Goal: Task Accomplishment & Management: Complete application form

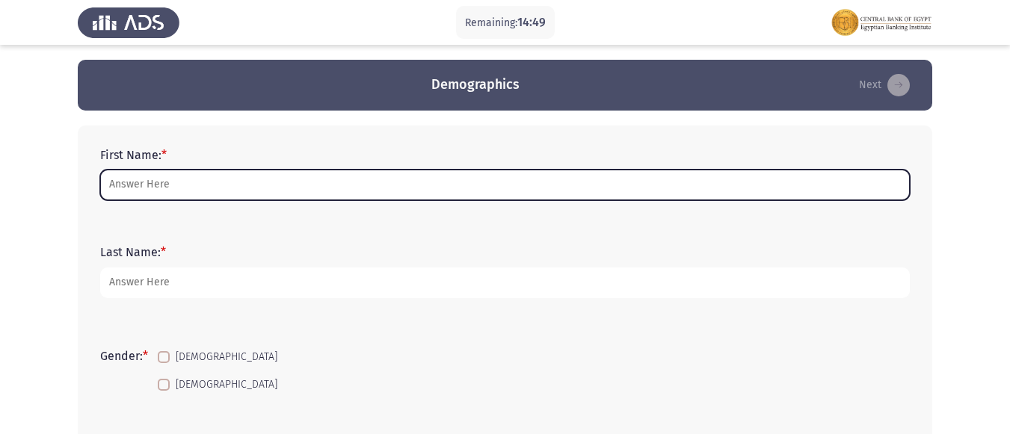
click at [118, 175] on input "First Name: *" at bounding box center [504, 185] width 809 height 31
type input "m"
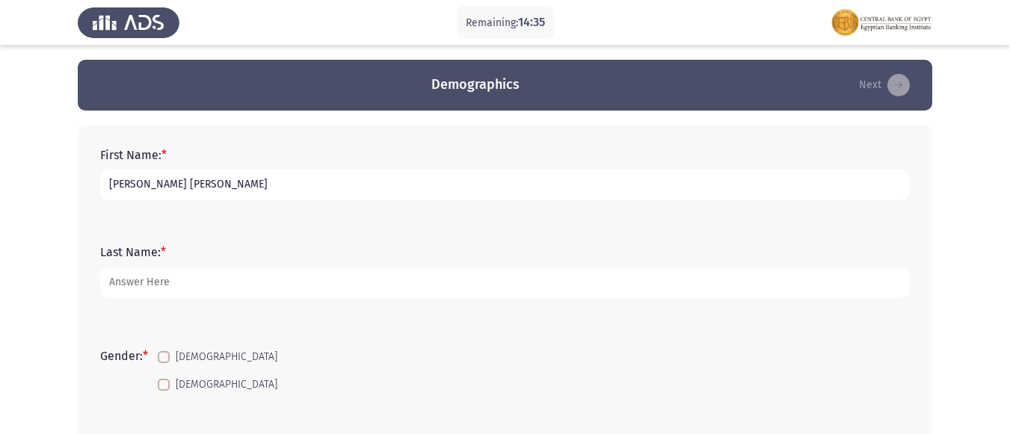
type input "[PERSON_NAME] [PERSON_NAME]"
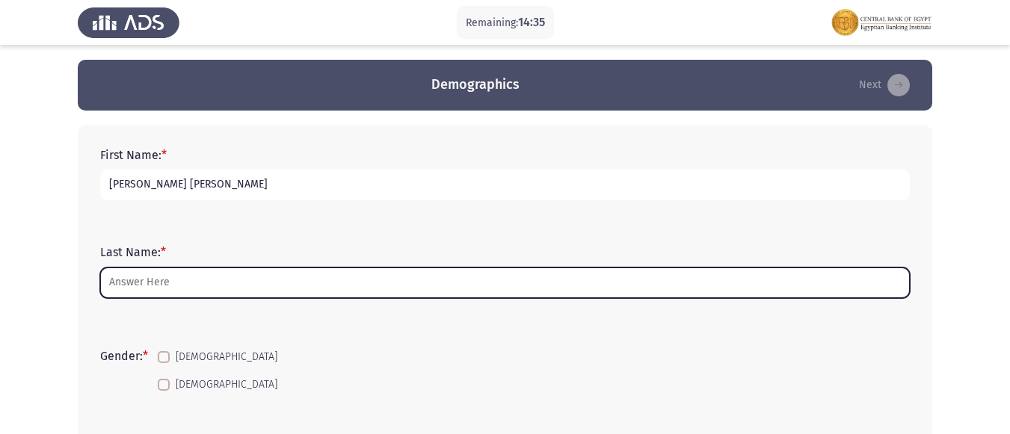
click at [121, 284] on input "Last Name: *" at bounding box center [504, 283] width 809 height 31
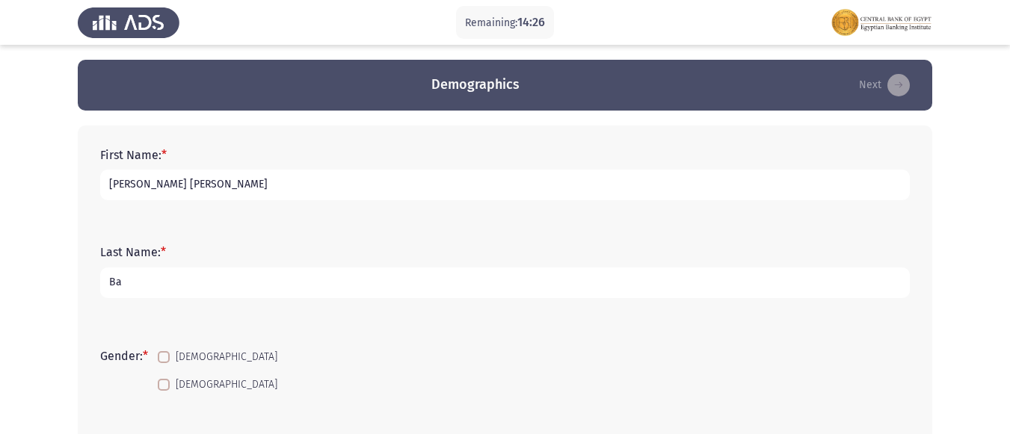
type input "B"
type input "بنك القاهرة"
click at [163, 383] on span at bounding box center [164, 385] width 12 height 12
click at [163, 391] on input "[DEMOGRAPHIC_DATA]" at bounding box center [163, 391] width 1 height 1
checkbox input "true"
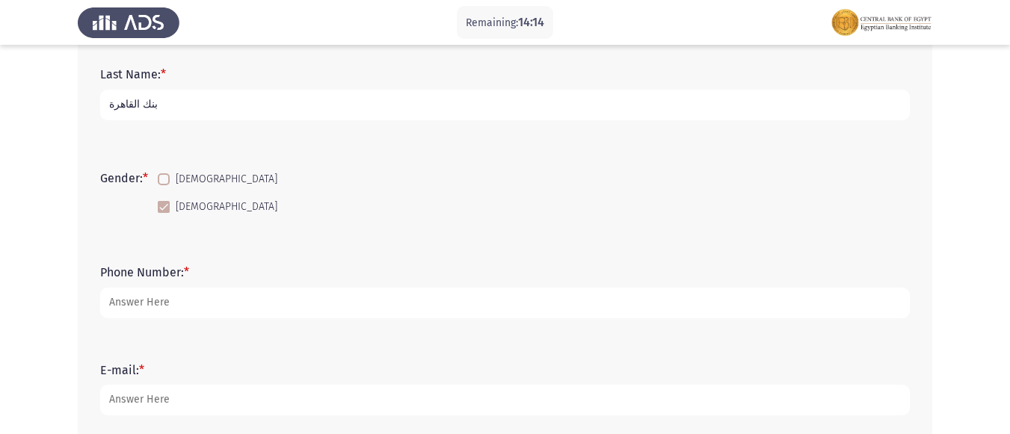
scroll to position [224, 0]
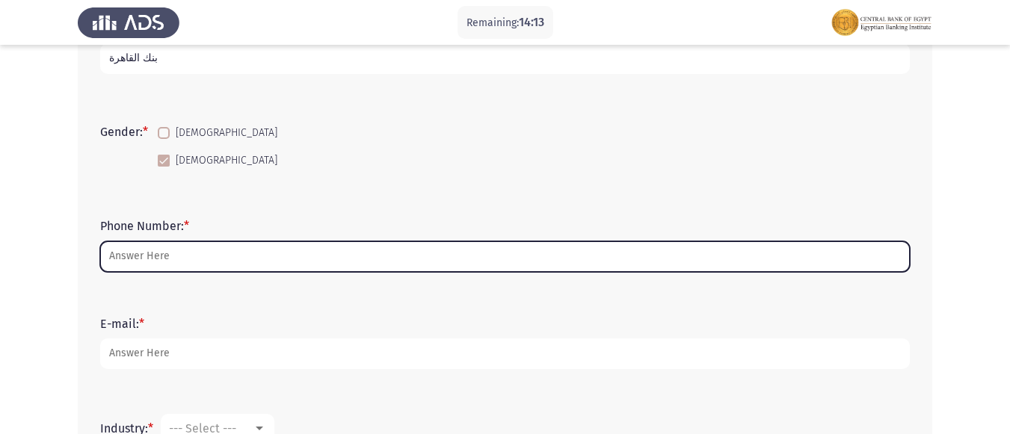
click at [147, 253] on input "Phone Number: *" at bounding box center [504, 256] width 809 height 31
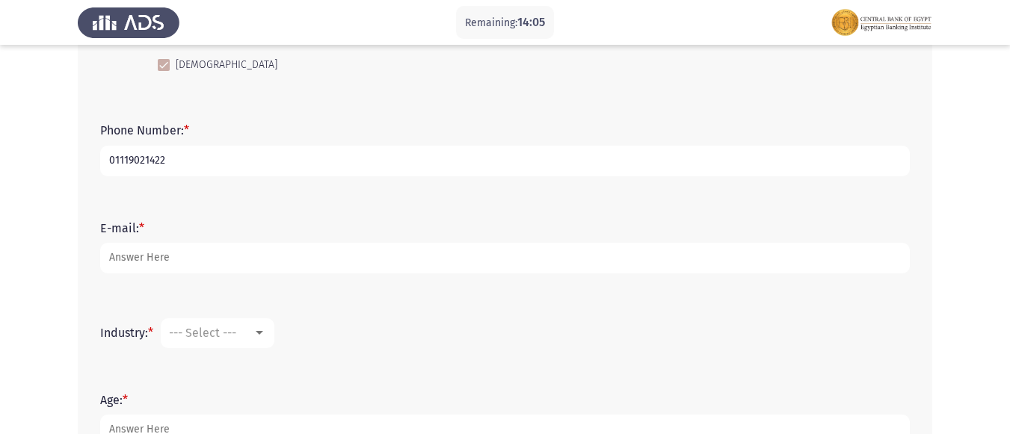
scroll to position [448, 0]
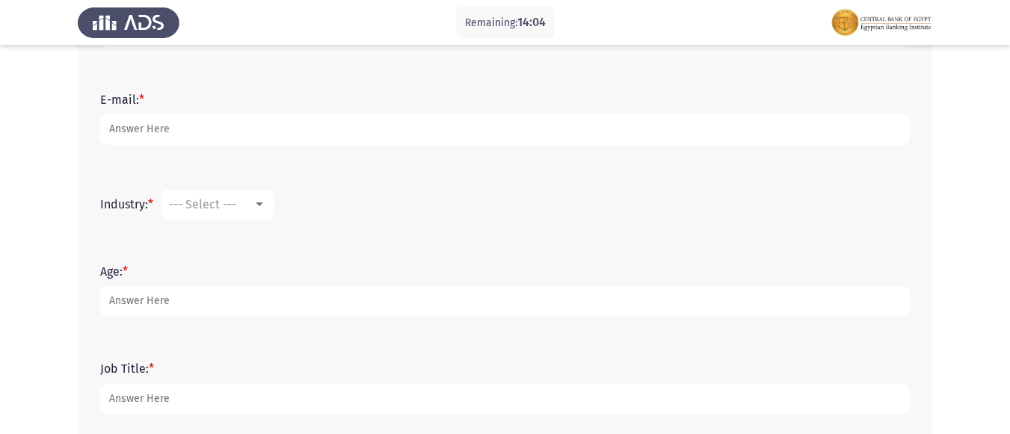
type input "01119021422"
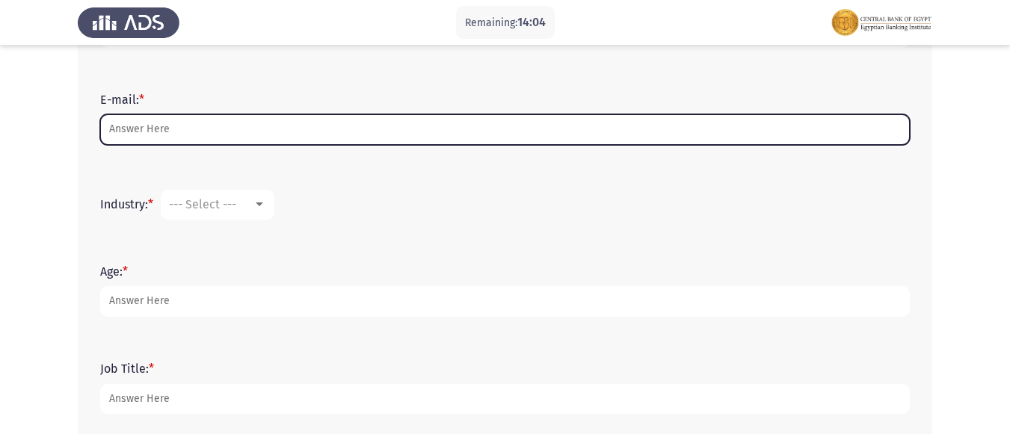
click at [136, 130] on input "E-mail: *" at bounding box center [504, 129] width 809 height 31
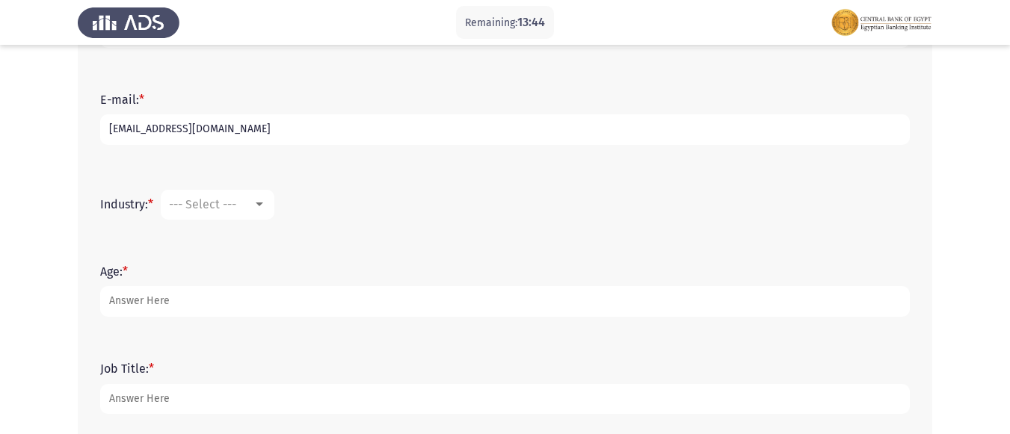
type input "[EMAIL_ADDRESS][DOMAIN_NAME]"
click at [253, 201] on div "--- Select ---" at bounding box center [211, 204] width 84 height 14
click at [247, 205] on div "None" at bounding box center [211, 204] width 84 height 14
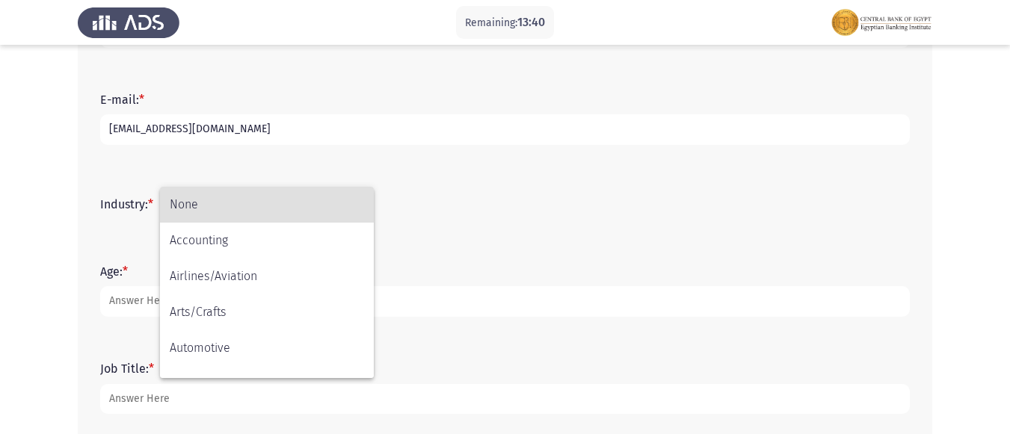
scroll to position [49, 0]
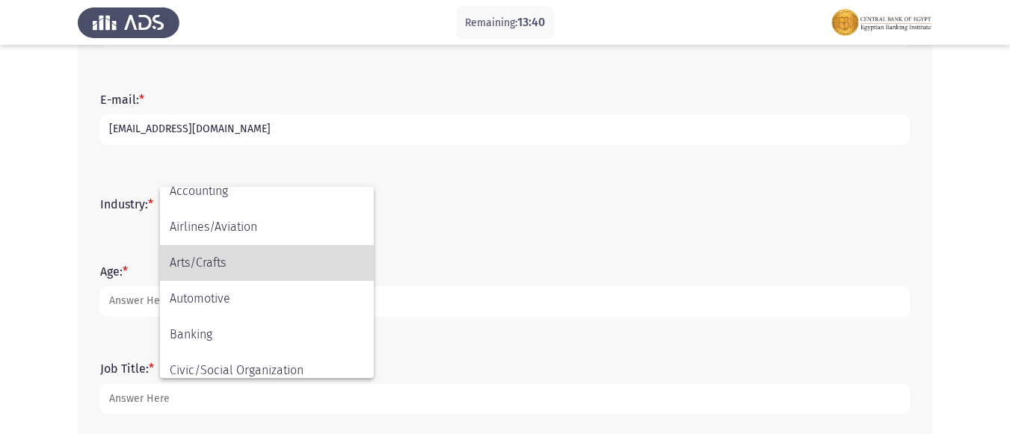
click at [372, 253] on mat-option "Arts/Crafts" at bounding box center [267, 263] width 214 height 36
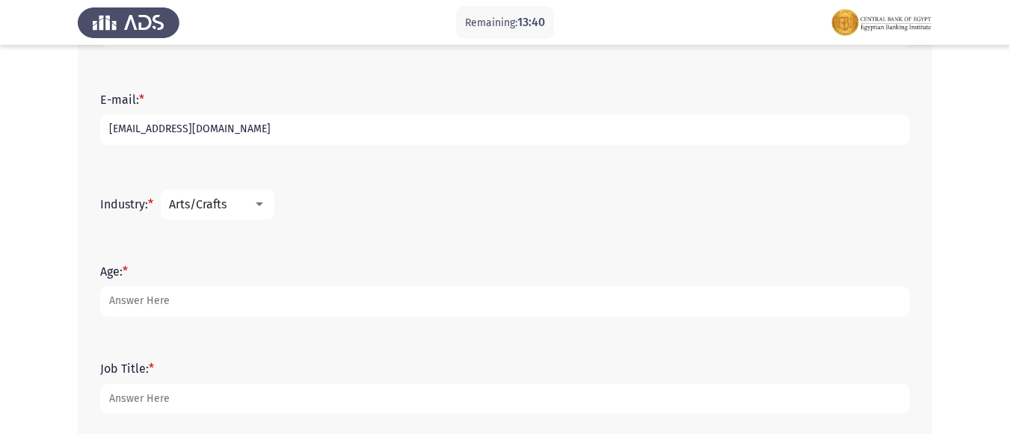
click at [372, 271] on form "Age: *" at bounding box center [504, 291] width 809 height 52
click at [234, 207] on div "Arts/Crafts" at bounding box center [211, 204] width 84 height 14
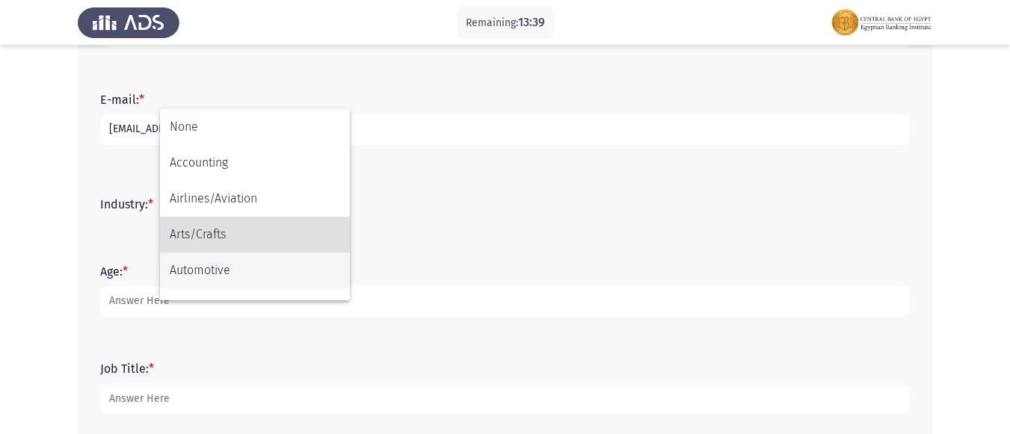
scroll to position [30, 0]
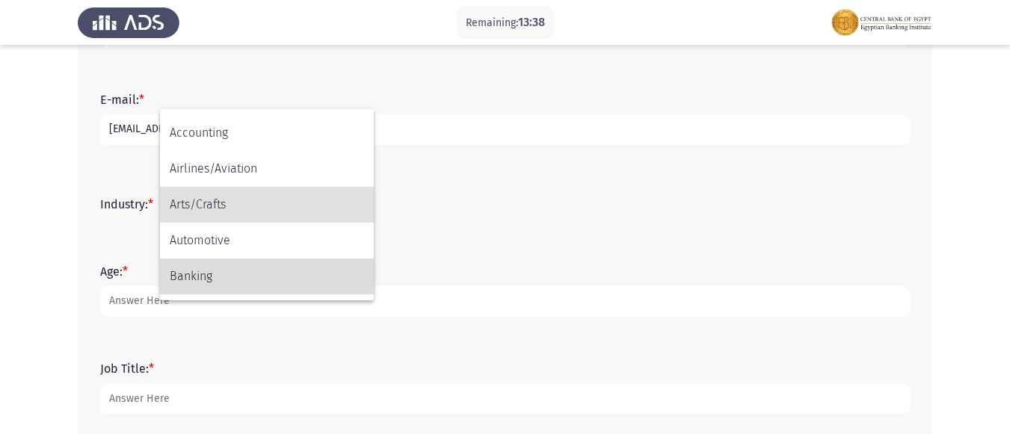
click at [220, 276] on span "Banking" at bounding box center [267, 277] width 194 height 36
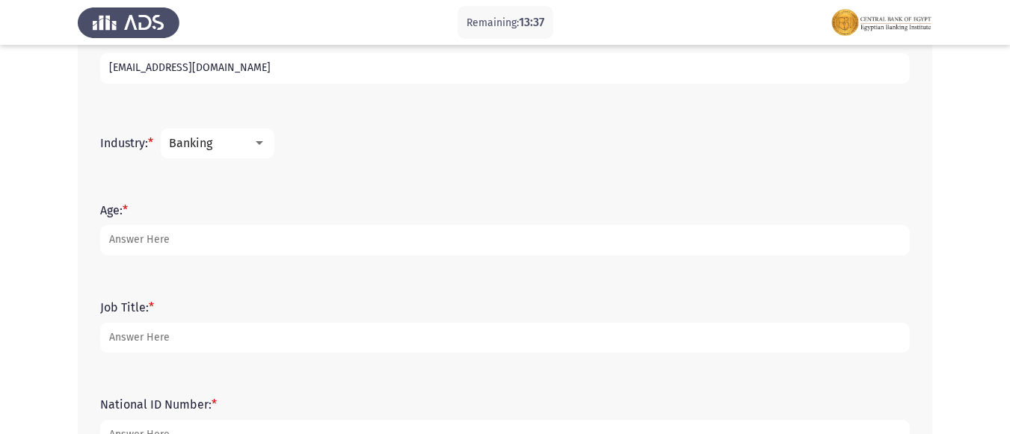
scroll to position [598, 0]
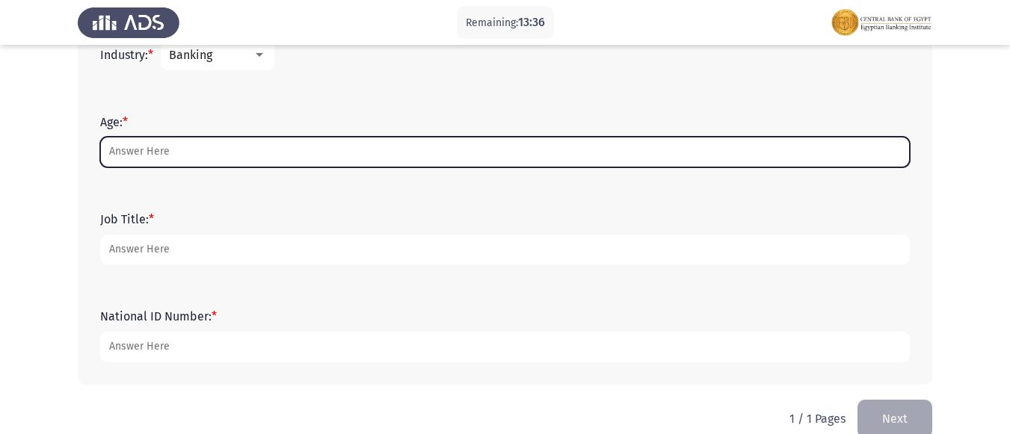
click at [135, 155] on input "Age: *" at bounding box center [504, 152] width 809 height 31
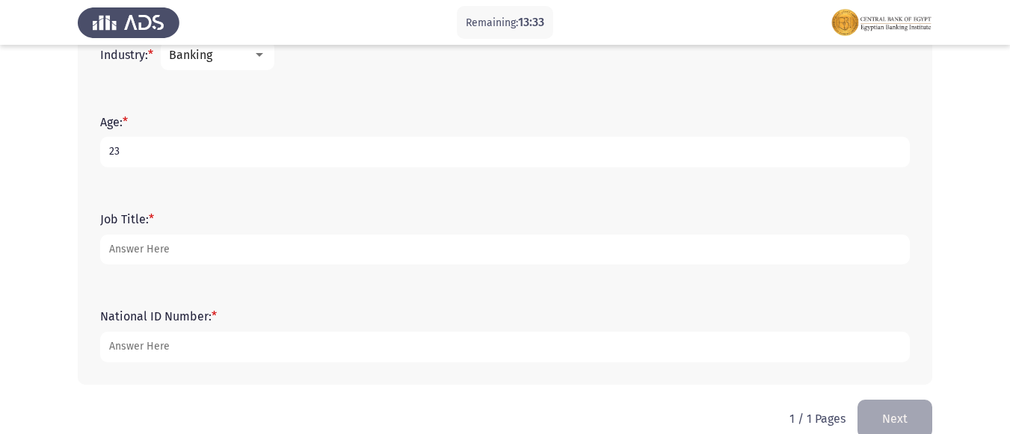
type input "23"
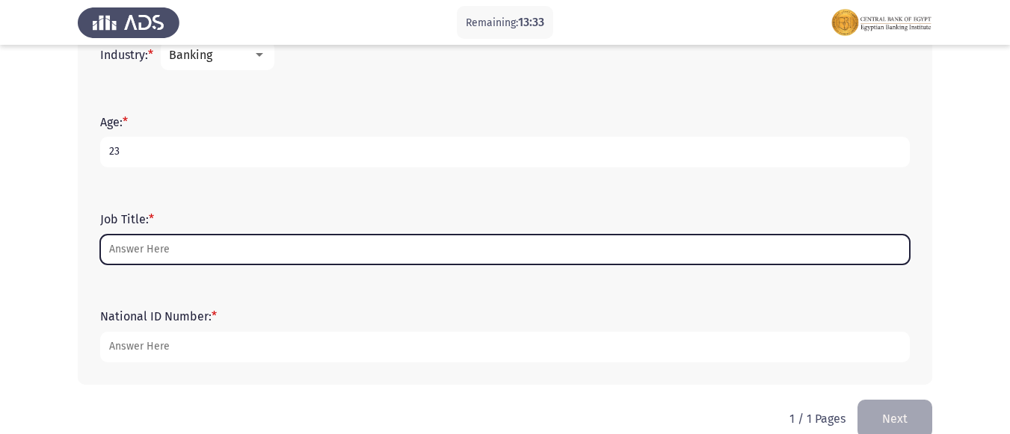
click at [159, 254] on input "Job Title: *" at bounding box center [504, 250] width 809 height 31
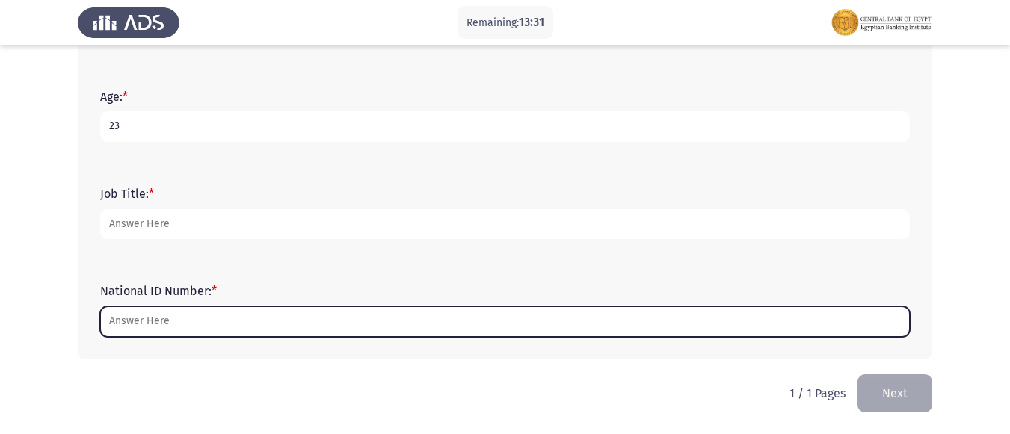
click at [157, 312] on input "National ID Number: *" at bounding box center [504, 321] width 809 height 31
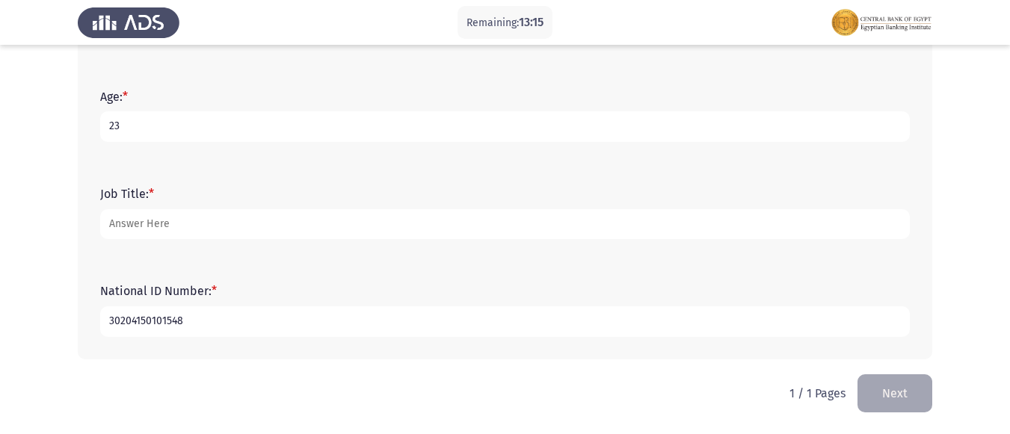
type input "30204150101548"
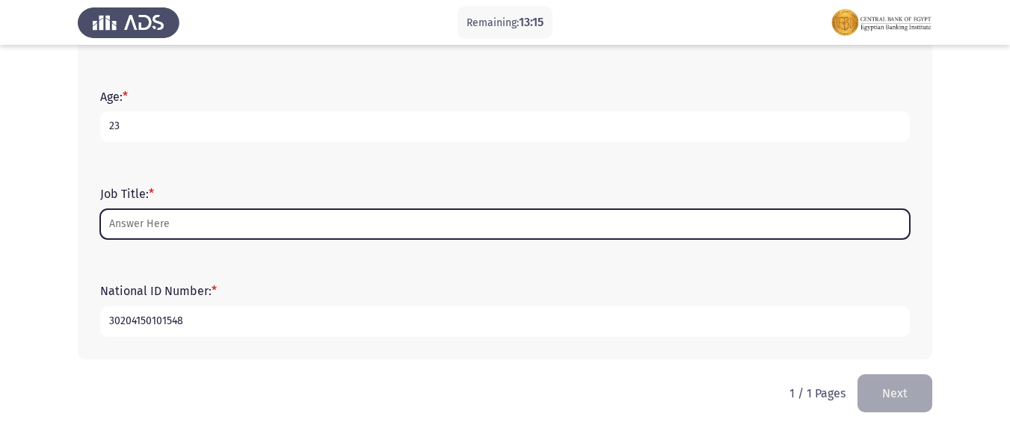
click at [135, 223] on input "Job Title: *" at bounding box center [504, 224] width 809 height 31
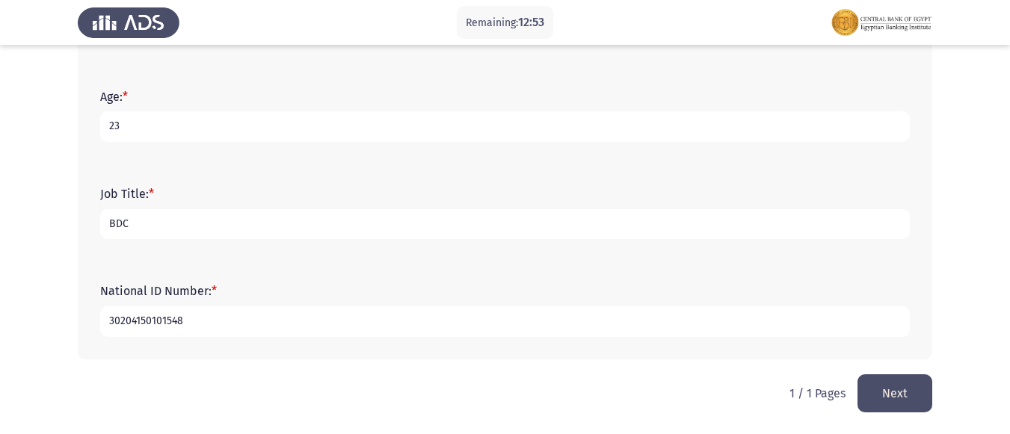
type input "BDC"
click at [897, 392] on button "Next" at bounding box center [894, 393] width 75 height 38
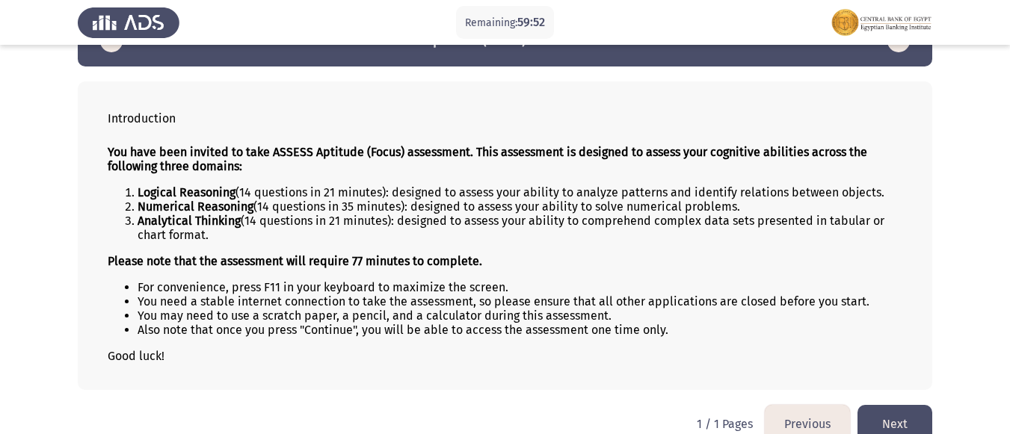
scroll to position [68, 0]
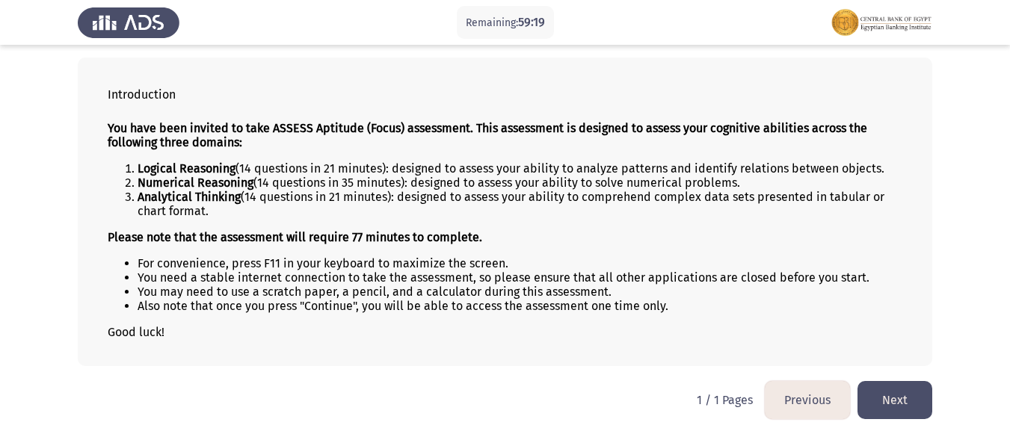
click at [907, 399] on button "Next" at bounding box center [894, 400] width 75 height 38
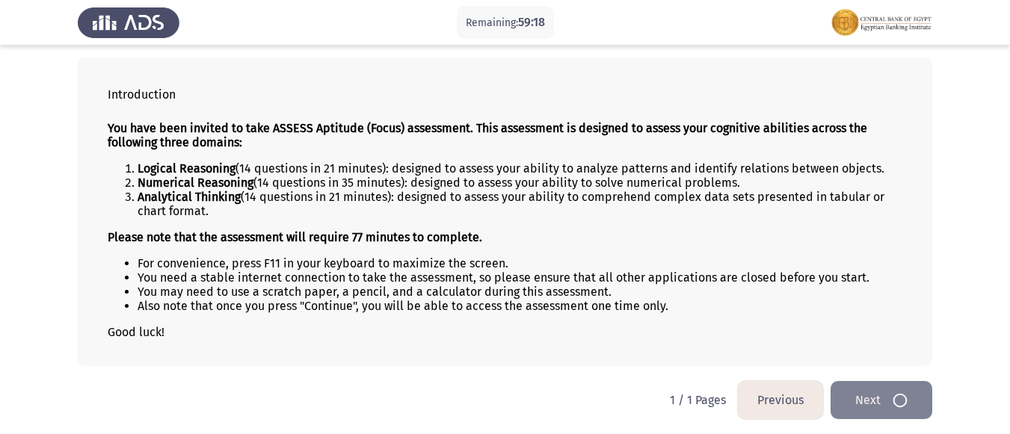
scroll to position [0, 0]
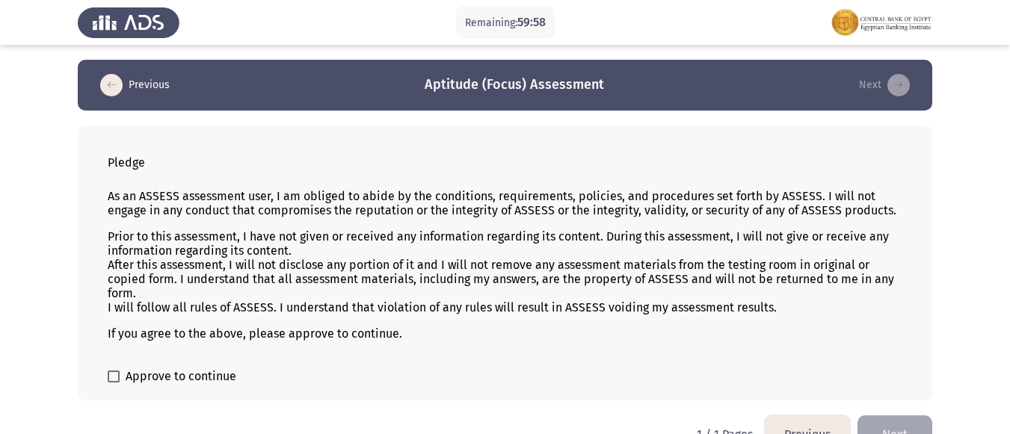
click at [108, 371] on span at bounding box center [114, 377] width 12 height 12
click at [113, 383] on input "Approve to continue" at bounding box center [113, 383] width 1 height 1
click at [108, 371] on span at bounding box center [114, 377] width 12 height 12
click at [113, 383] on input "Approve to continue" at bounding box center [113, 383] width 1 height 1
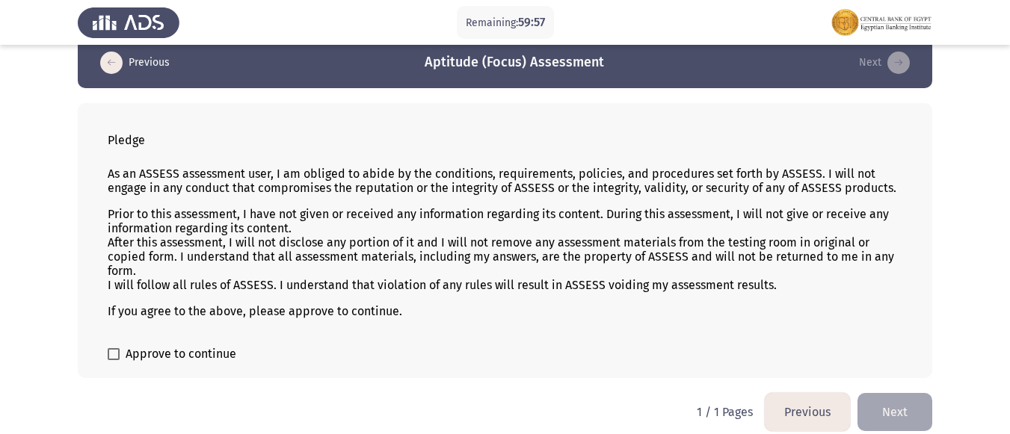
scroll to position [34, 0]
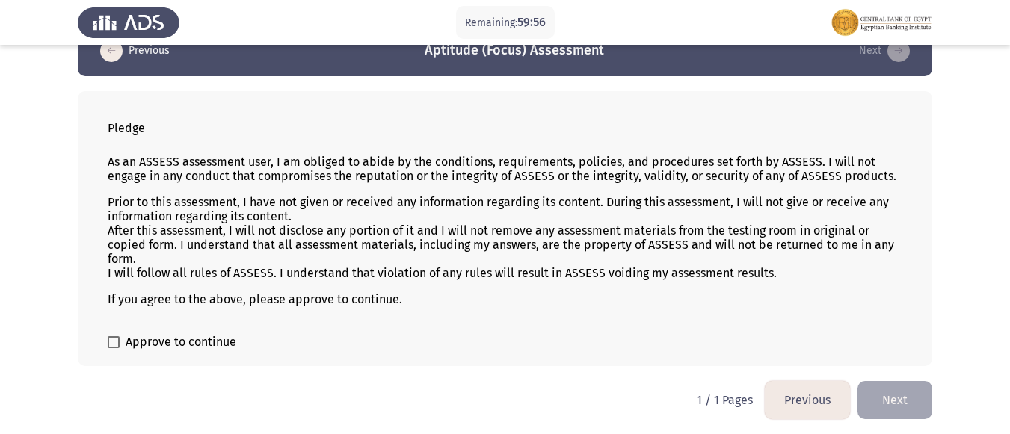
click at [120, 342] on label "Approve to continue" at bounding box center [172, 342] width 129 height 18
click at [114, 348] on input "Approve to continue" at bounding box center [113, 348] width 1 height 1
checkbox input "true"
click at [910, 407] on button "Next" at bounding box center [894, 400] width 75 height 38
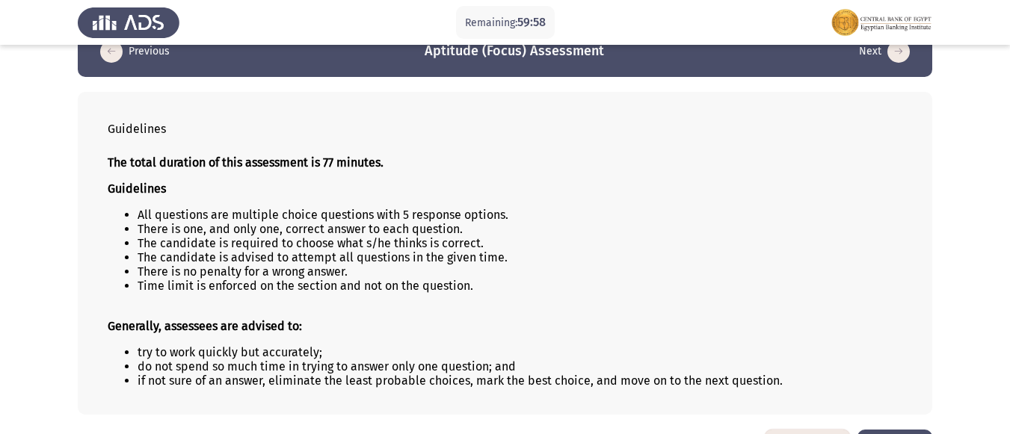
scroll to position [82, 0]
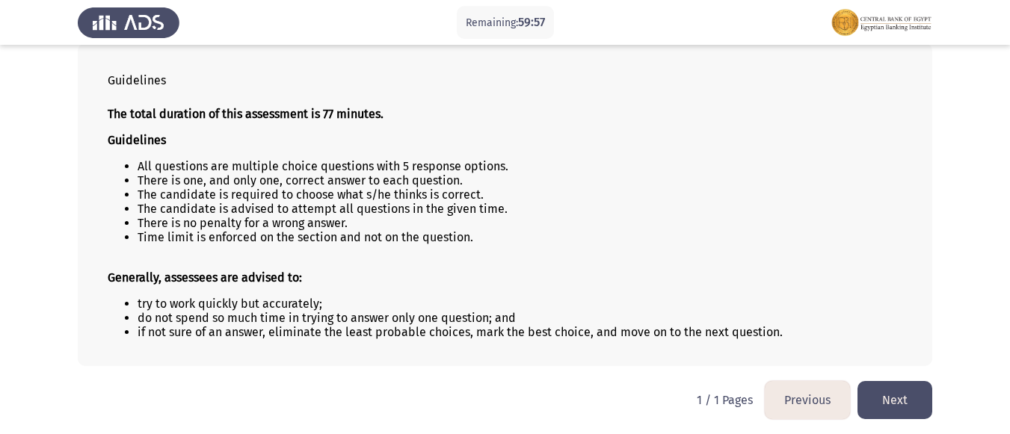
click at [887, 401] on button "Next" at bounding box center [894, 400] width 75 height 38
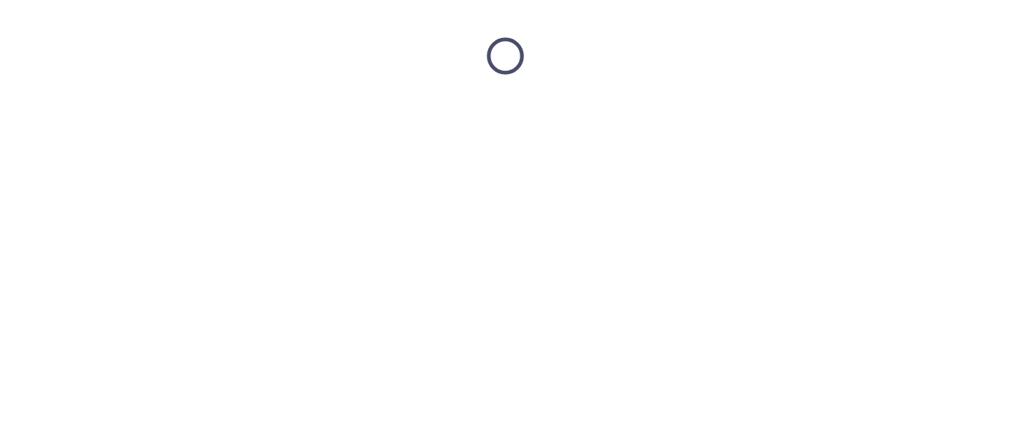
scroll to position [0, 0]
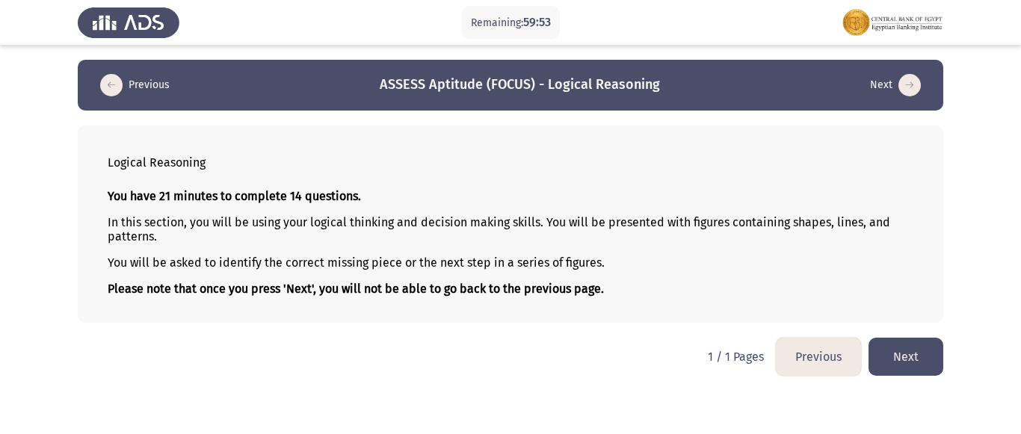
click at [924, 353] on button "Next" at bounding box center [905, 357] width 75 height 38
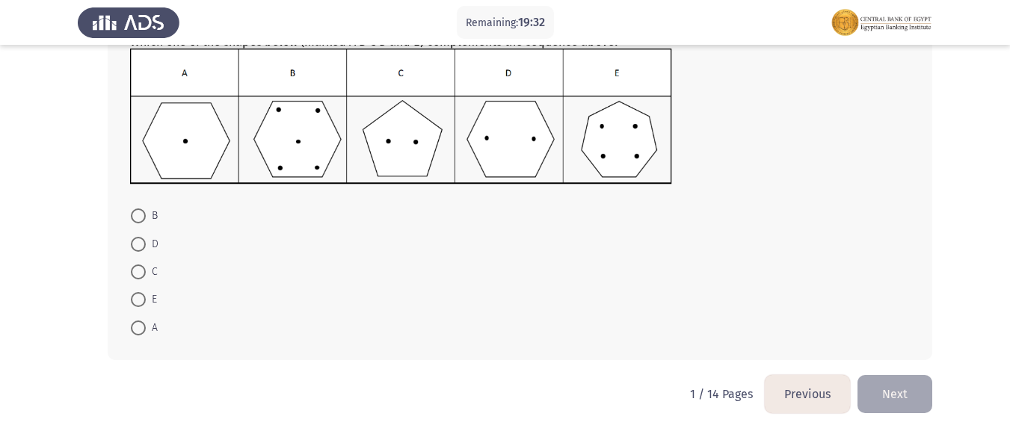
scroll to position [201, 0]
click at [139, 266] on span at bounding box center [138, 271] width 15 height 15
click at [139, 266] on input "C" at bounding box center [138, 271] width 15 height 15
radio input "true"
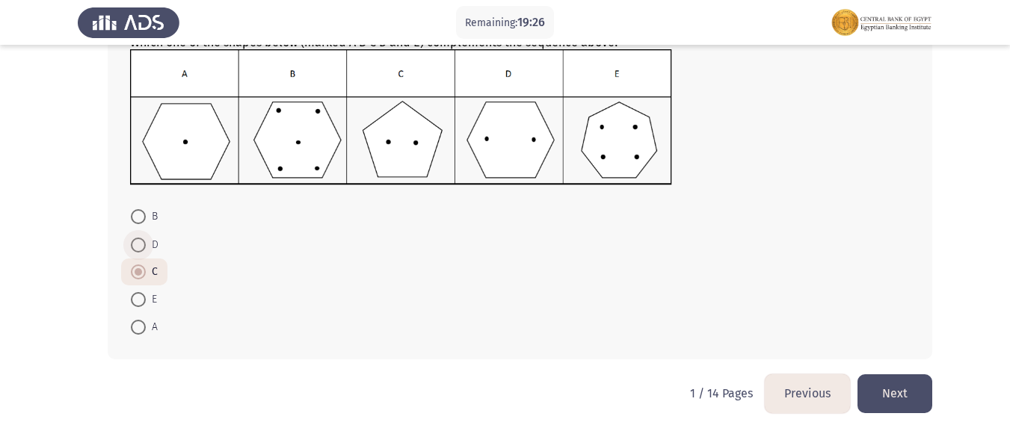
click at [143, 248] on span at bounding box center [138, 245] width 15 height 15
click at [143, 248] on input "D" at bounding box center [138, 245] width 15 height 15
radio input "true"
click at [885, 384] on button "Next" at bounding box center [894, 393] width 75 height 38
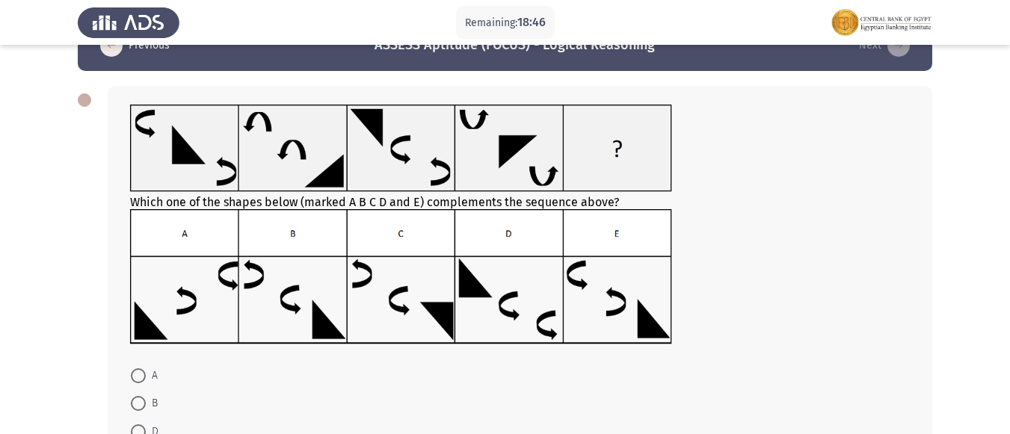
scroll to position [75, 0]
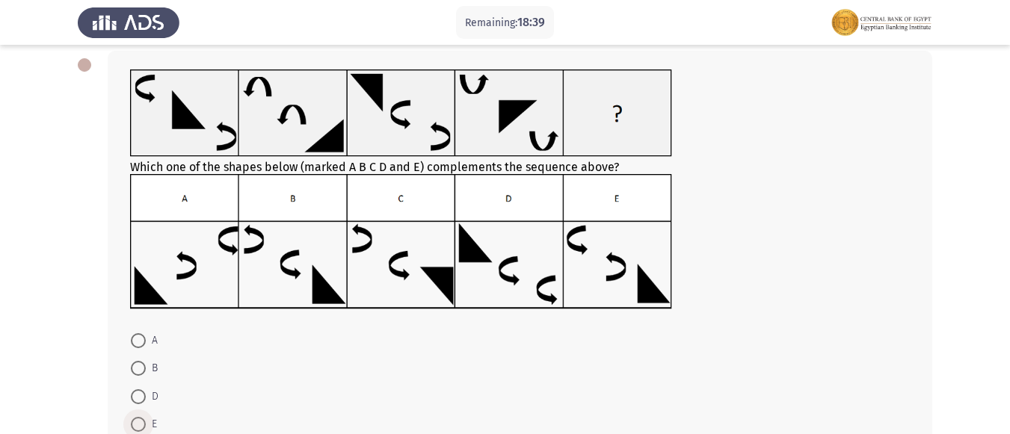
click at [132, 422] on span at bounding box center [138, 424] width 15 height 15
click at [132, 422] on input "E" at bounding box center [138, 424] width 15 height 15
radio input "true"
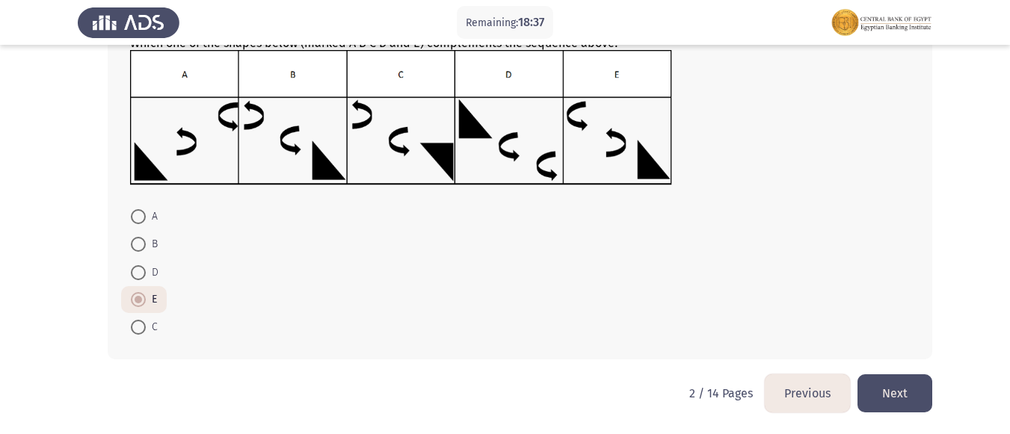
click at [887, 389] on button "Next" at bounding box center [894, 393] width 75 height 38
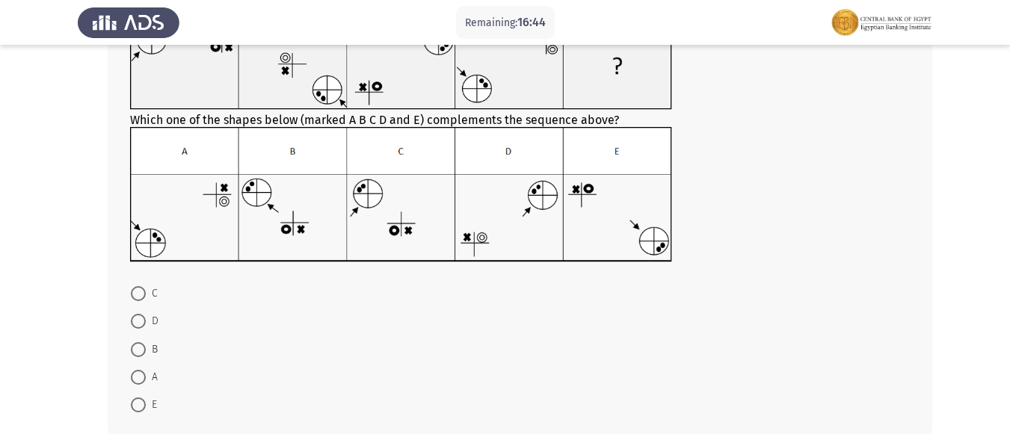
scroll to position [149, 0]
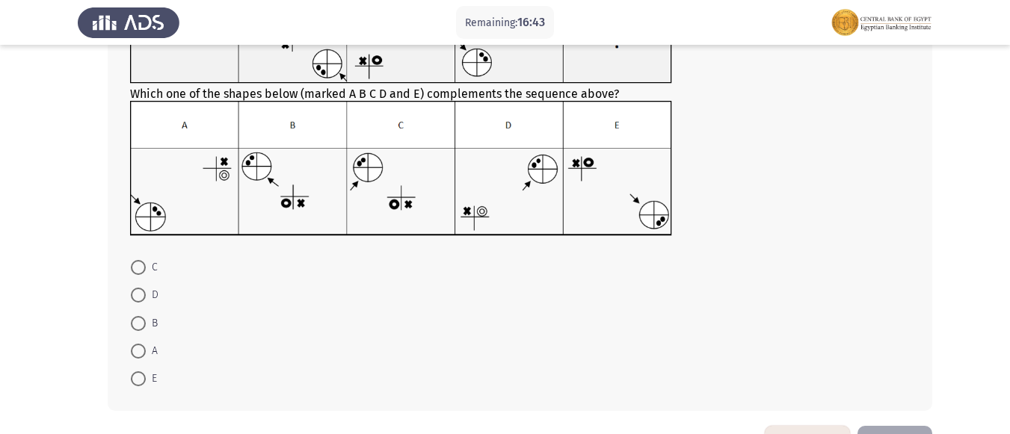
click at [143, 371] on span at bounding box center [138, 378] width 15 height 15
click at [143, 371] on input "E" at bounding box center [138, 378] width 15 height 15
radio input "true"
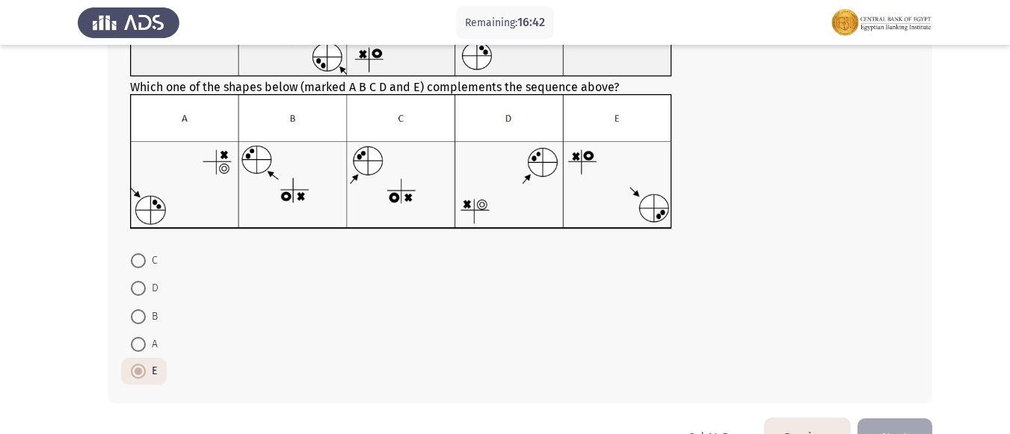
scroll to position [200, 0]
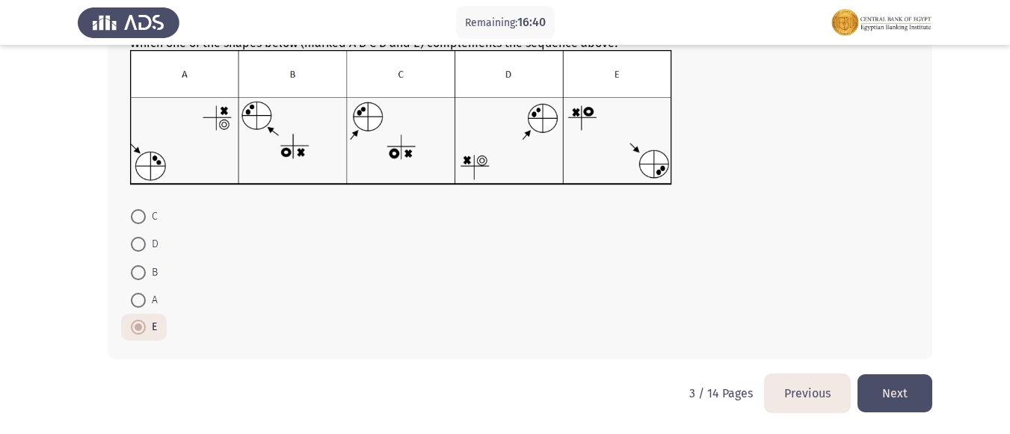
click at [901, 390] on button "Next" at bounding box center [894, 393] width 75 height 38
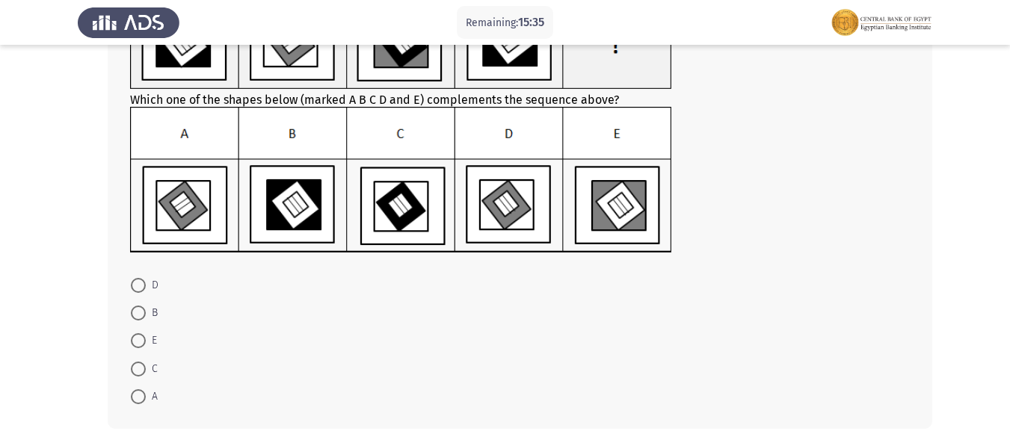
scroll to position [75, 0]
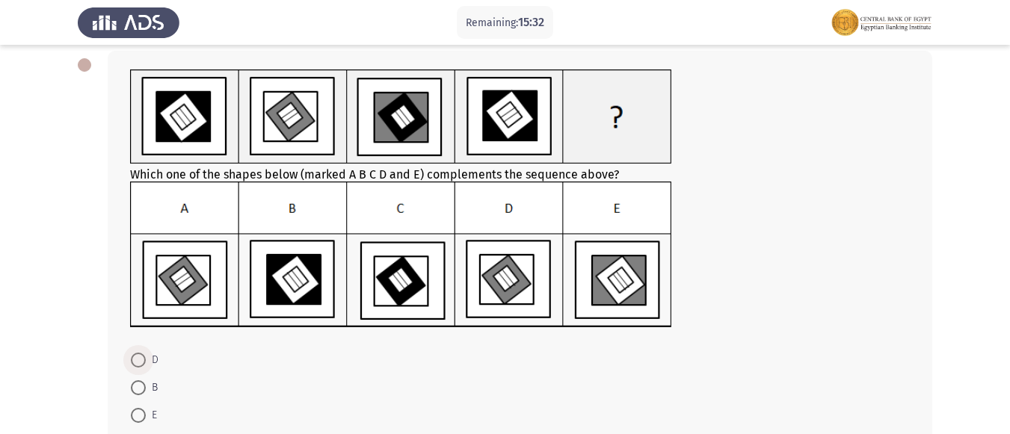
click at [141, 354] on span at bounding box center [138, 360] width 15 height 15
click at [141, 354] on input "D" at bounding box center [138, 360] width 15 height 15
radio input "true"
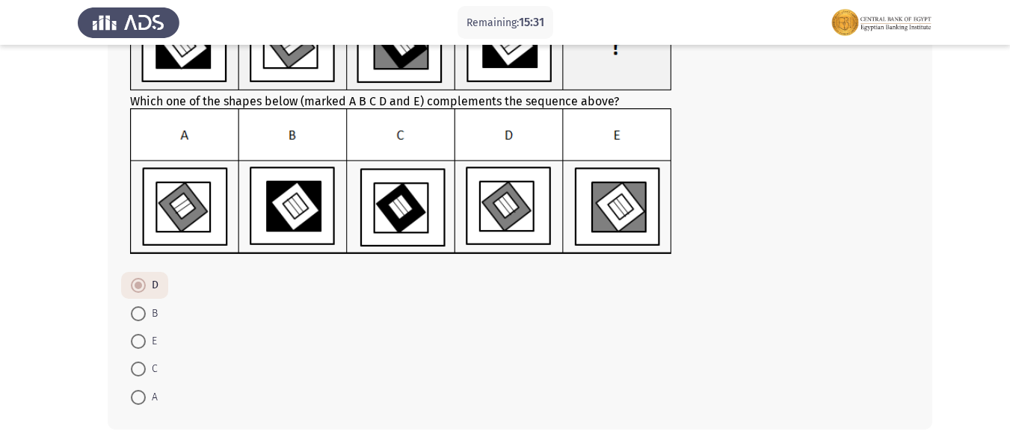
scroll to position [218, 0]
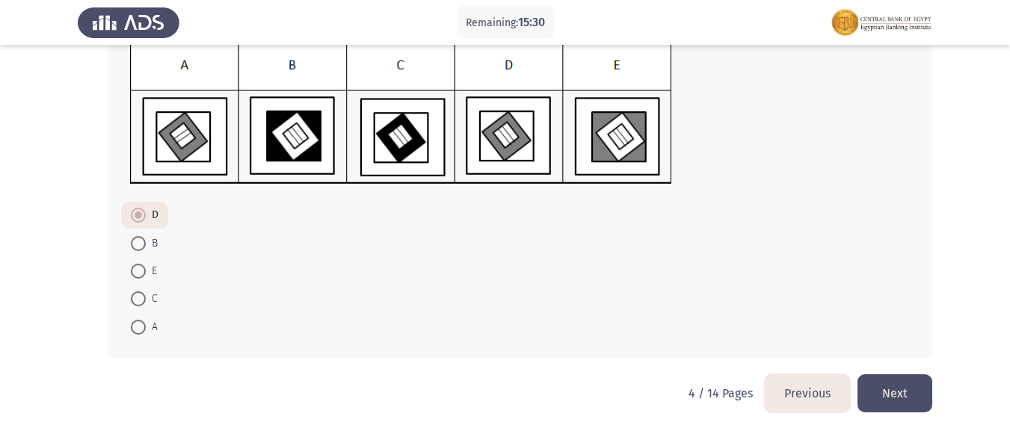
click at [916, 401] on button "Next" at bounding box center [894, 393] width 75 height 38
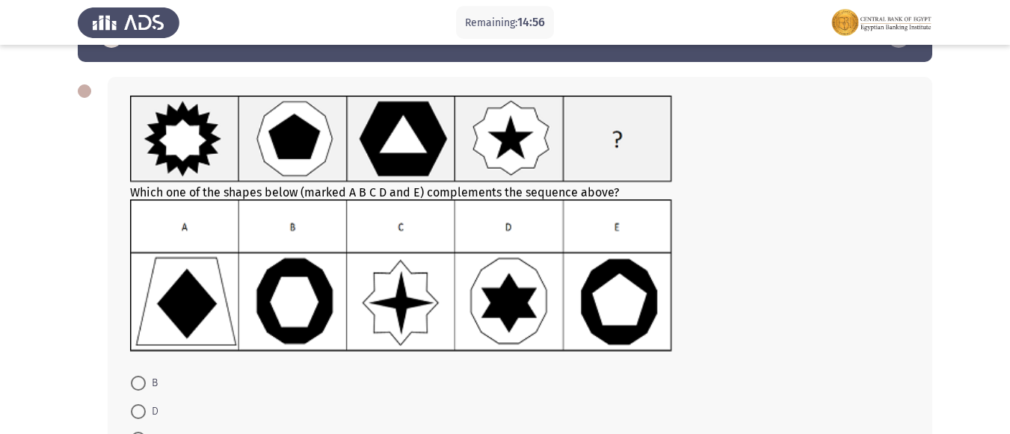
scroll to position [75, 0]
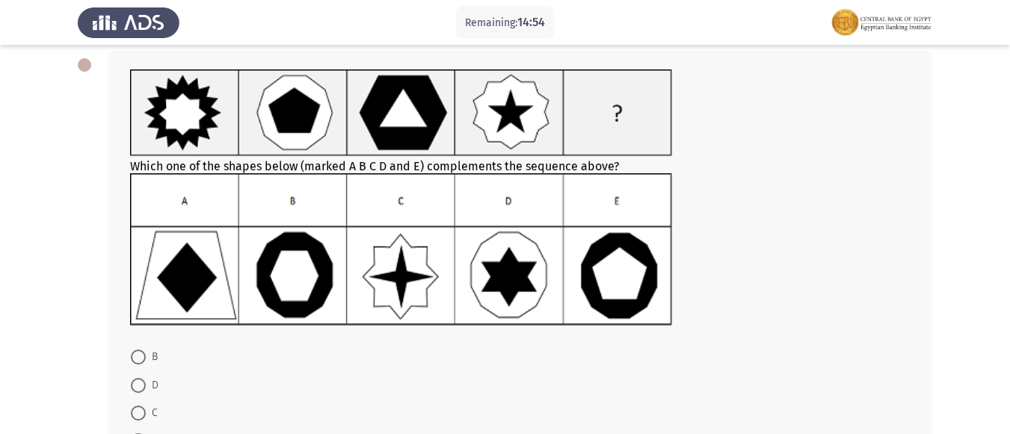
click at [132, 356] on span at bounding box center [138, 357] width 15 height 15
click at [132, 356] on input "B" at bounding box center [138, 357] width 15 height 15
radio input "true"
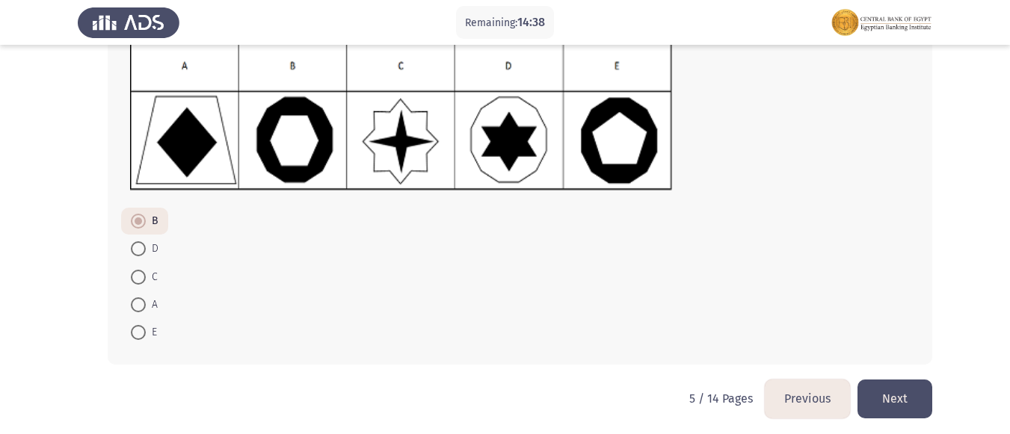
scroll to position [215, 0]
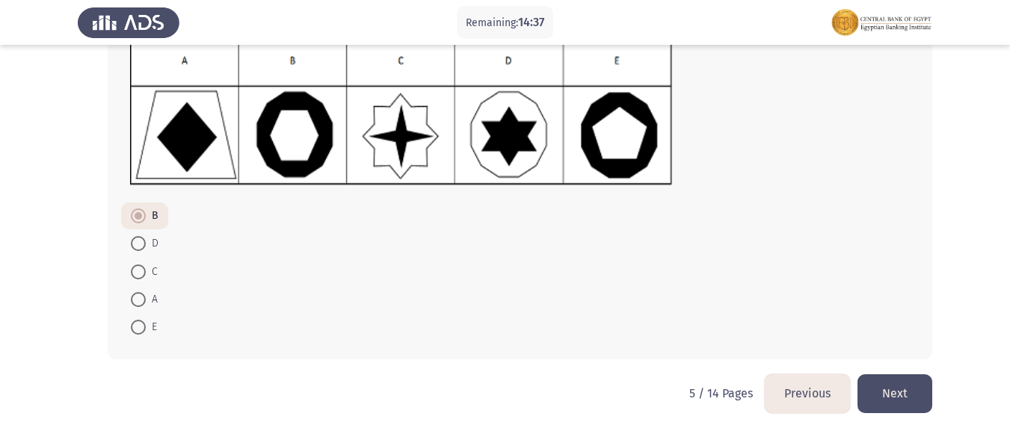
click at [906, 402] on button "Next" at bounding box center [894, 393] width 75 height 38
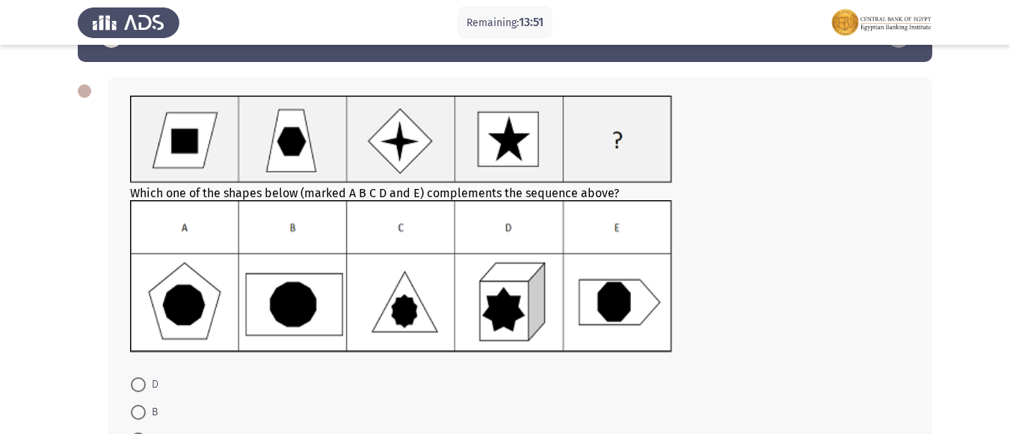
scroll to position [75, 0]
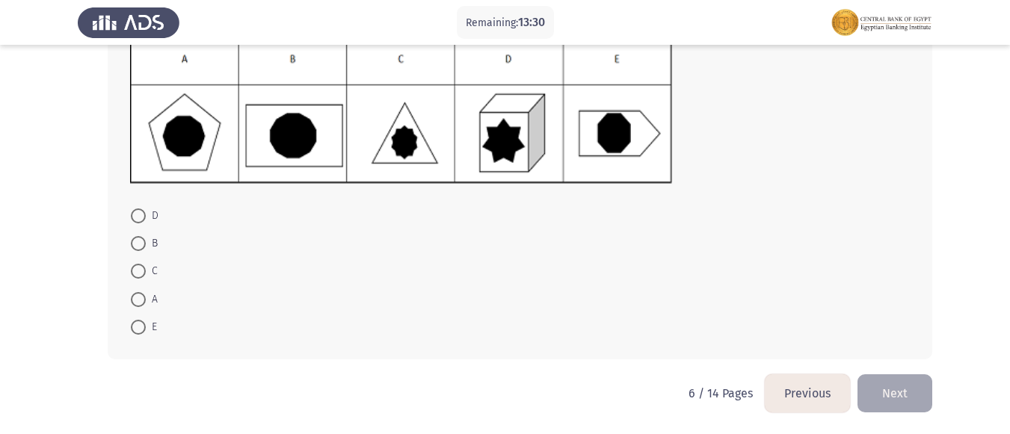
click at [140, 241] on span at bounding box center [138, 243] width 15 height 15
click at [140, 241] on input "B" at bounding box center [138, 243] width 15 height 15
radio input "true"
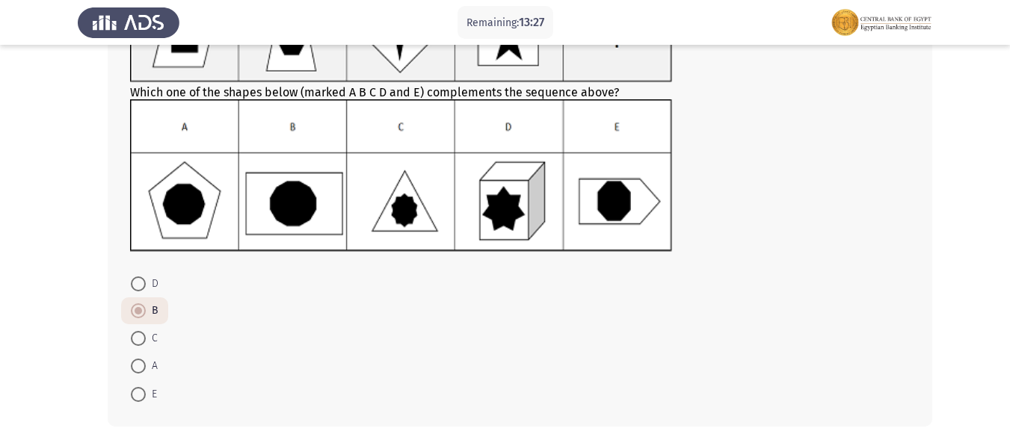
scroll to position [217, 0]
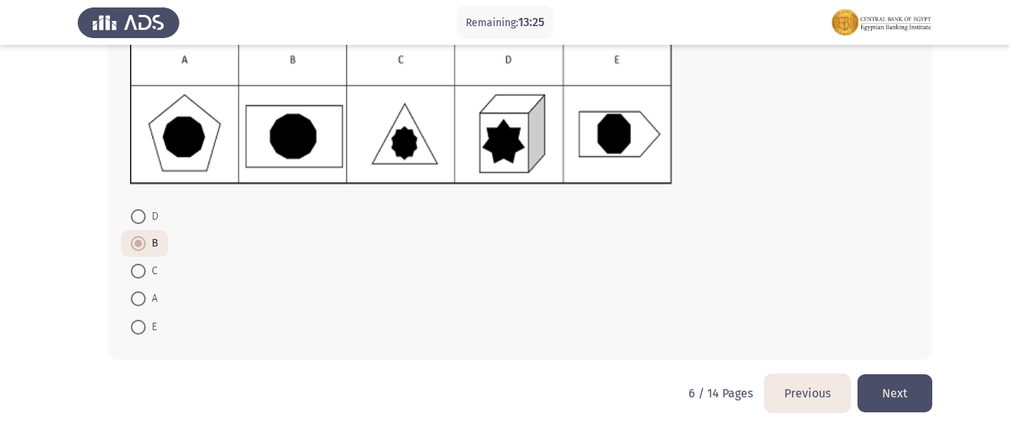
click at [907, 393] on button "Next" at bounding box center [894, 393] width 75 height 38
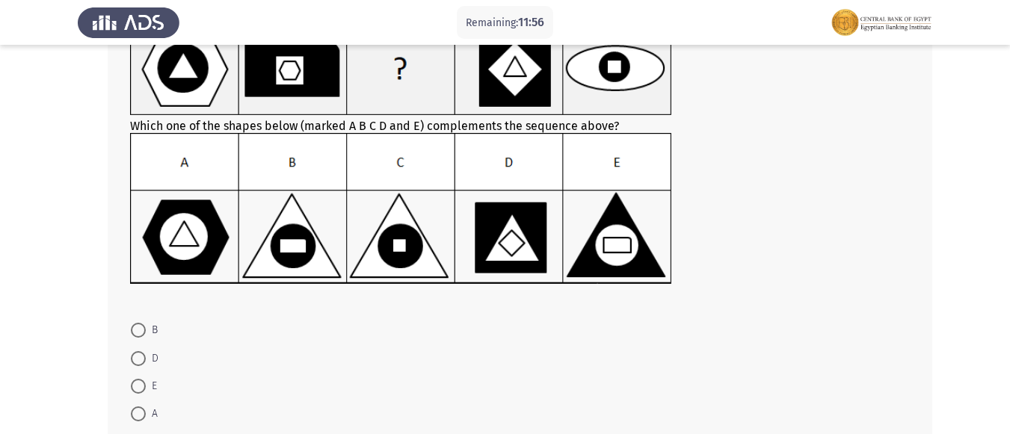
scroll to position [149, 0]
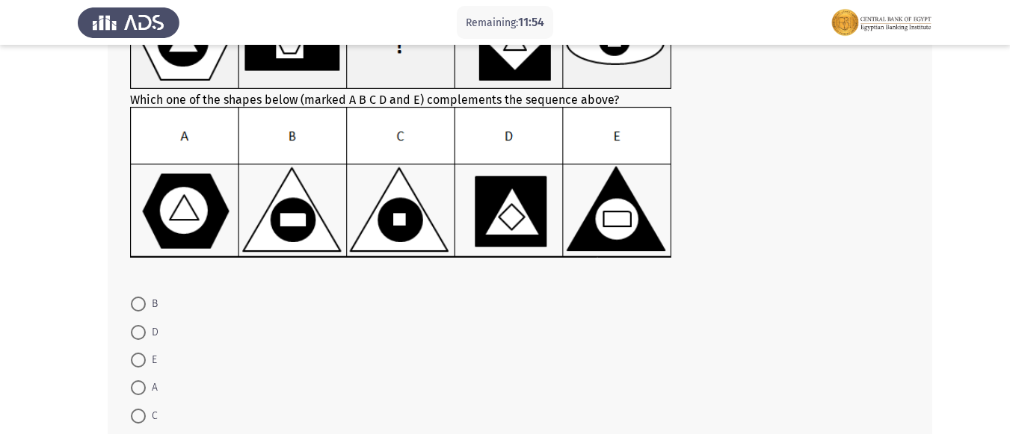
click at [136, 411] on span at bounding box center [138, 416] width 15 height 15
click at [136, 411] on input "C" at bounding box center [138, 416] width 15 height 15
radio input "true"
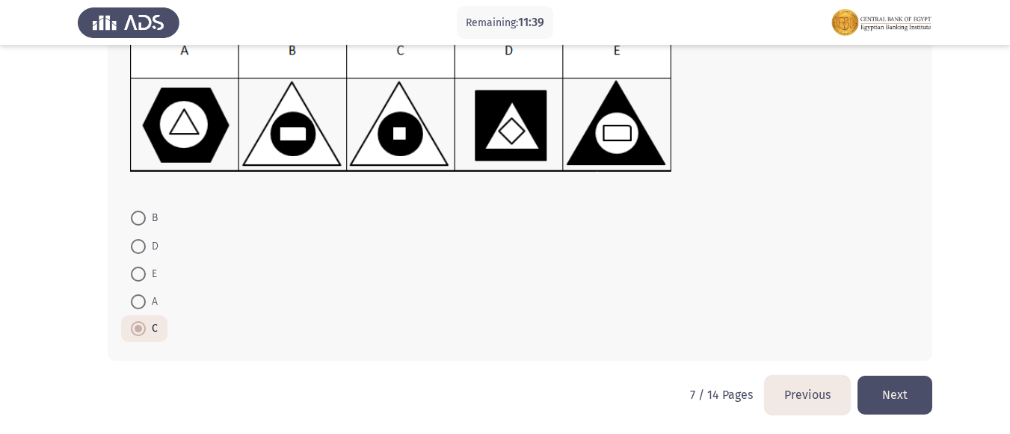
scroll to position [237, 0]
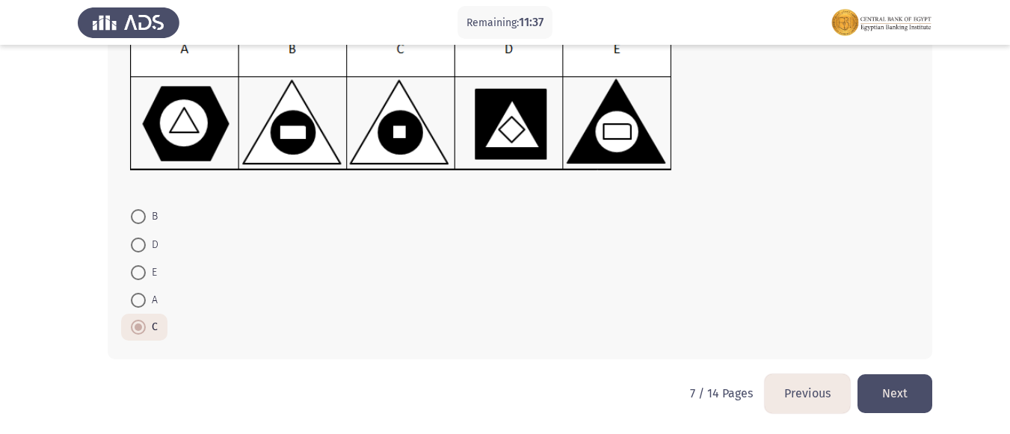
click at [901, 402] on button "Next" at bounding box center [894, 393] width 75 height 38
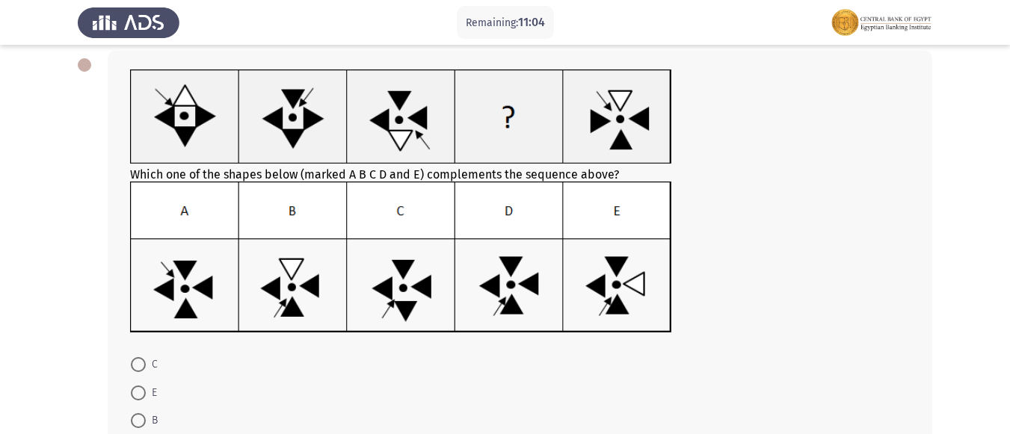
scroll to position [149, 0]
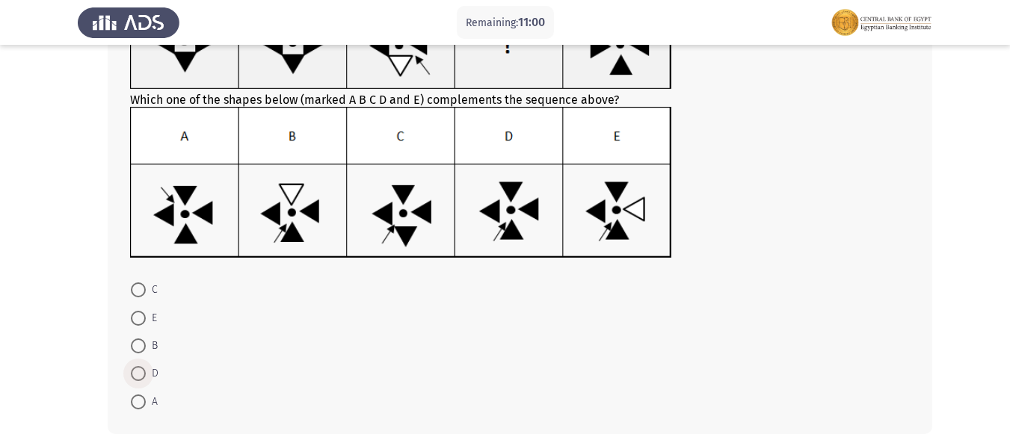
click at [133, 374] on span at bounding box center [138, 373] width 15 height 15
click at [133, 374] on input "D" at bounding box center [138, 373] width 15 height 15
radio input "true"
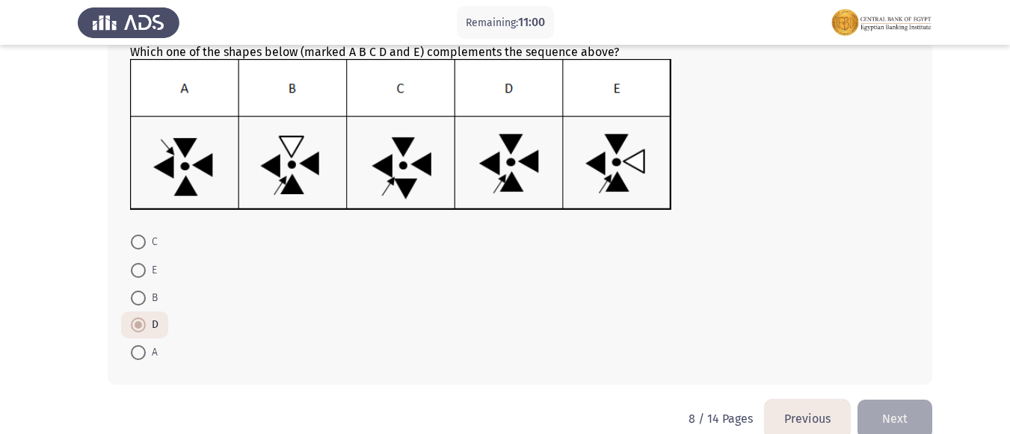
scroll to position [223, 0]
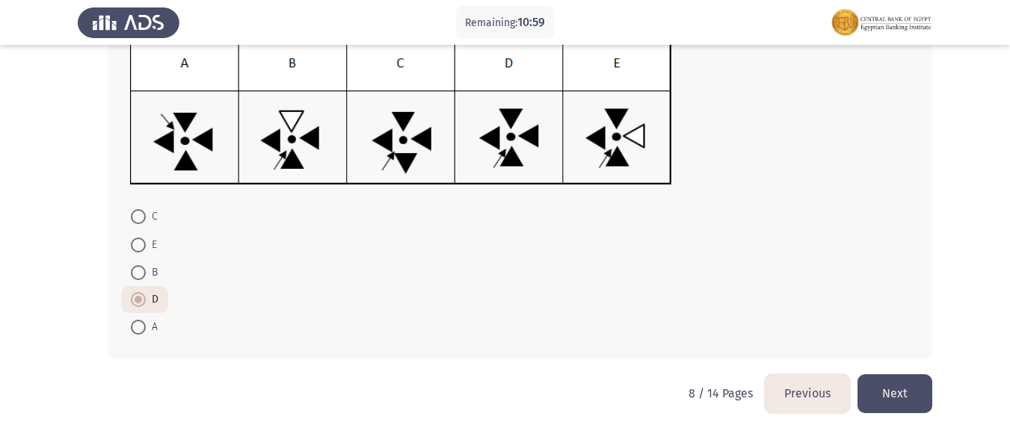
click at [909, 394] on button "Next" at bounding box center [894, 393] width 75 height 38
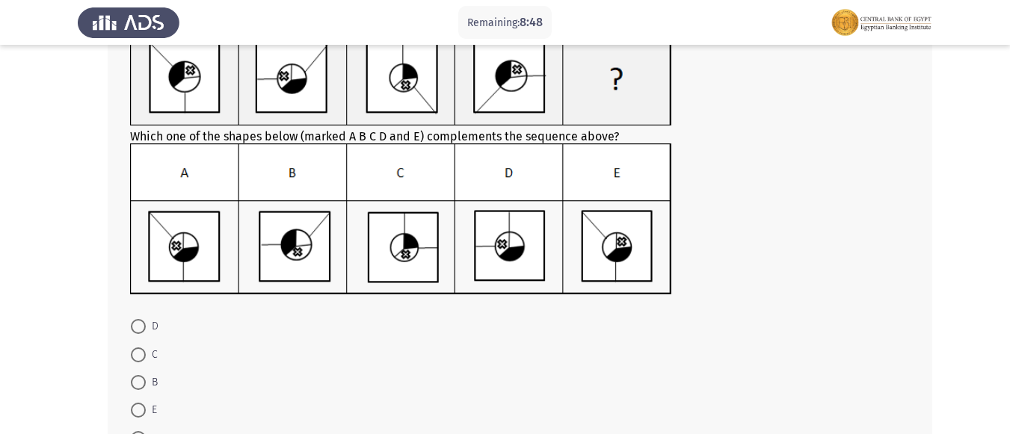
scroll to position [149, 0]
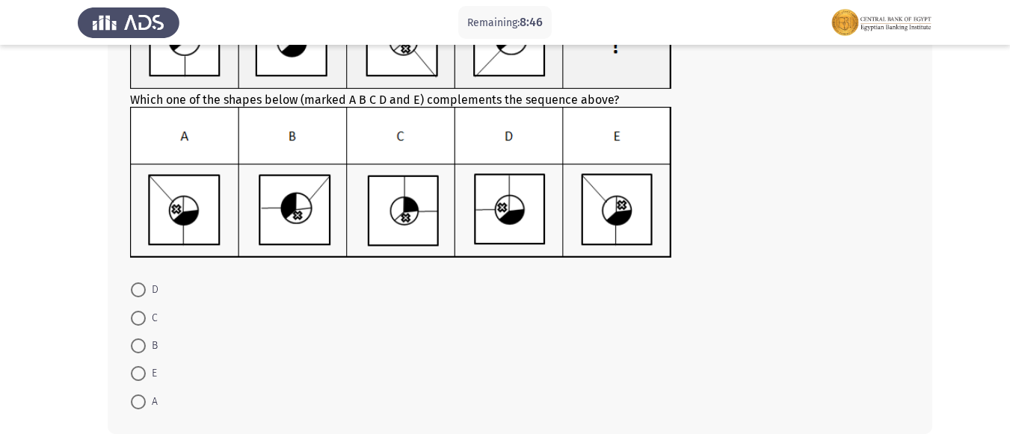
click at [132, 397] on span at bounding box center [138, 402] width 15 height 15
click at [132, 397] on input "A" at bounding box center [138, 402] width 15 height 15
radio input "true"
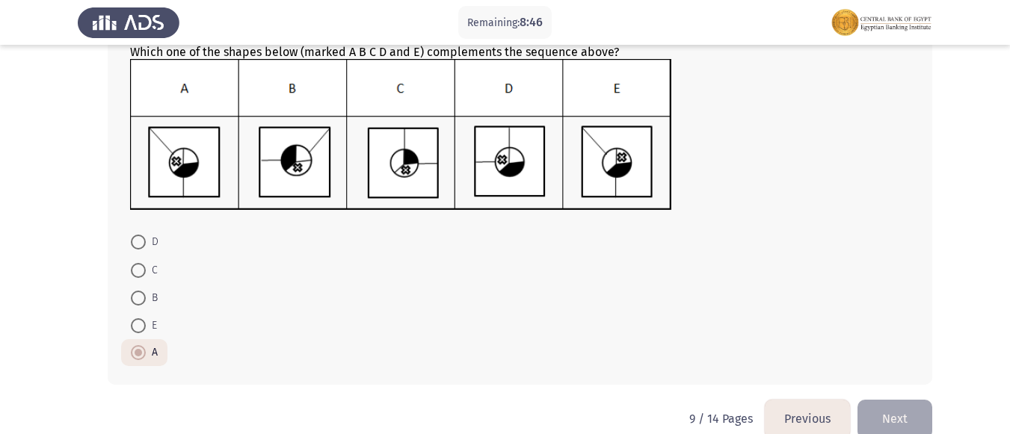
scroll to position [223, 0]
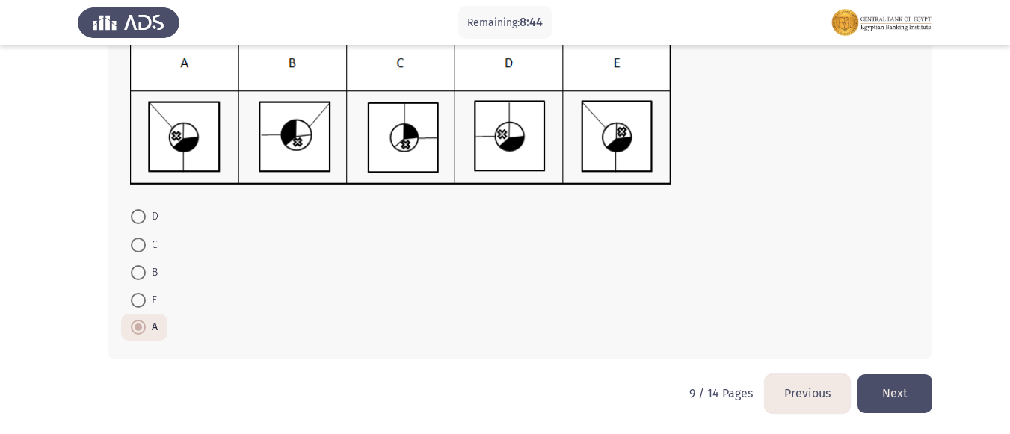
click at [901, 395] on button "Next" at bounding box center [894, 393] width 75 height 38
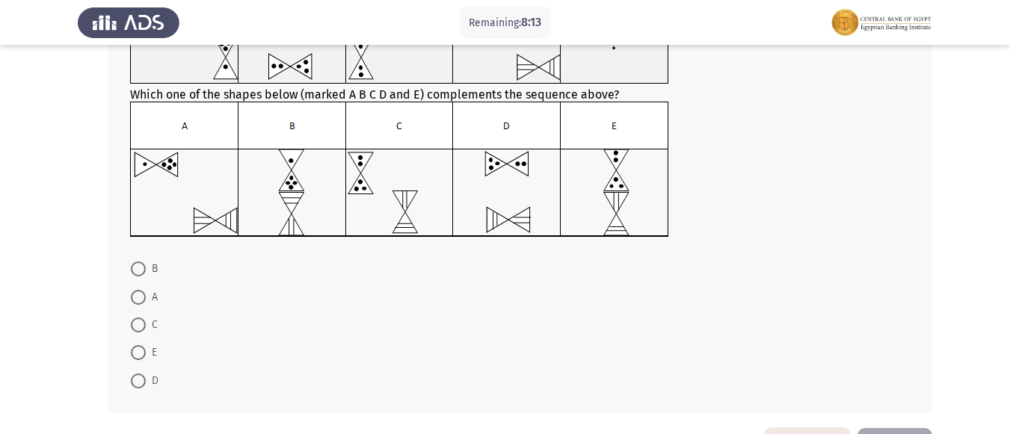
scroll to position [149, 0]
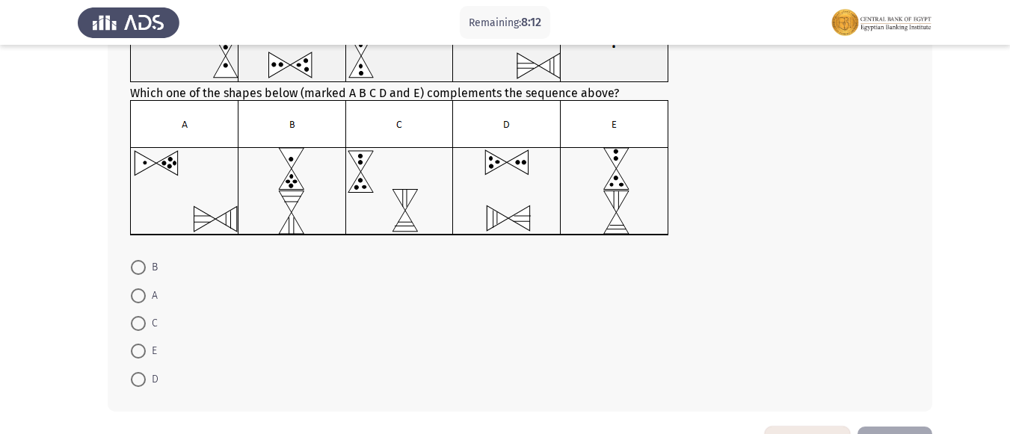
click at [133, 321] on span at bounding box center [138, 323] width 15 height 15
click at [133, 321] on input "C" at bounding box center [138, 323] width 15 height 15
radio input "true"
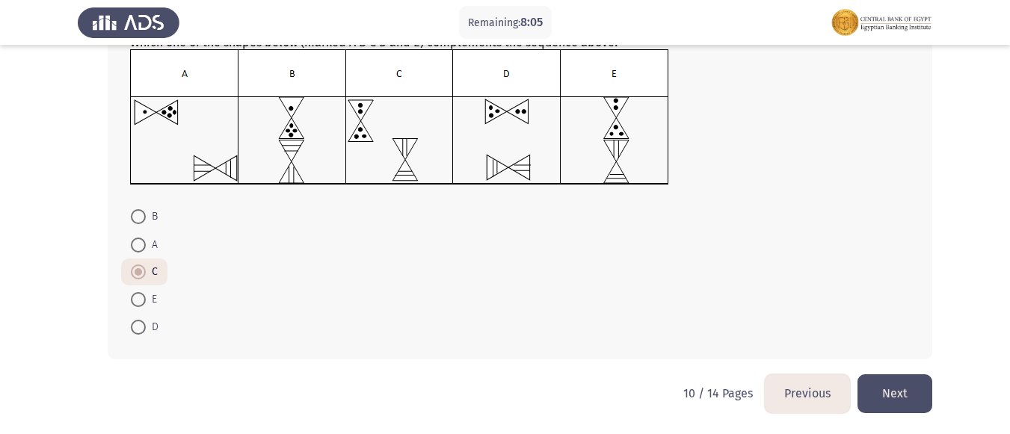
click at [901, 403] on button "Next" at bounding box center [894, 393] width 75 height 38
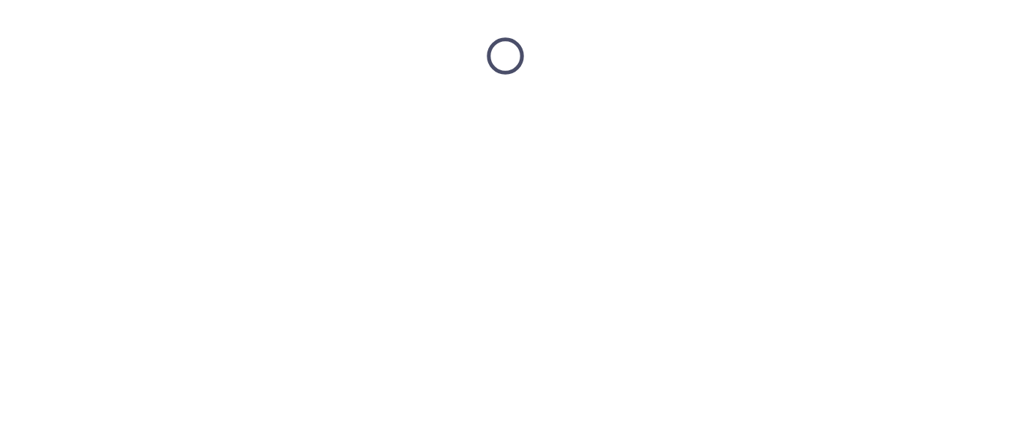
scroll to position [0, 0]
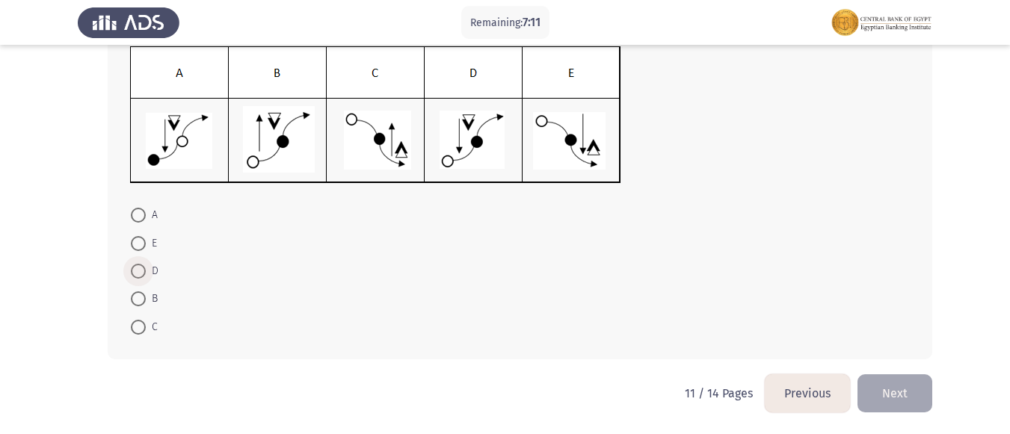
click at [138, 267] on span at bounding box center [138, 271] width 15 height 15
click at [138, 267] on input "D" at bounding box center [138, 271] width 15 height 15
radio input "true"
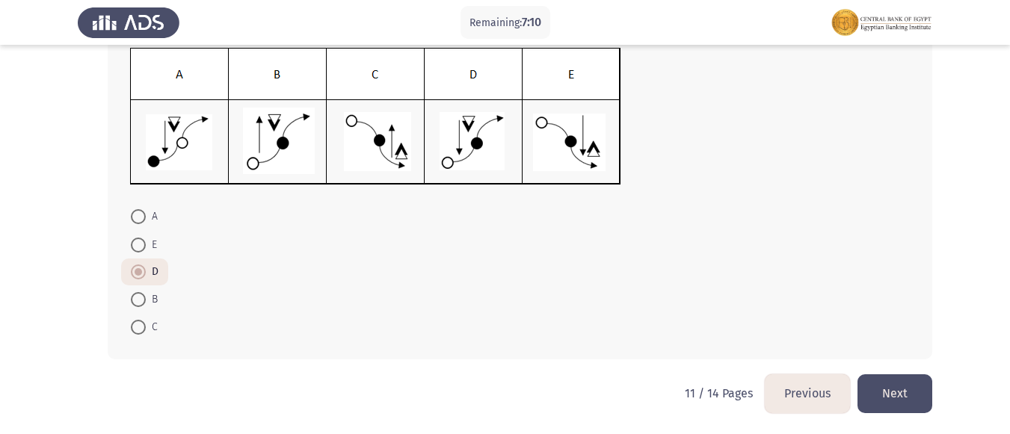
click at [898, 396] on button "Next" at bounding box center [894, 393] width 75 height 38
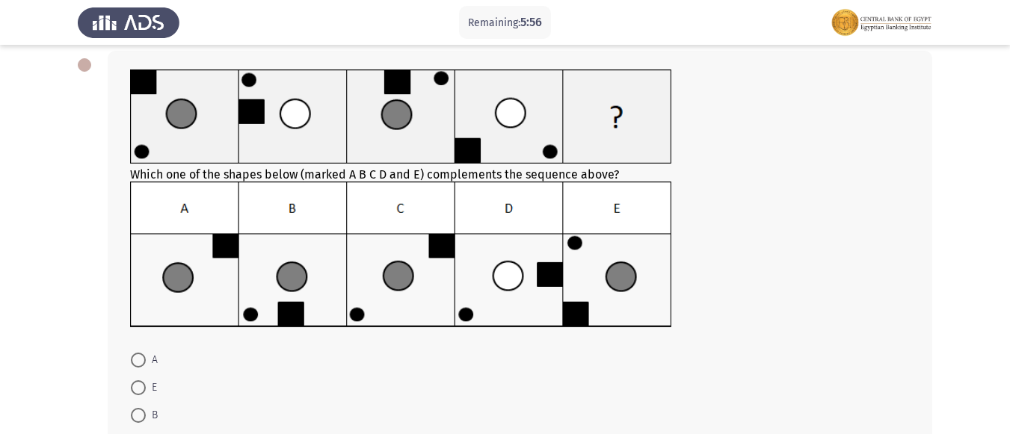
scroll to position [149, 0]
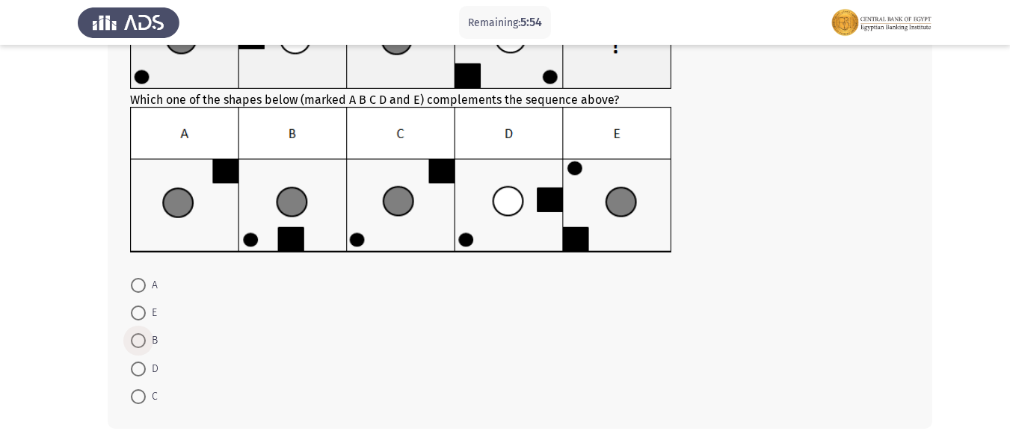
click at [141, 339] on span at bounding box center [138, 340] width 15 height 15
click at [141, 339] on input "B" at bounding box center [138, 340] width 15 height 15
radio input "true"
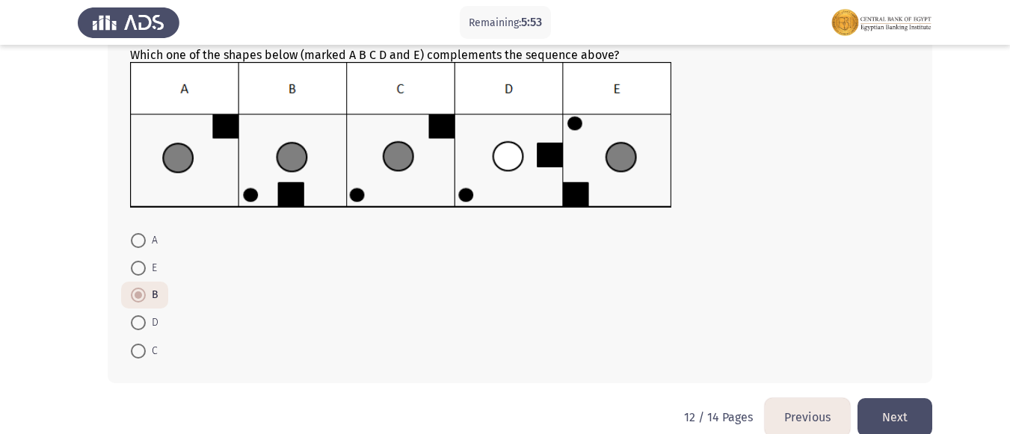
scroll to position [218, 0]
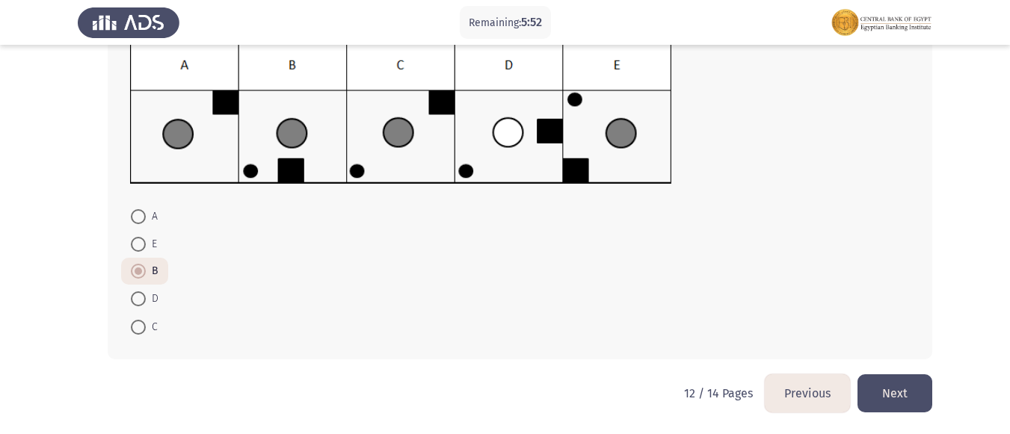
click at [899, 386] on button "Next" at bounding box center [894, 393] width 75 height 38
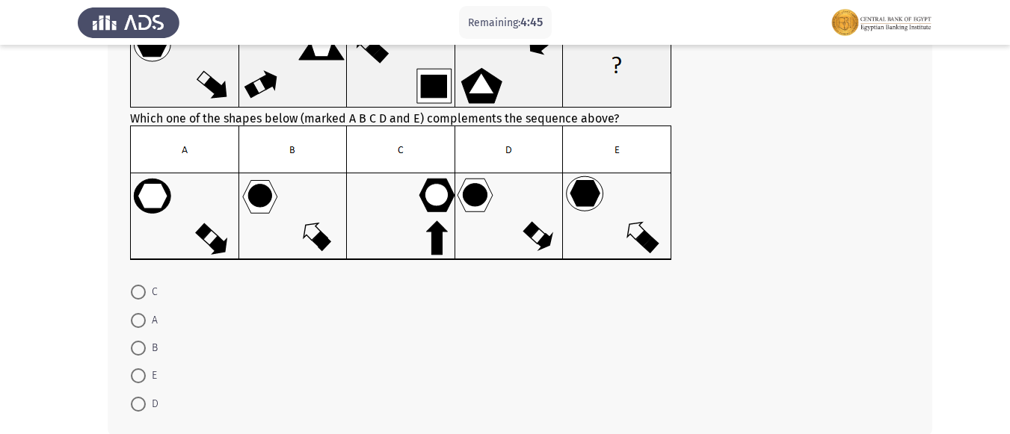
scroll to position [149, 0]
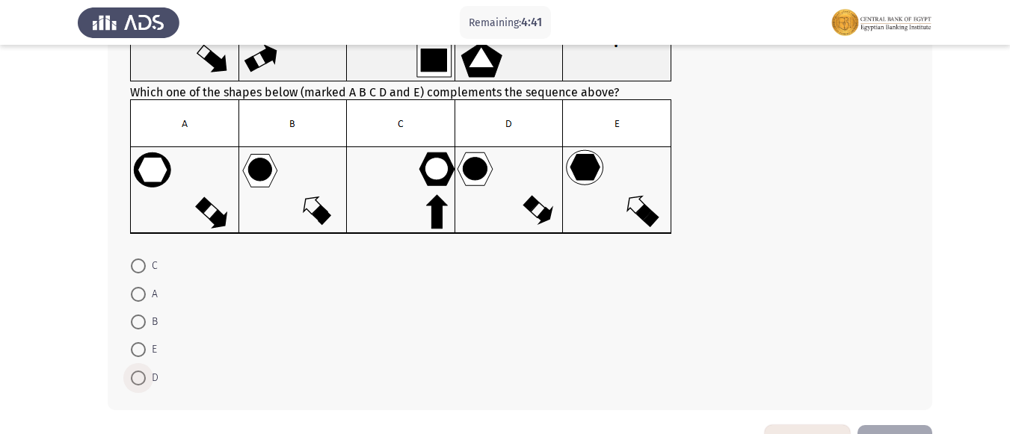
click at [137, 371] on span at bounding box center [138, 378] width 15 height 15
click at [137, 371] on input "D" at bounding box center [138, 378] width 15 height 15
radio input "true"
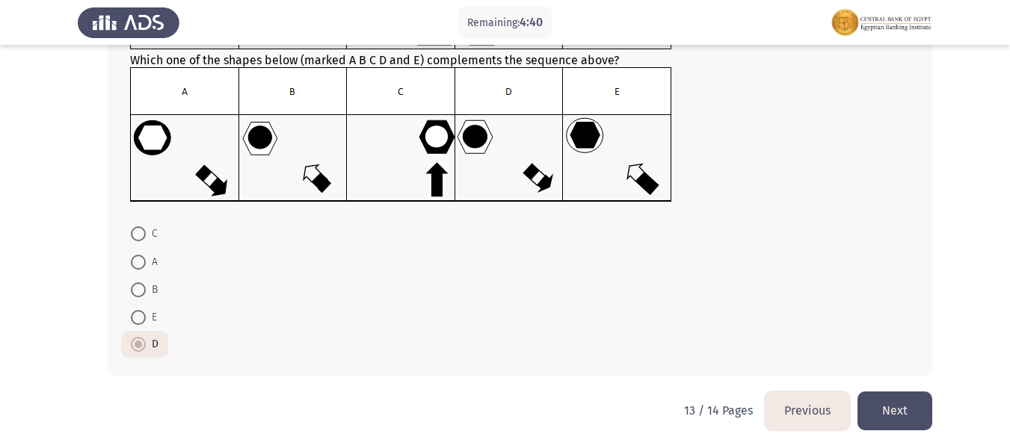
scroll to position [199, 0]
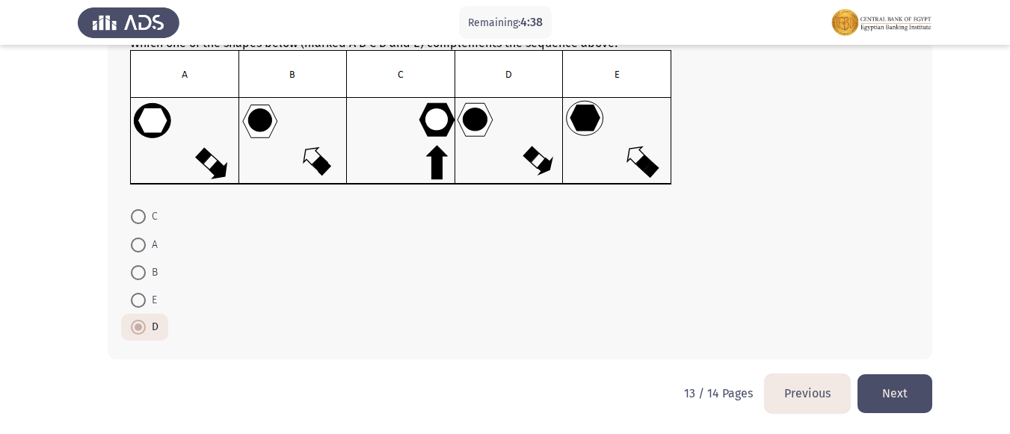
click at [908, 406] on button "Next" at bounding box center [894, 393] width 75 height 38
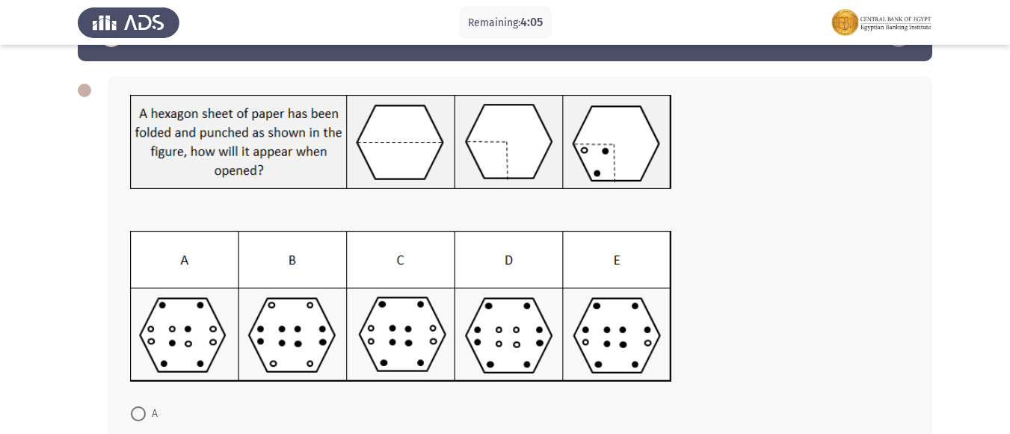
scroll to position [75, 0]
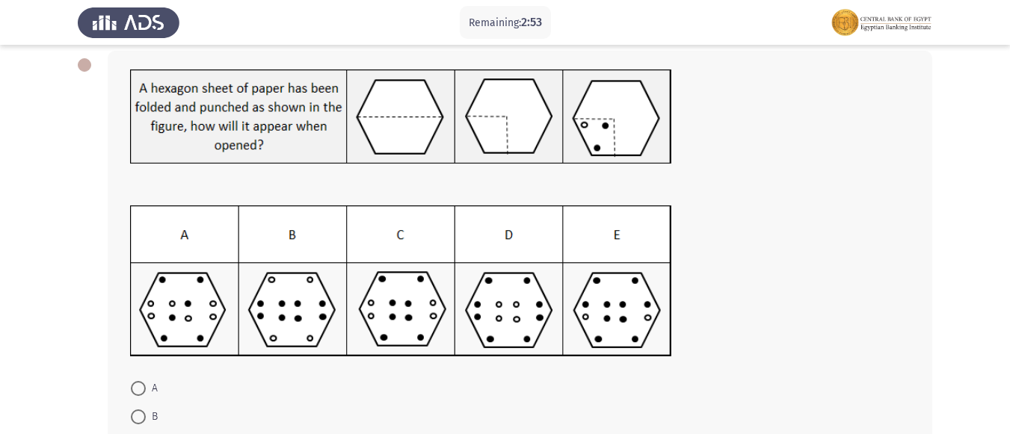
click at [141, 416] on span at bounding box center [138, 417] width 15 height 15
click at [141, 416] on input "B" at bounding box center [138, 417] width 15 height 15
radio input "true"
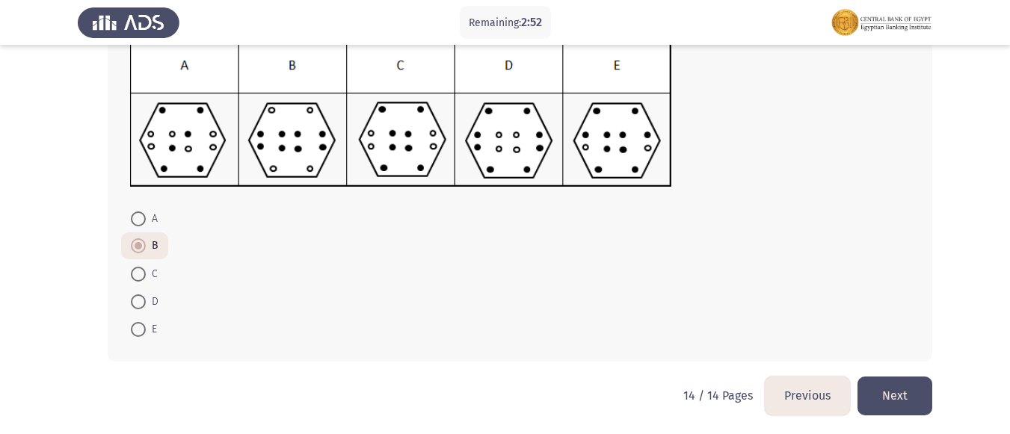
scroll to position [247, 0]
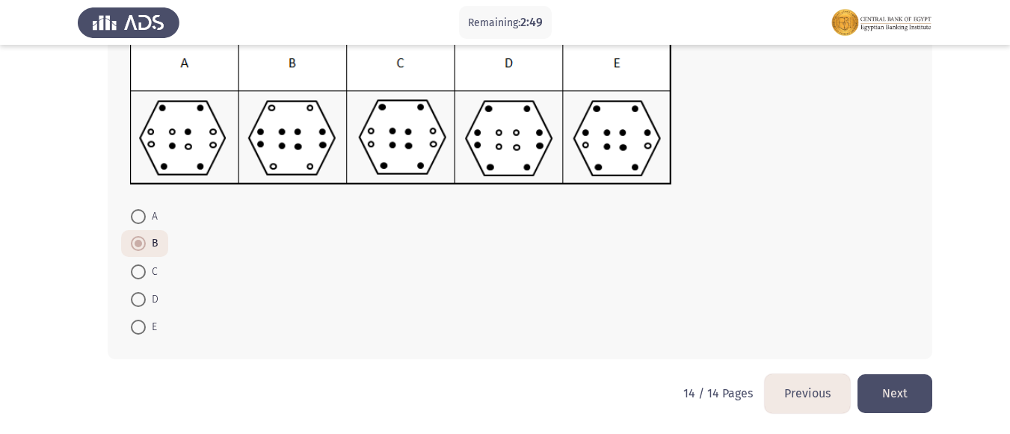
click at [802, 387] on button "Previous" at bounding box center [807, 393] width 85 height 38
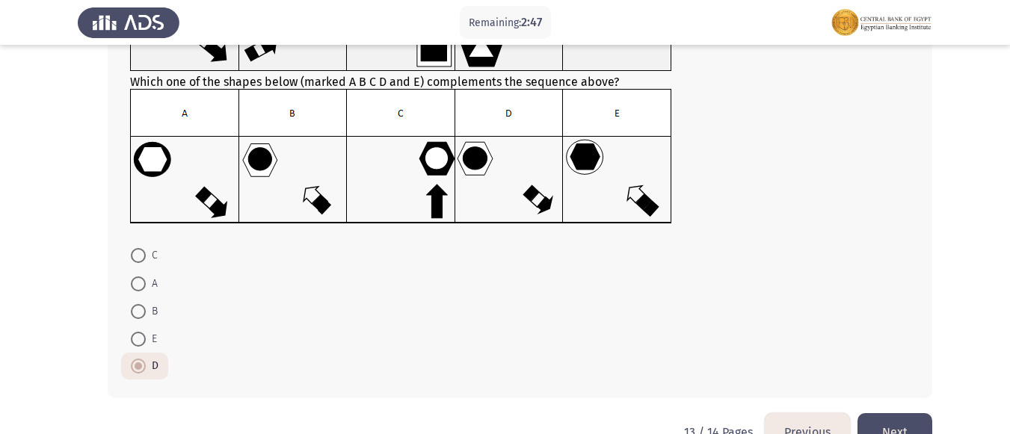
scroll to position [199, 0]
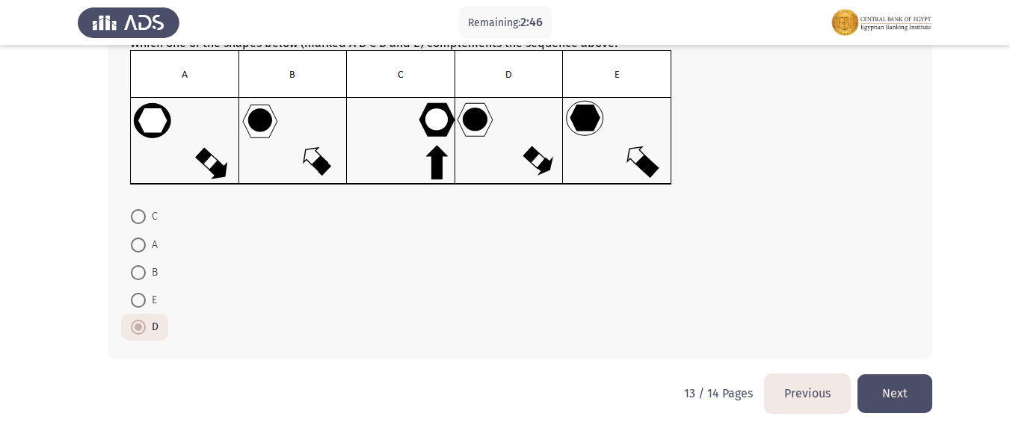
click at [796, 394] on button "Previous" at bounding box center [807, 393] width 85 height 38
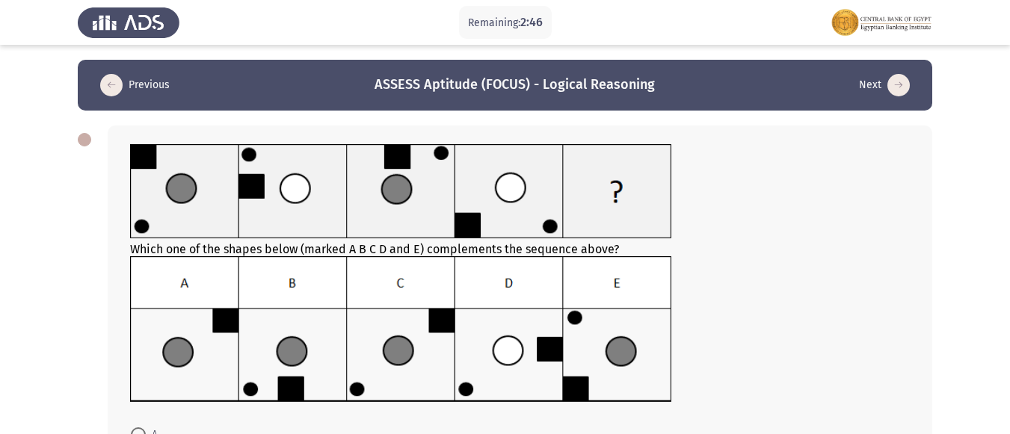
click at [796, 394] on div at bounding box center [519, 330] width 779 height 149
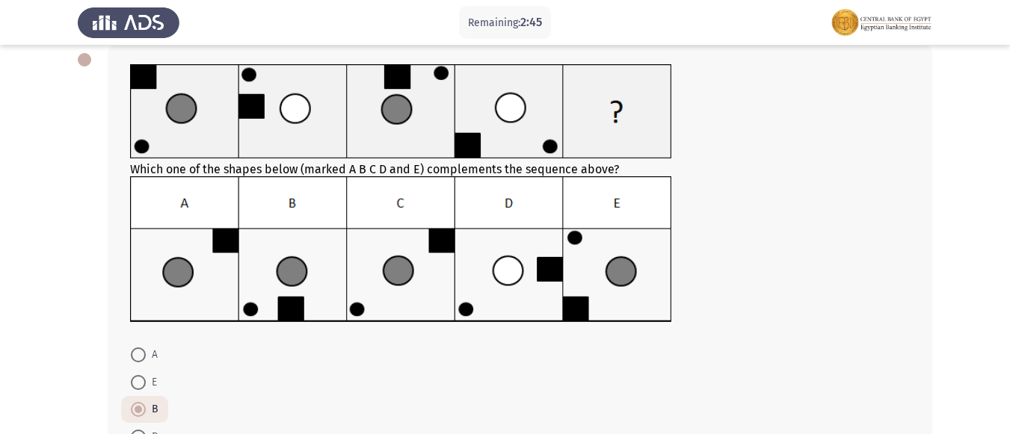
scroll to position [218, 0]
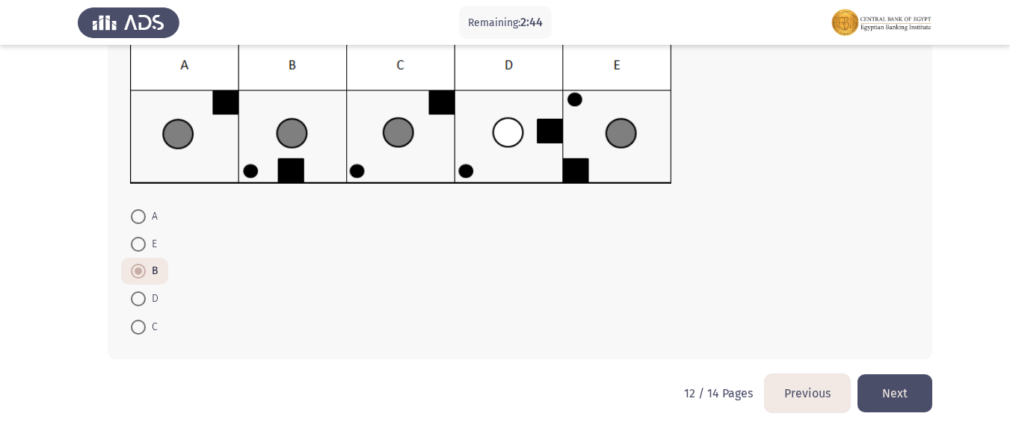
click at [797, 393] on button "Previous" at bounding box center [807, 393] width 85 height 38
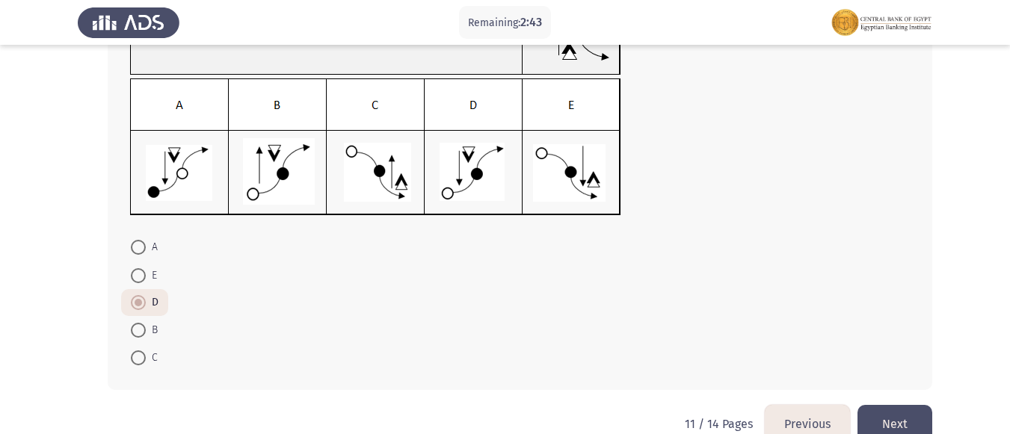
scroll to position [185, 0]
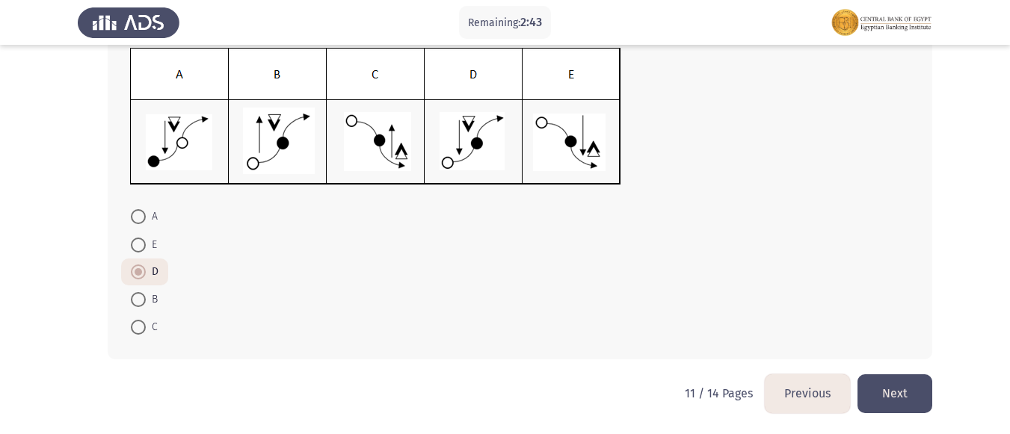
click at [801, 386] on button "Previous" at bounding box center [807, 393] width 85 height 38
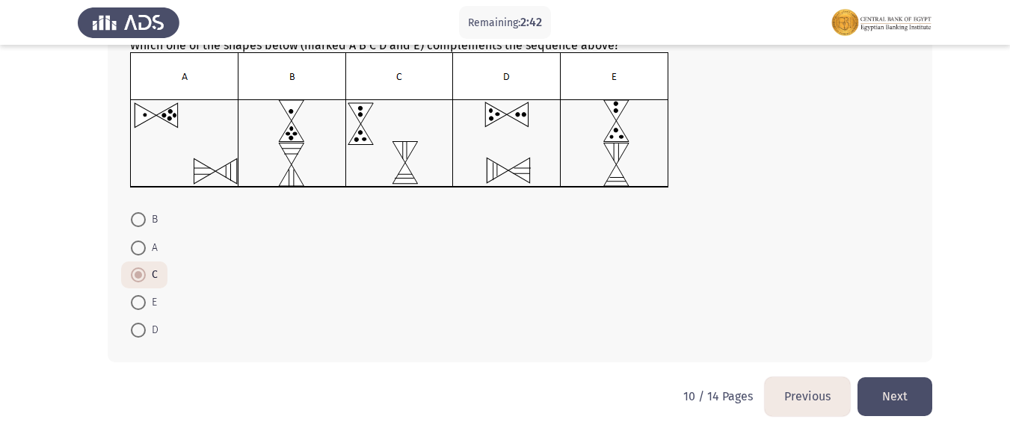
scroll to position [200, 0]
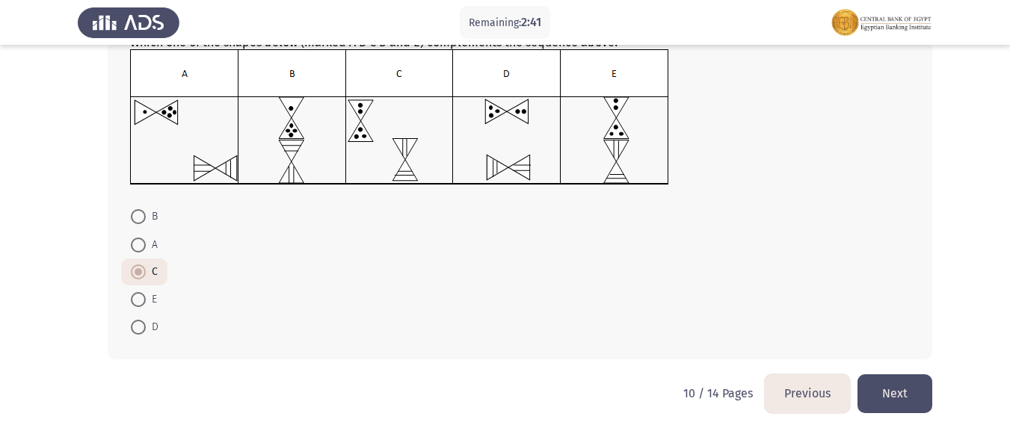
click at [801, 386] on button "Previous" at bounding box center [807, 393] width 85 height 38
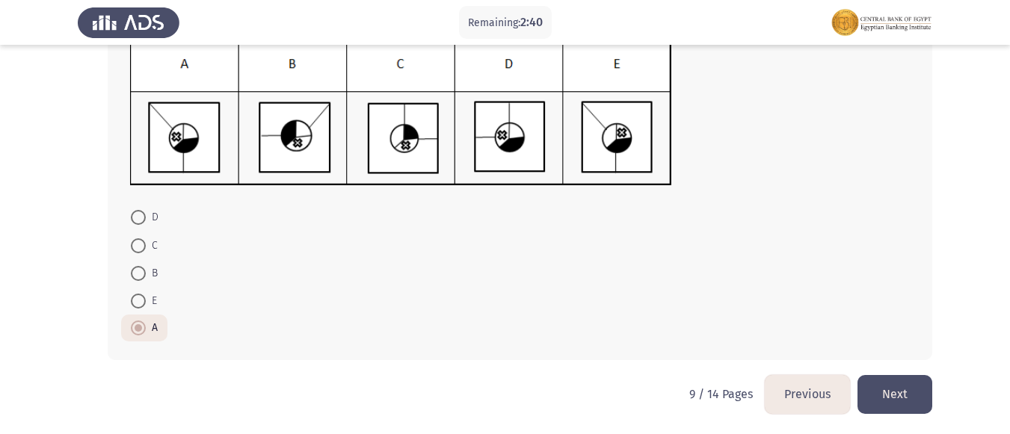
scroll to position [223, 0]
click at [801, 386] on button "Previous" at bounding box center [807, 393] width 85 height 38
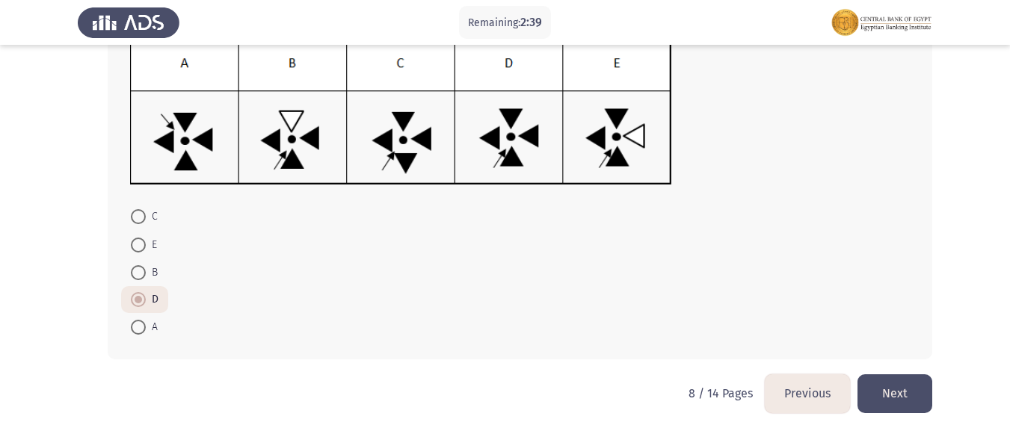
click at [801, 386] on button "Previous" at bounding box center [807, 393] width 85 height 38
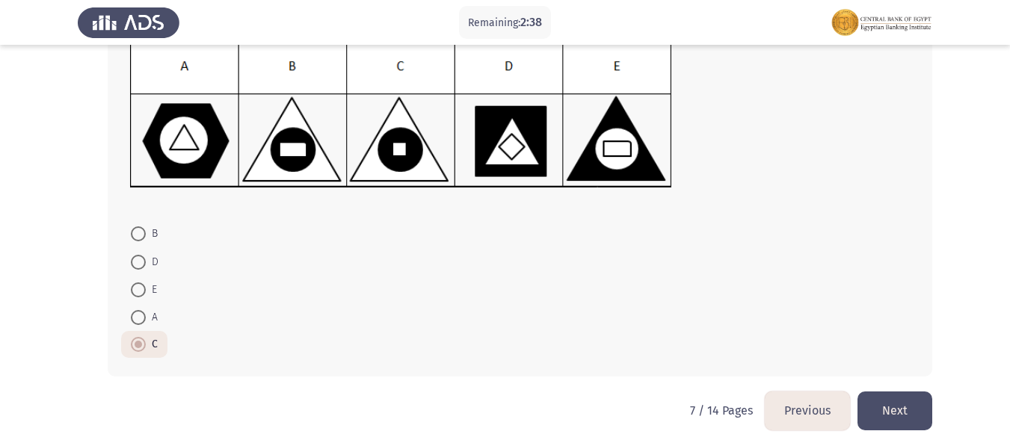
scroll to position [224, 0]
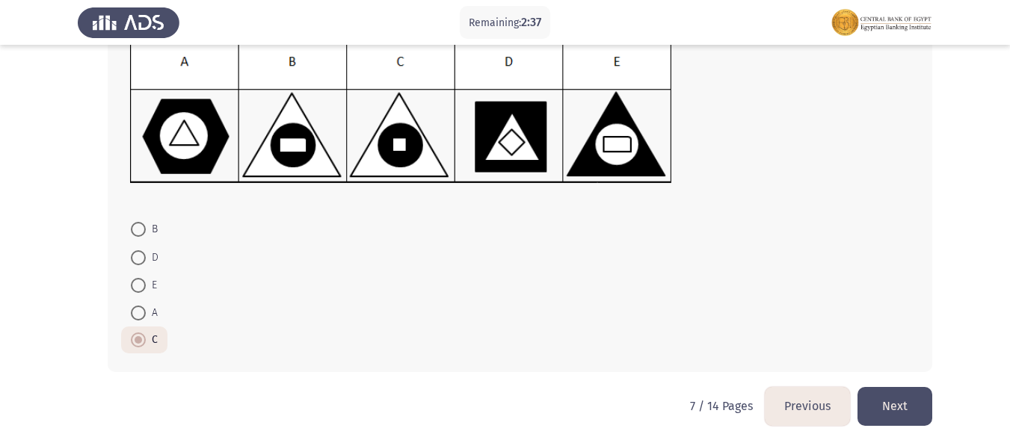
click at [800, 400] on button "Previous" at bounding box center [807, 406] width 85 height 38
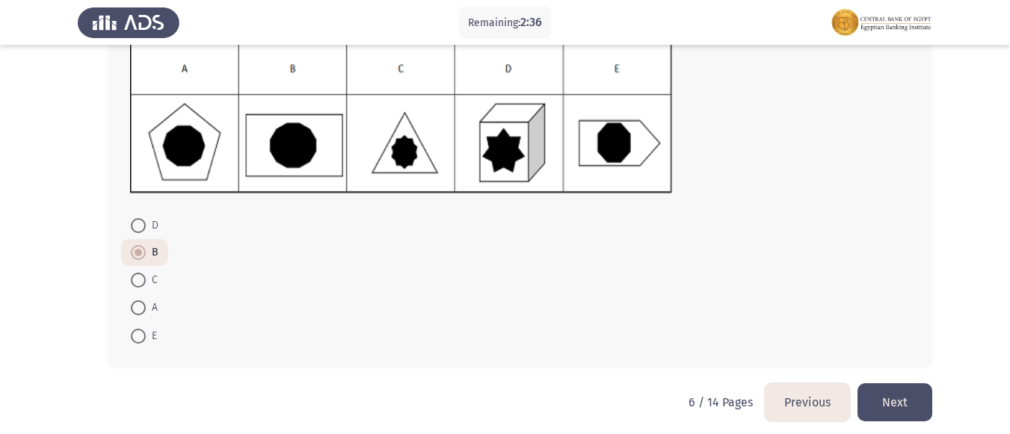
scroll to position [217, 0]
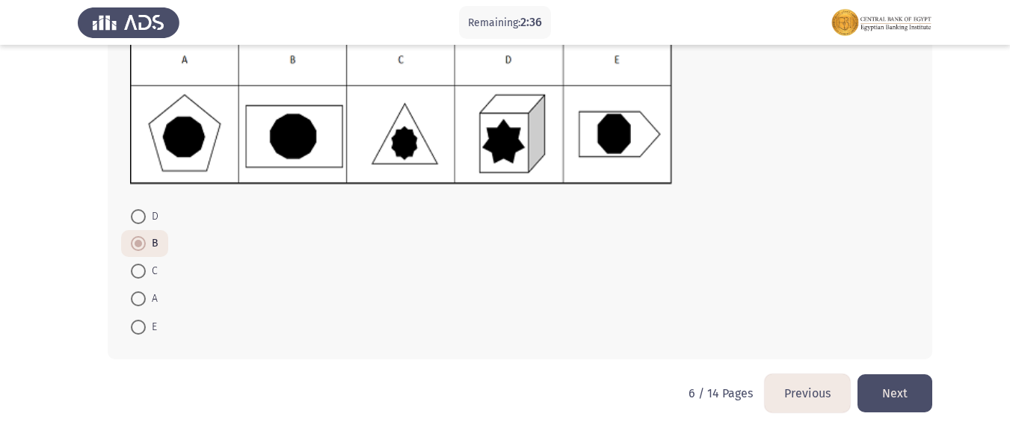
click at [801, 399] on button "Previous" at bounding box center [807, 393] width 85 height 38
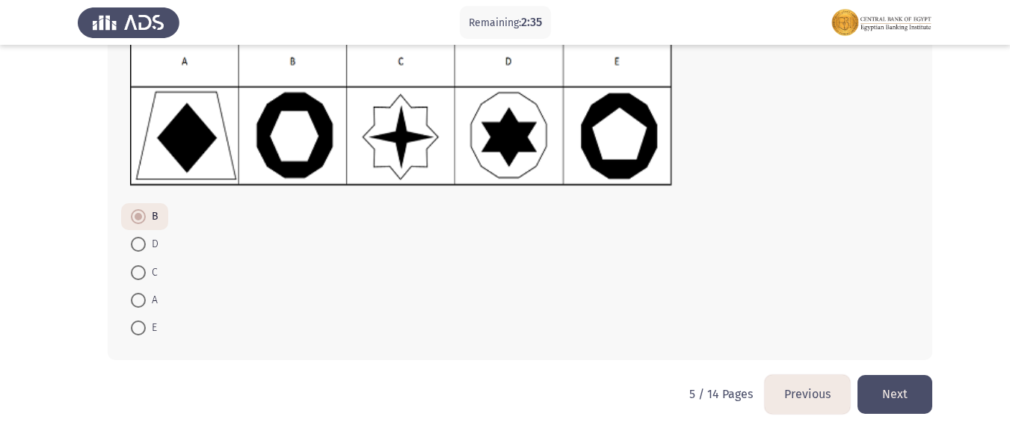
scroll to position [215, 0]
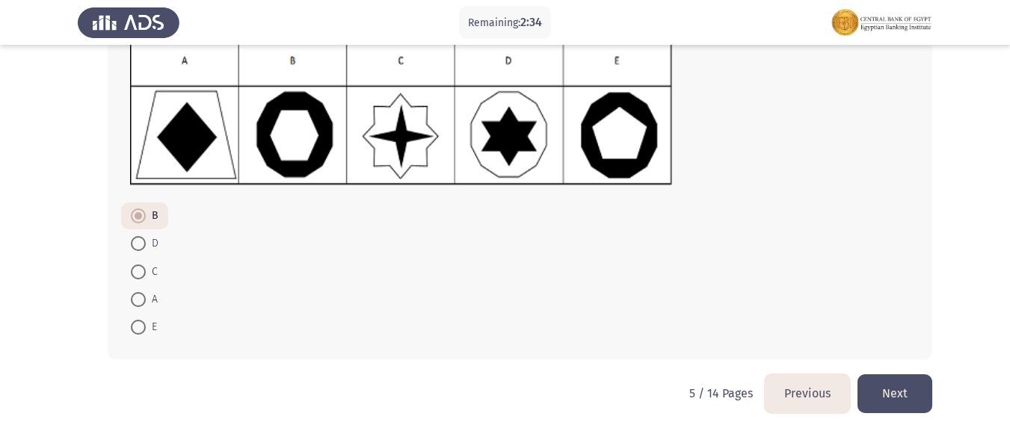
click at [802, 399] on button "Previous" at bounding box center [807, 393] width 85 height 38
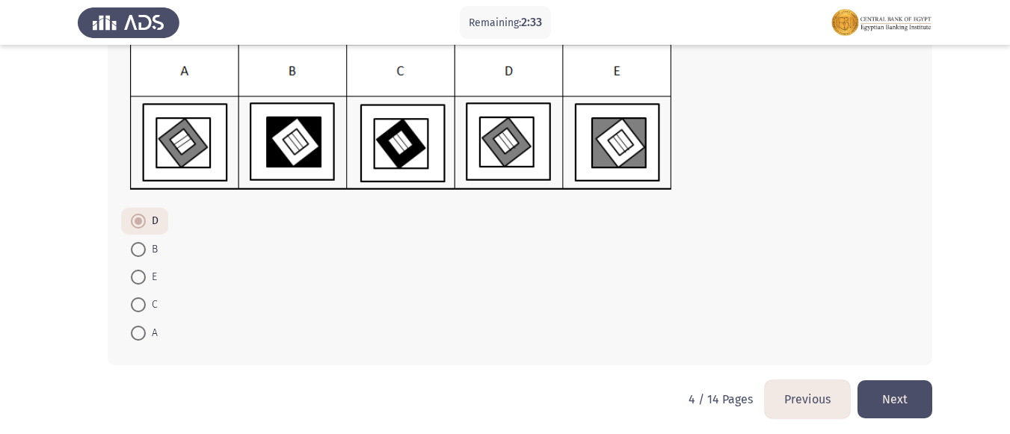
scroll to position [218, 0]
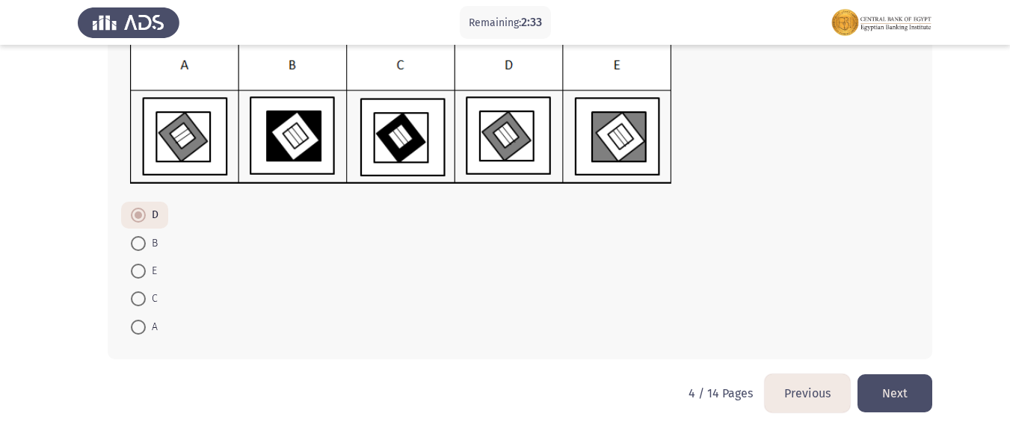
click at [803, 397] on button "Previous" at bounding box center [807, 393] width 85 height 38
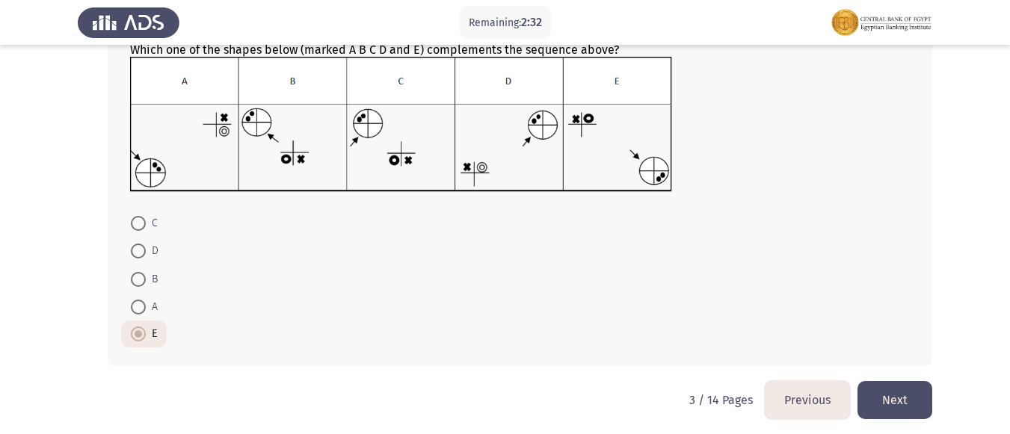
scroll to position [200, 0]
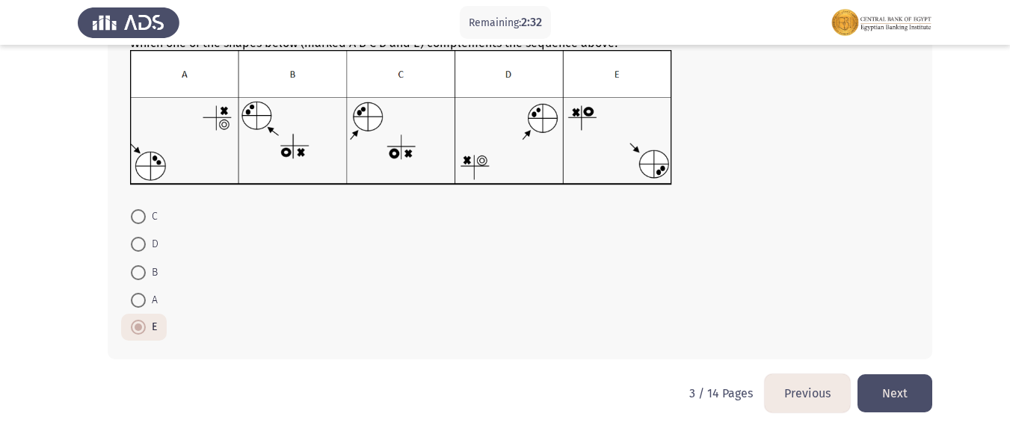
click at [803, 395] on button "Previous" at bounding box center [807, 393] width 85 height 38
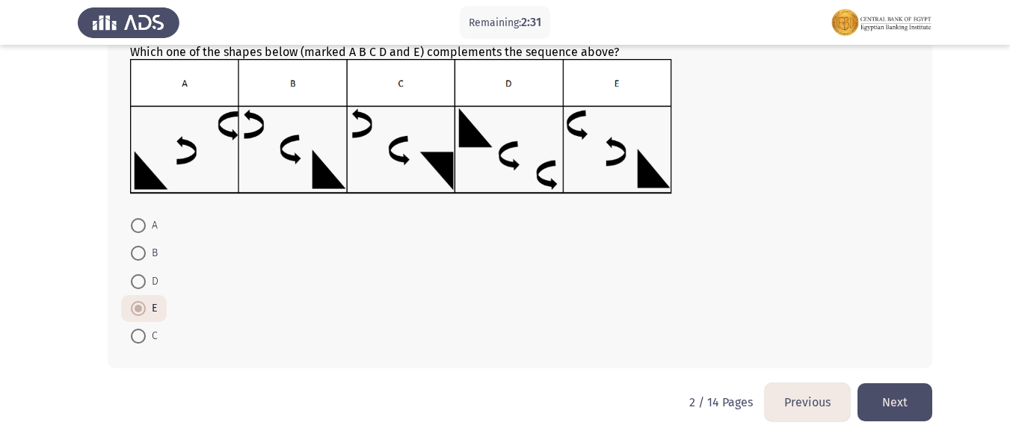
scroll to position [199, 0]
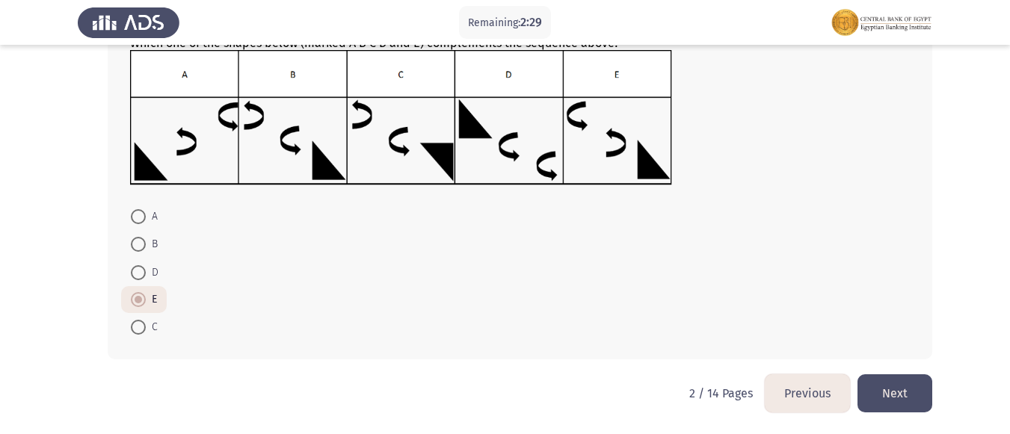
click at [807, 388] on button "Previous" at bounding box center [807, 393] width 85 height 38
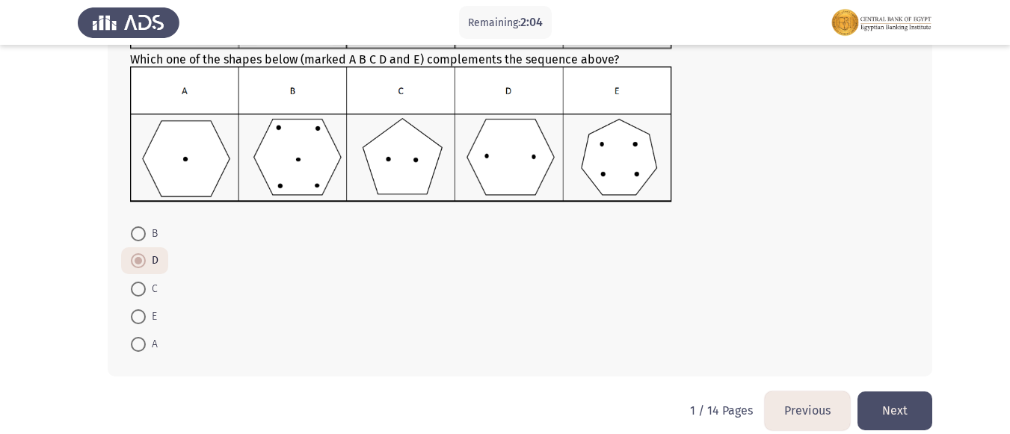
scroll to position [200, 0]
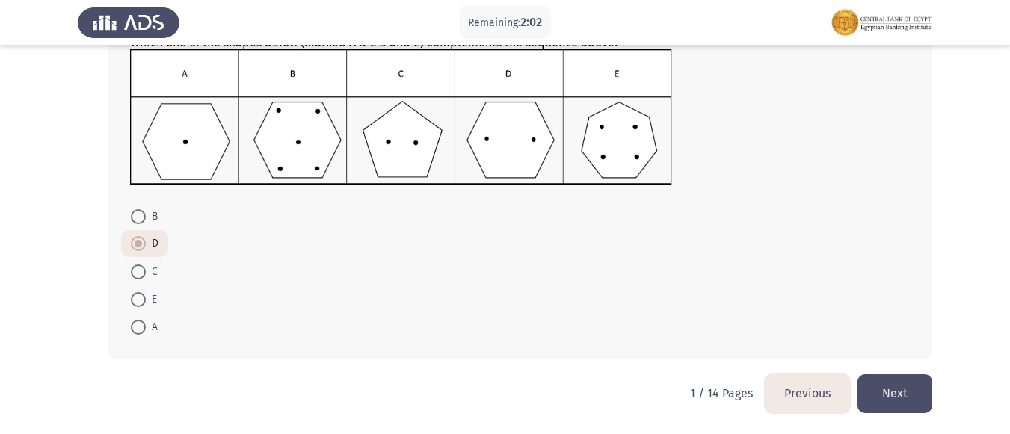
click at [900, 398] on button "Next" at bounding box center [894, 393] width 75 height 38
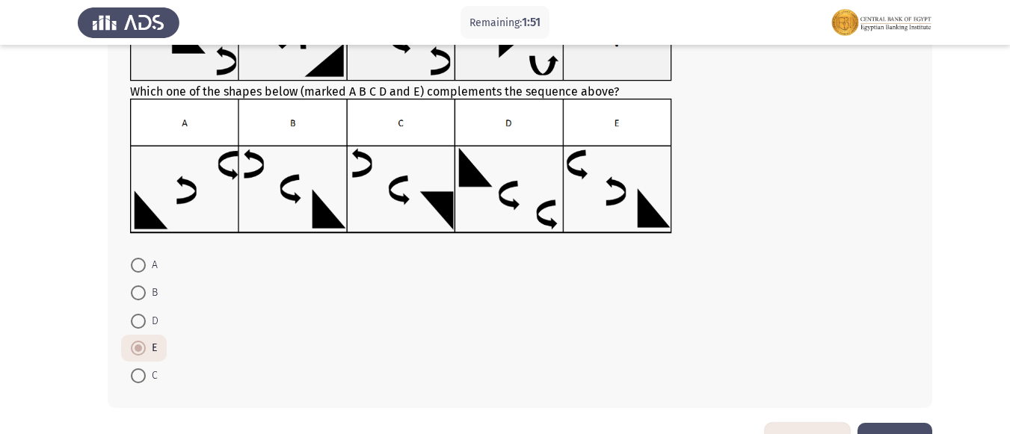
scroll to position [199, 0]
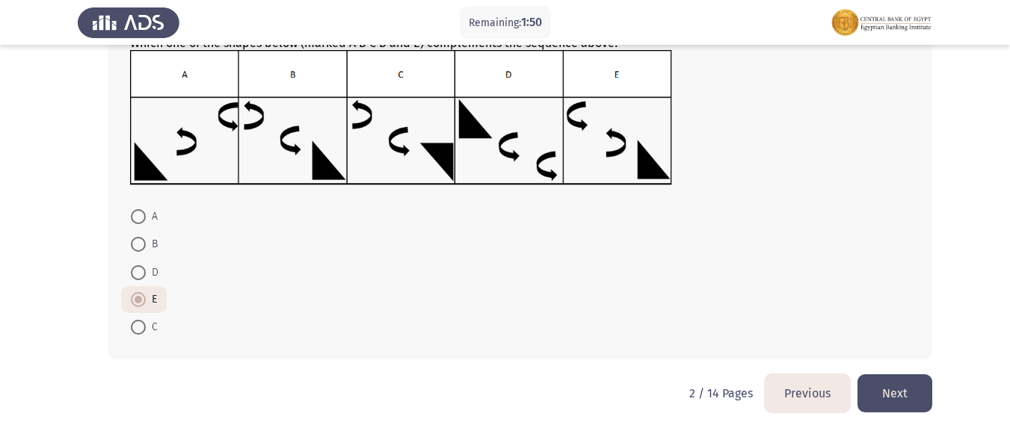
click at [891, 396] on button "Next" at bounding box center [894, 393] width 75 height 38
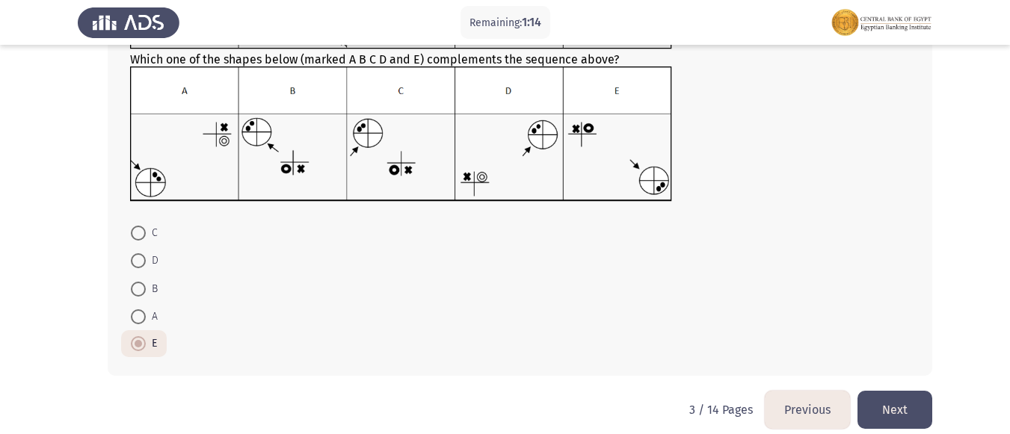
scroll to position [200, 0]
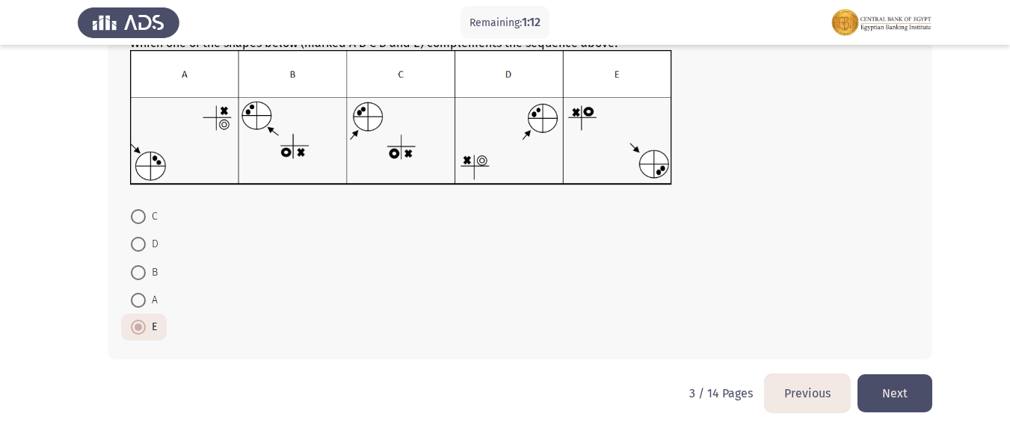
click at [907, 389] on button "Next" at bounding box center [894, 393] width 75 height 38
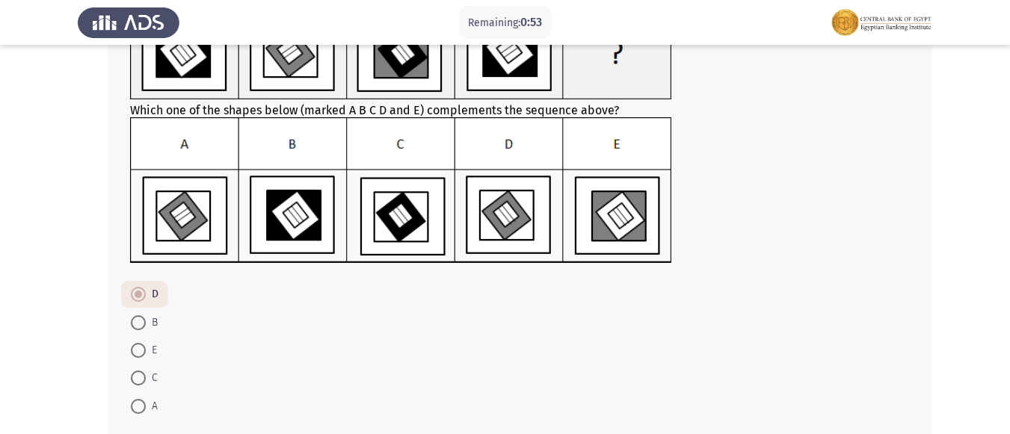
scroll to position [218, 0]
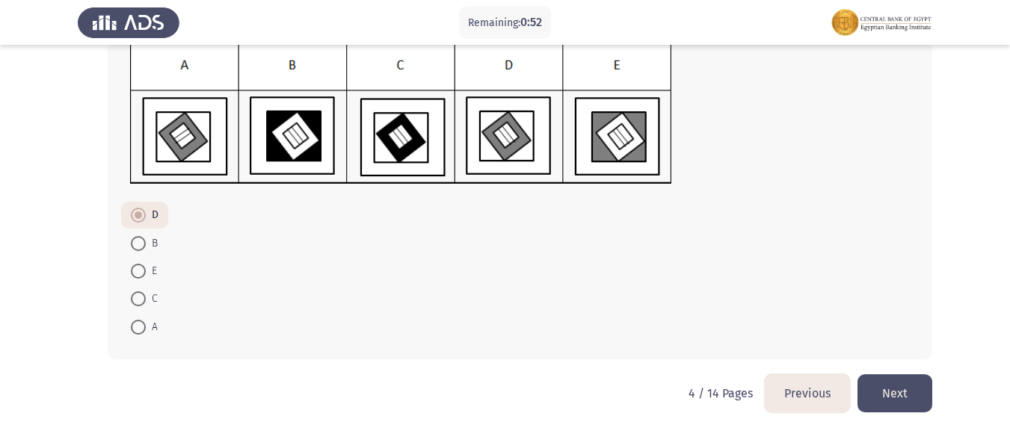
click at [905, 392] on button "Next" at bounding box center [894, 393] width 75 height 38
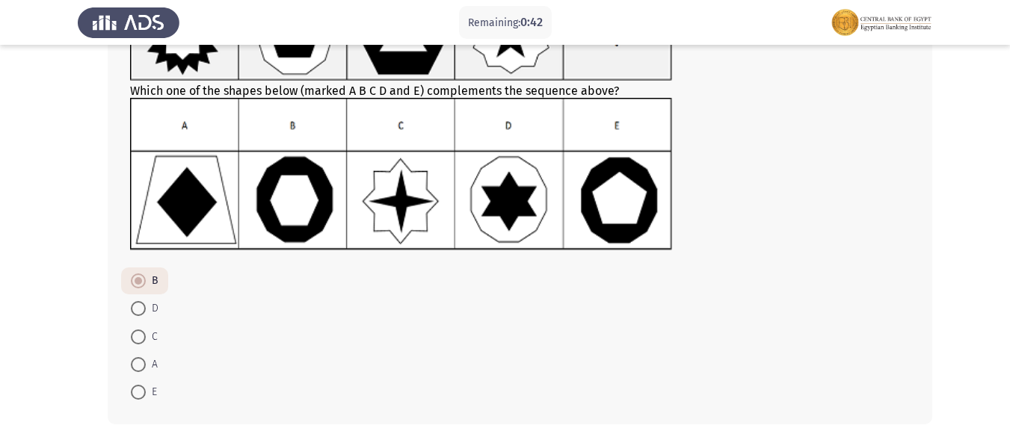
scroll to position [215, 0]
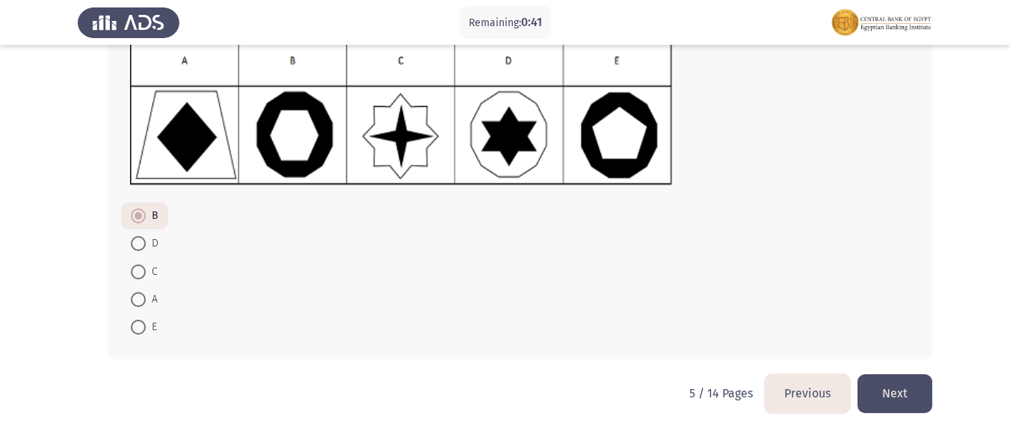
click at [910, 407] on button "Next" at bounding box center [894, 393] width 75 height 38
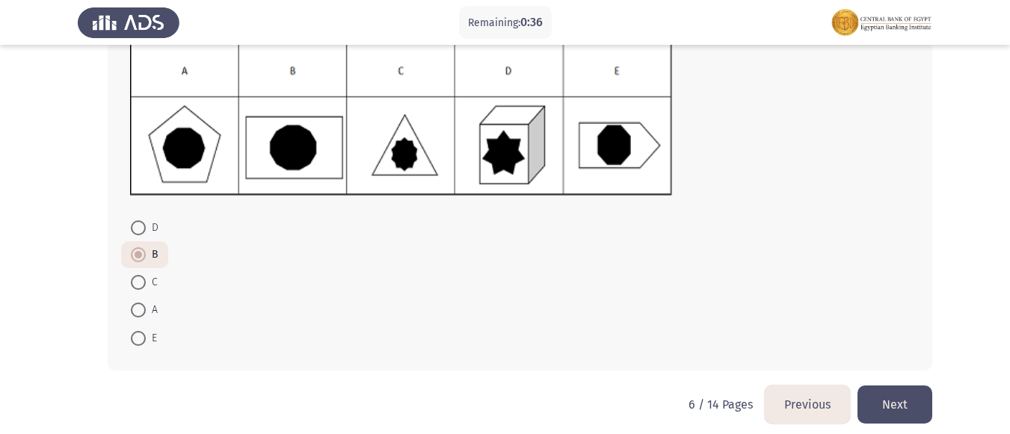
scroll to position [217, 0]
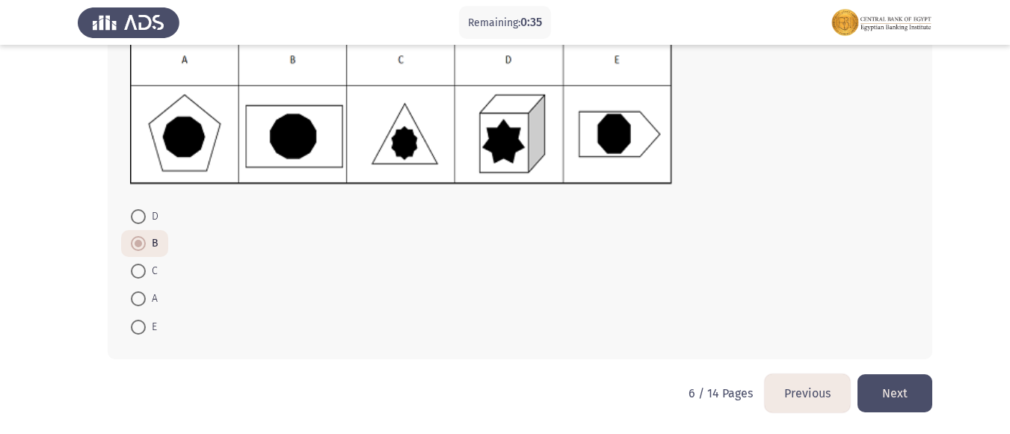
click at [897, 401] on button "Next" at bounding box center [894, 393] width 75 height 38
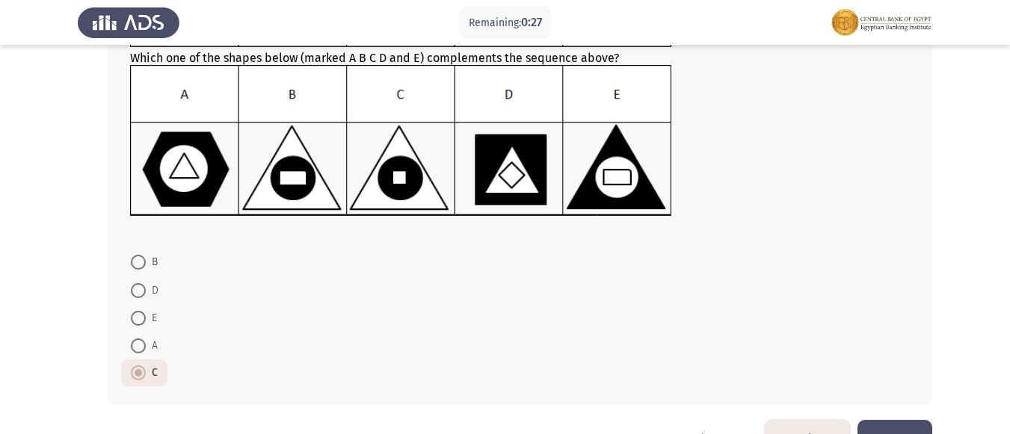
scroll to position [224, 0]
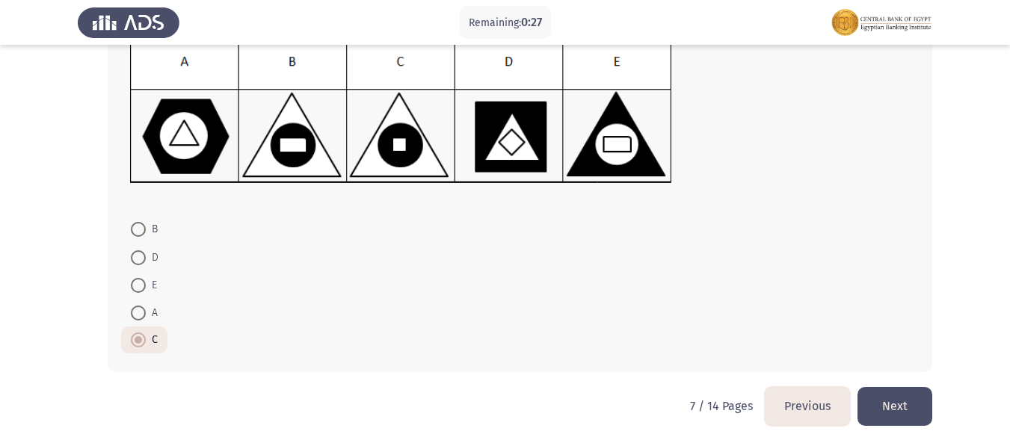
click at [889, 407] on button "Next" at bounding box center [894, 406] width 75 height 38
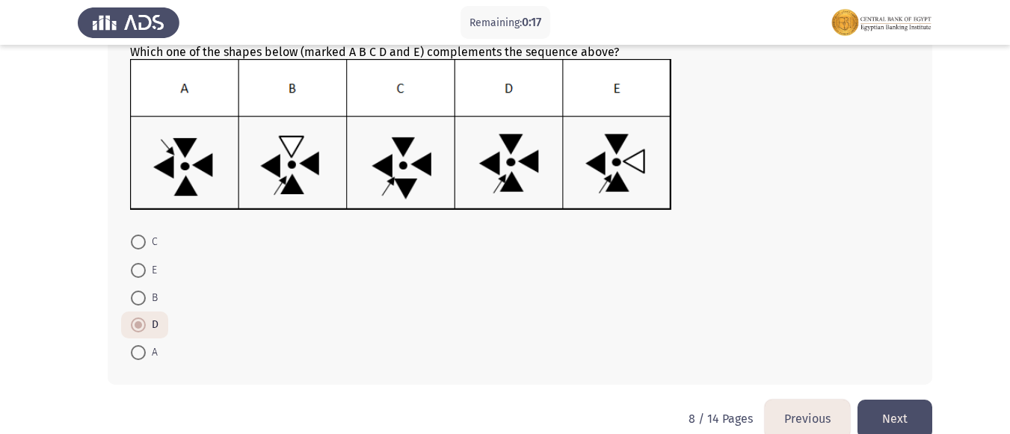
scroll to position [223, 0]
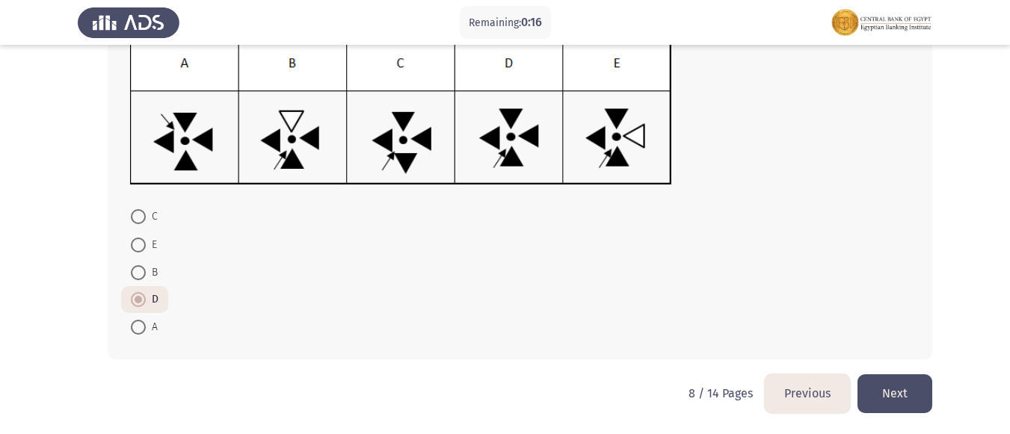
click at [901, 400] on button "Next" at bounding box center [894, 393] width 75 height 38
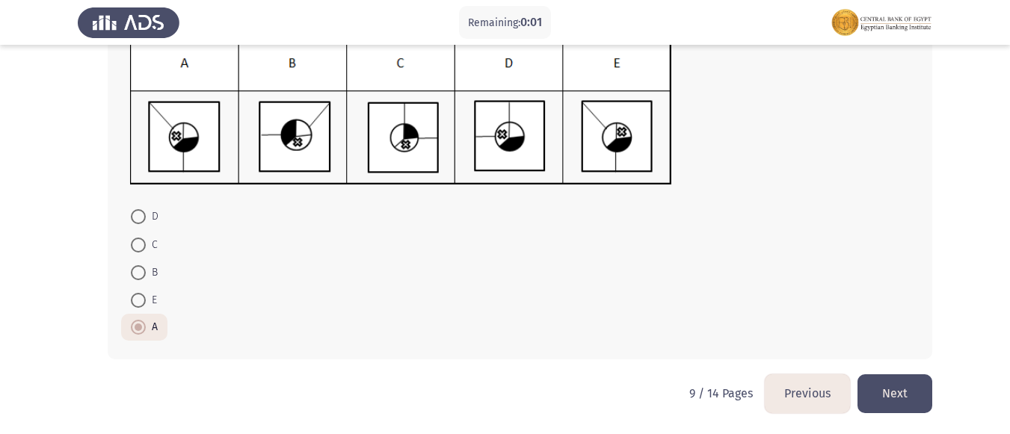
click at [900, 401] on button "Next" at bounding box center [894, 393] width 75 height 38
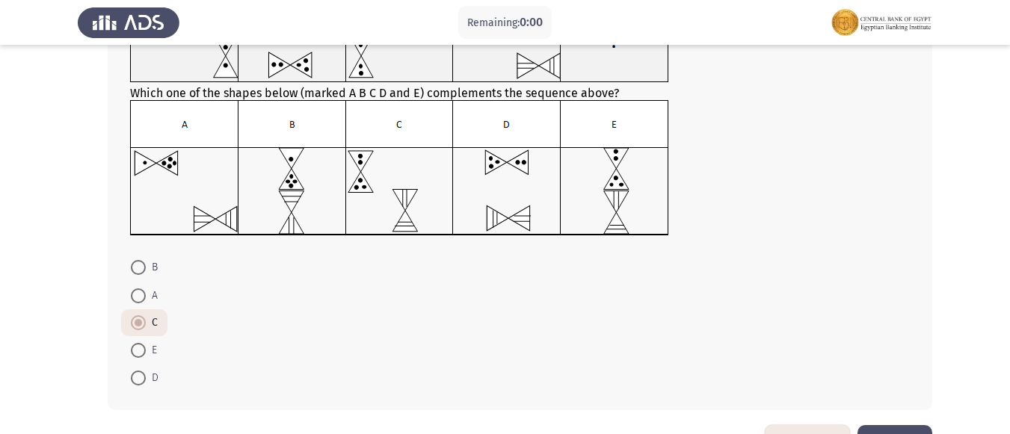
scroll to position [0, 0]
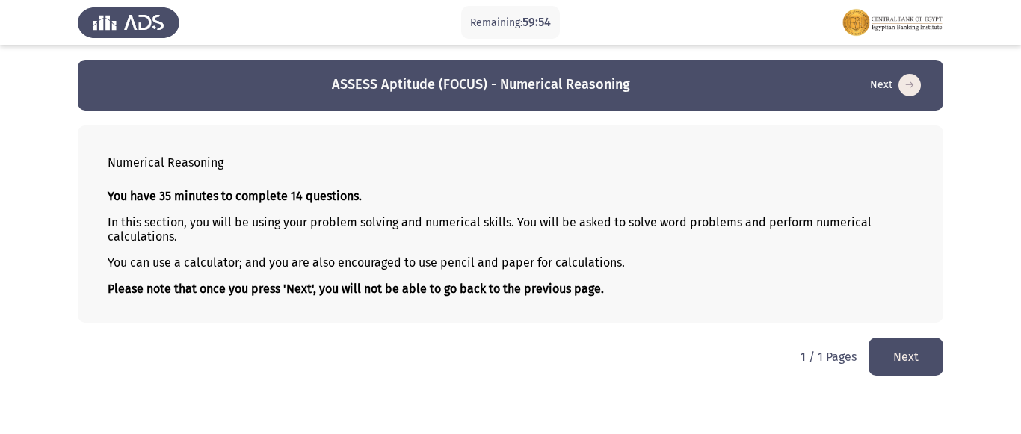
click at [897, 345] on button "Next" at bounding box center [905, 357] width 75 height 38
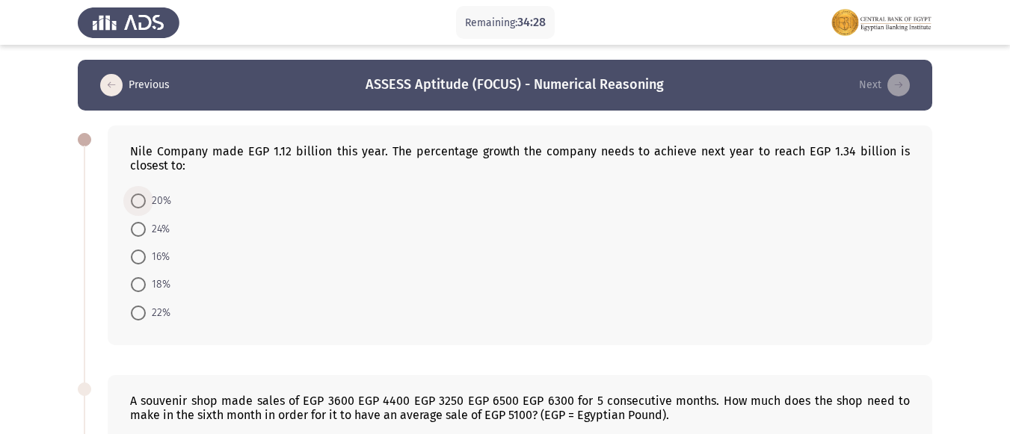
click at [135, 203] on span at bounding box center [138, 201] width 15 height 15
click at [135, 203] on input "20%" at bounding box center [138, 201] width 15 height 15
radio input "true"
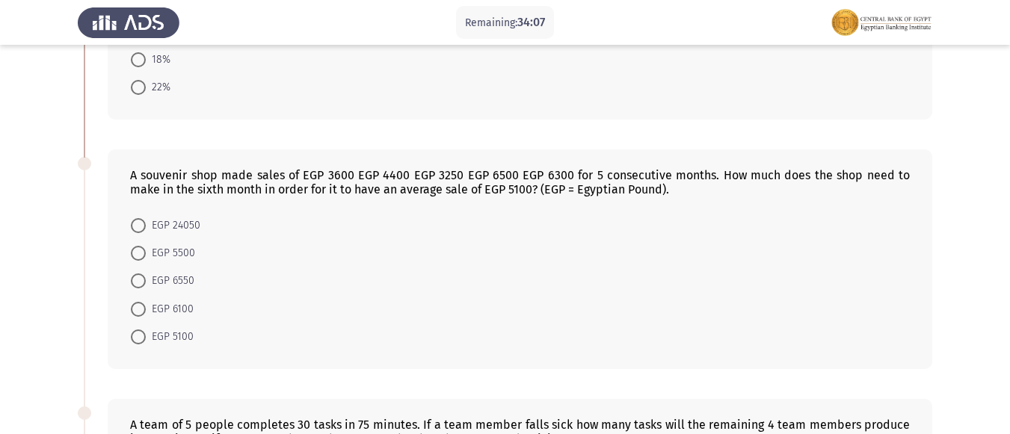
scroll to position [299, 0]
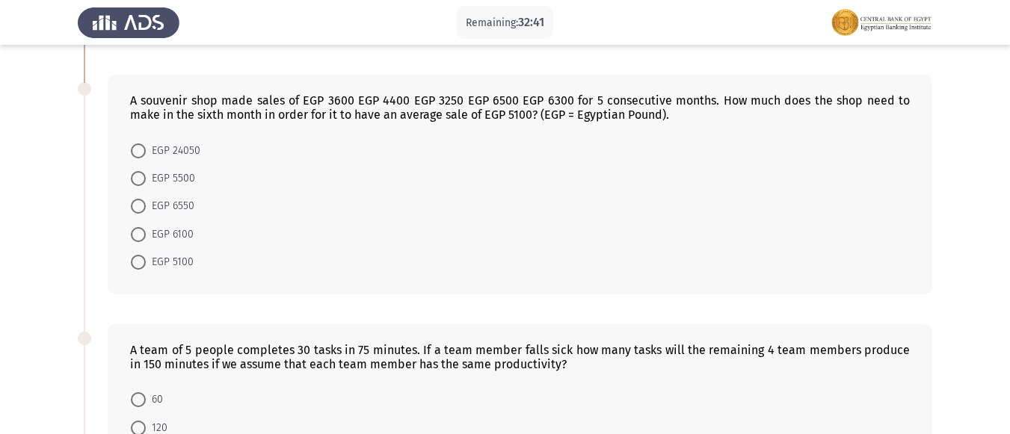
click at [144, 204] on span at bounding box center [138, 206] width 15 height 15
click at [144, 204] on input "EGP 6550" at bounding box center [138, 206] width 15 height 15
radio input "true"
click at [144, 204] on span at bounding box center [138, 205] width 15 height 15
click at [144, 204] on input "EGP 6550" at bounding box center [138, 205] width 15 height 15
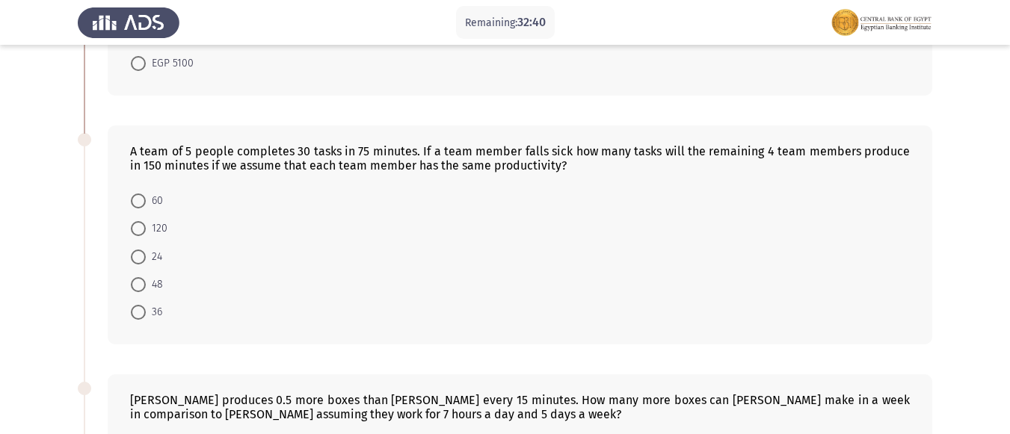
scroll to position [523, 0]
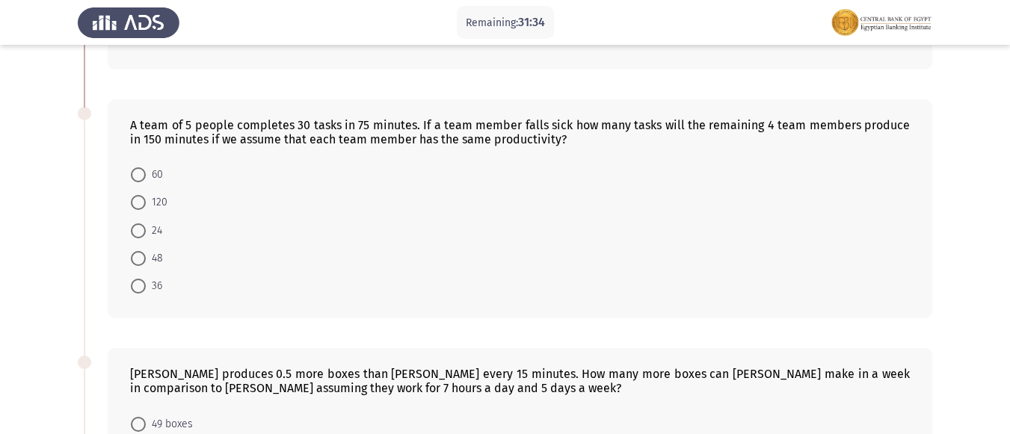
click at [141, 258] on span at bounding box center [138, 258] width 15 height 15
click at [141, 258] on input "48" at bounding box center [138, 258] width 15 height 15
radio input "true"
click at [141, 258] on span at bounding box center [138, 257] width 15 height 15
click at [141, 258] on input "48" at bounding box center [138, 257] width 15 height 15
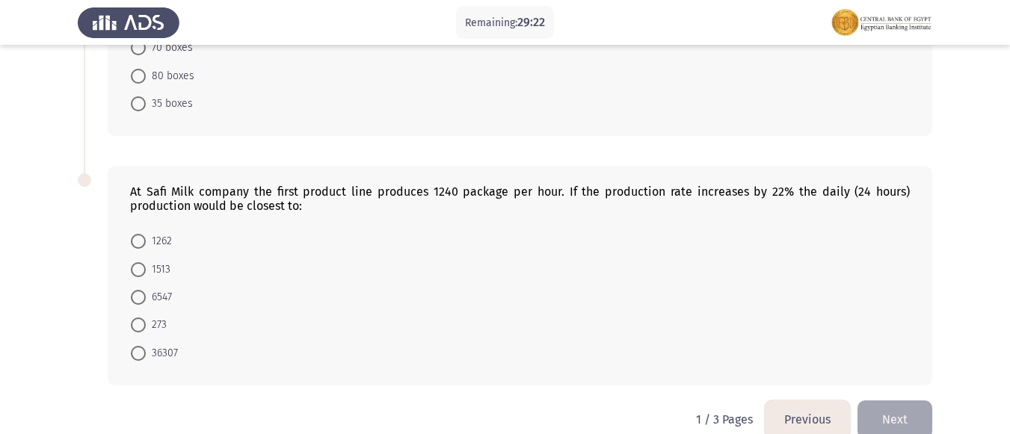
scroll to position [981, 0]
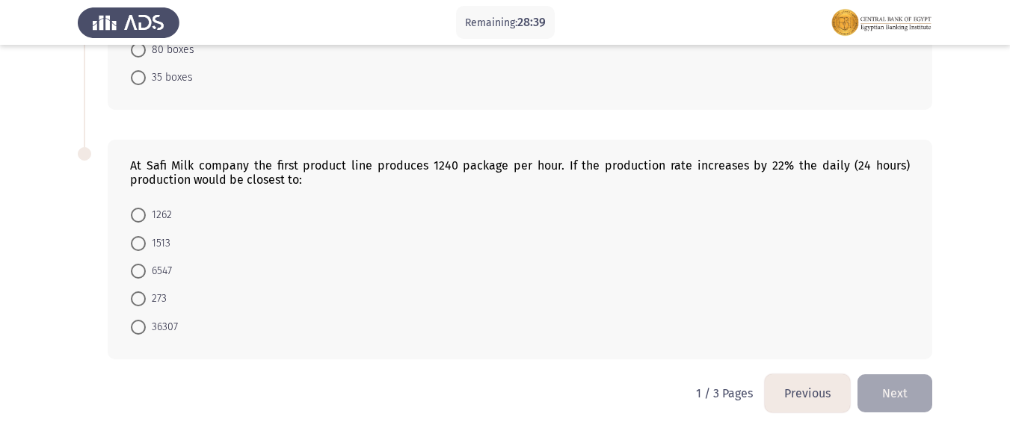
click at [144, 324] on span at bounding box center [138, 327] width 15 height 15
click at [144, 324] on input "36307" at bounding box center [138, 327] width 15 height 15
radio input "true"
click at [144, 324] on span at bounding box center [138, 327] width 15 height 15
click at [144, 324] on input "36307" at bounding box center [138, 327] width 15 height 15
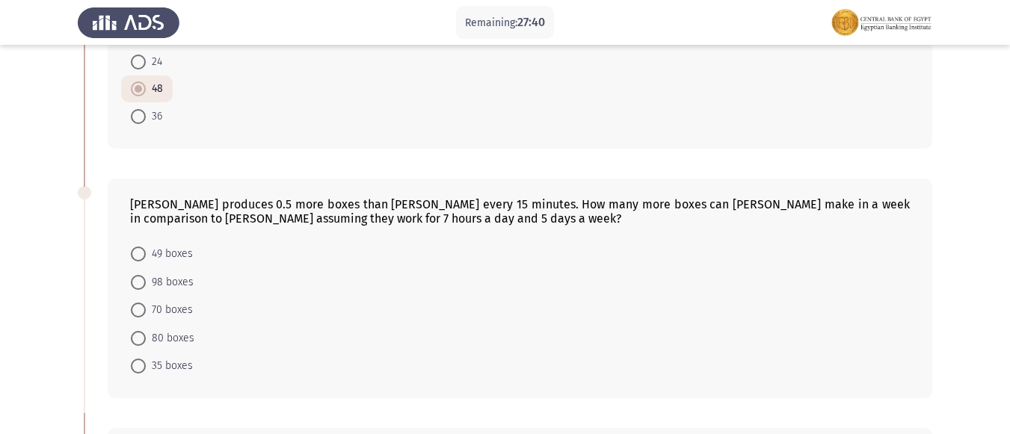
scroll to position [680, 0]
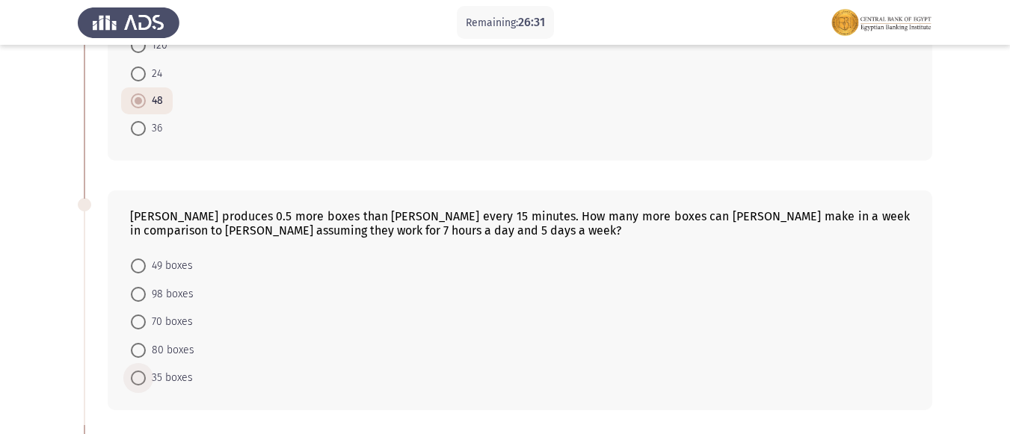
click at [139, 373] on span at bounding box center [138, 378] width 15 height 15
click at [139, 373] on input "35 boxes" at bounding box center [138, 378] width 15 height 15
radio input "true"
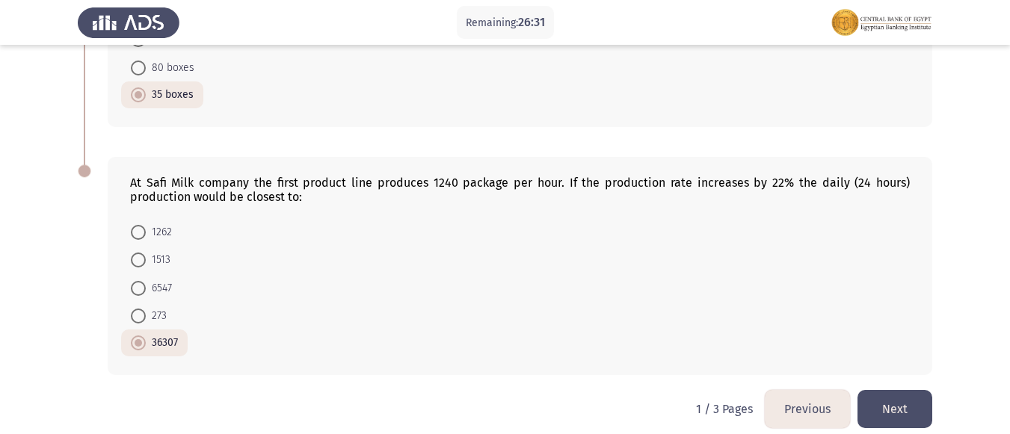
scroll to position [978, 0]
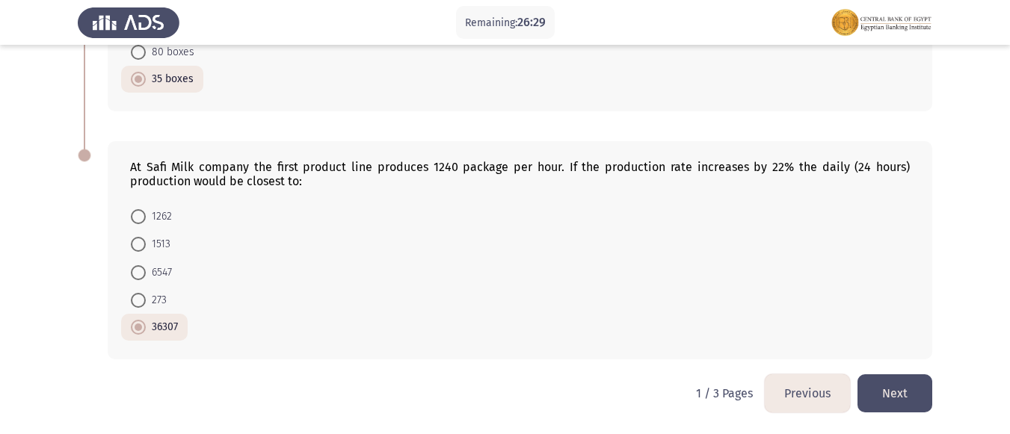
click at [901, 400] on button "Next" at bounding box center [894, 393] width 75 height 38
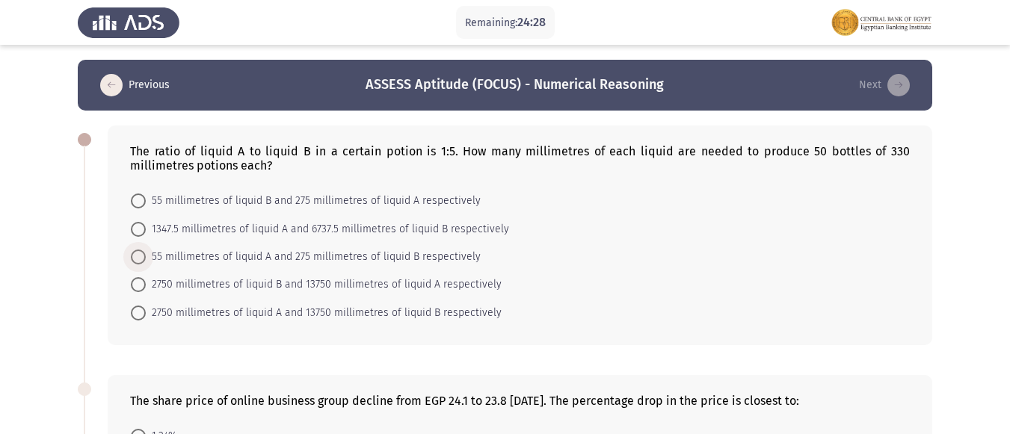
click at [141, 256] on span at bounding box center [138, 257] width 15 height 15
click at [141, 256] on input "55 millimetres of liquid A and 275 millimetres of liquid B respectively" at bounding box center [138, 257] width 15 height 15
radio input "true"
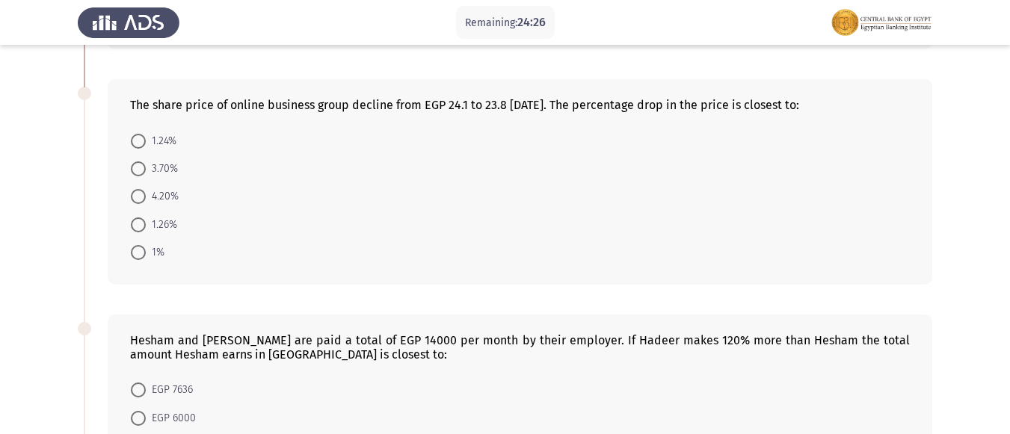
scroll to position [299, 0]
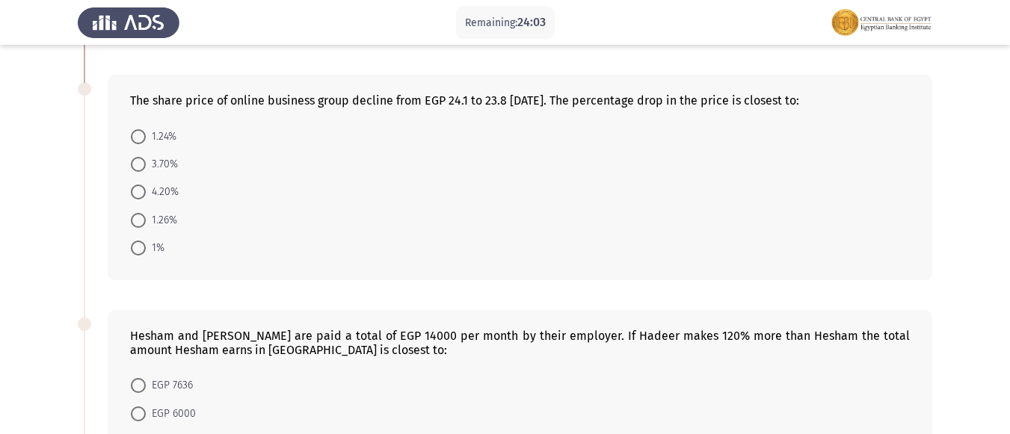
click at [143, 143] on span at bounding box center [138, 136] width 15 height 15
click at [143, 143] on input "1.24%" at bounding box center [138, 136] width 15 height 15
radio input "true"
click at [143, 143] on span at bounding box center [138, 136] width 15 height 15
click at [143, 143] on input "1.24%" at bounding box center [138, 136] width 15 height 15
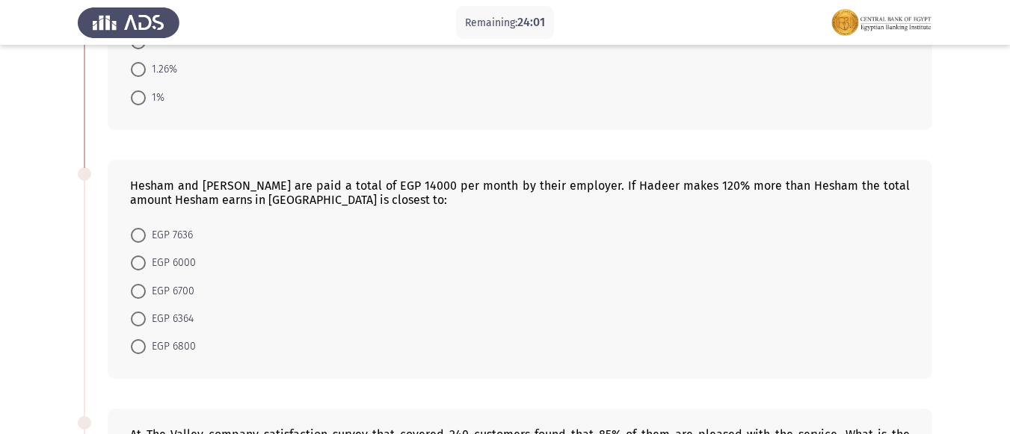
scroll to position [523, 0]
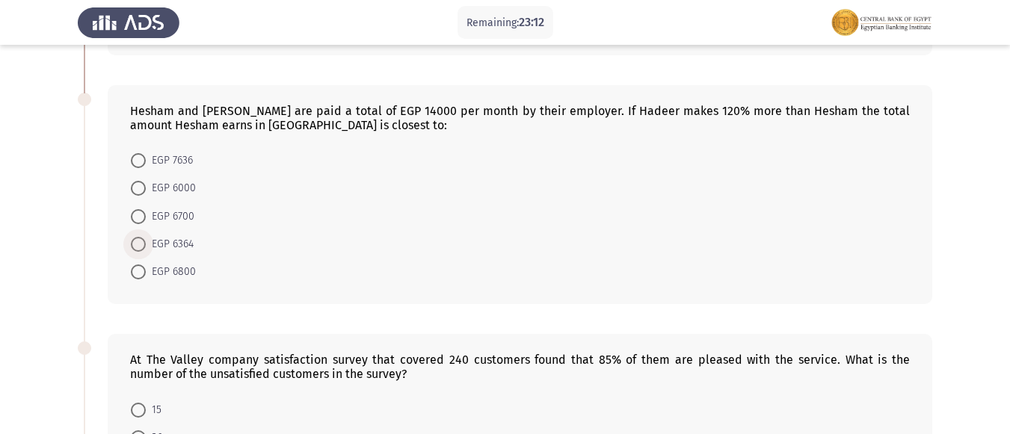
click at [143, 243] on span at bounding box center [138, 244] width 15 height 15
click at [143, 243] on input "EGP 6364" at bounding box center [138, 244] width 15 height 15
radio input "true"
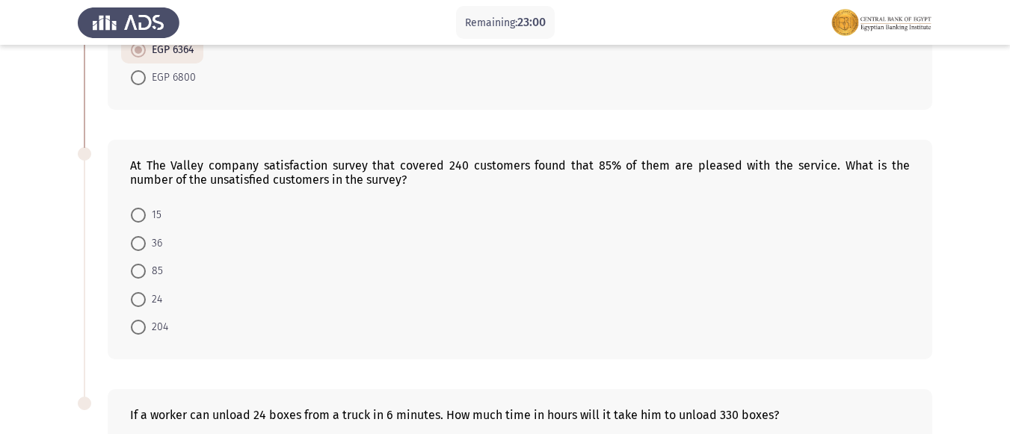
scroll to position [728, 0]
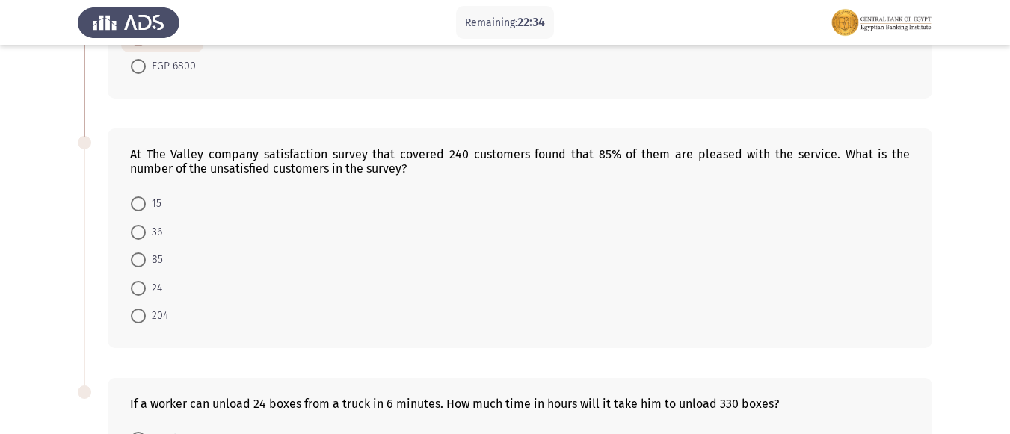
click at [136, 235] on span at bounding box center [138, 232] width 15 height 15
click at [136, 235] on input "36" at bounding box center [138, 232] width 15 height 15
radio input "true"
click at [136, 235] on span at bounding box center [138, 232] width 15 height 15
click at [136, 235] on input "36" at bounding box center [138, 232] width 15 height 15
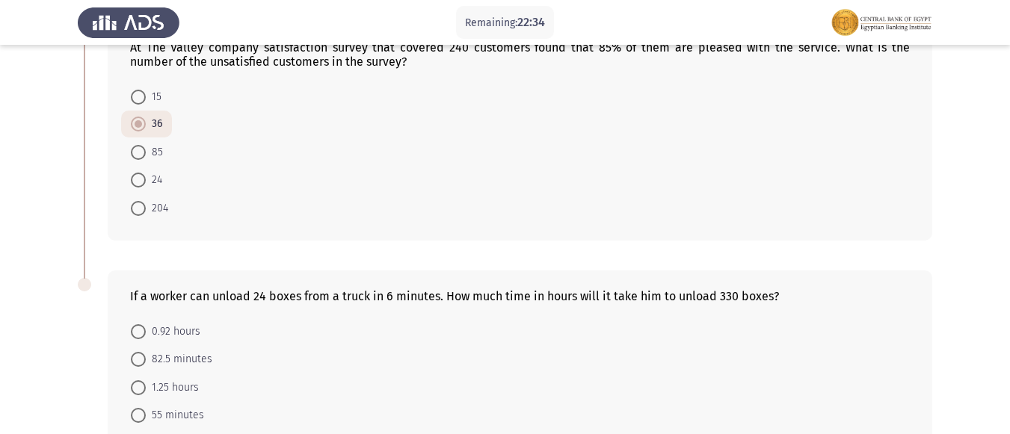
scroll to position [951, 0]
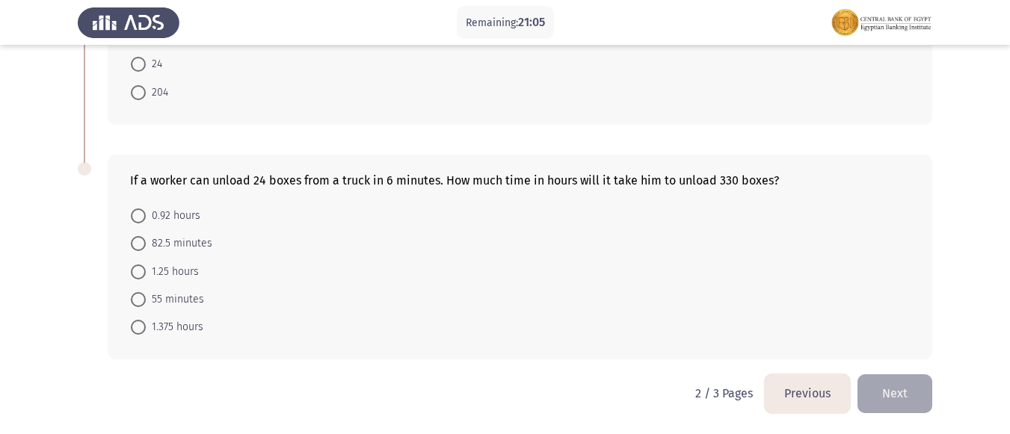
click at [130, 243] on mat-radio-button "82.5 minutes" at bounding box center [171, 243] width 101 height 28
click at [132, 243] on span at bounding box center [138, 243] width 15 height 15
click at [132, 243] on input "82.5 minutes" at bounding box center [138, 243] width 15 height 15
radio input "true"
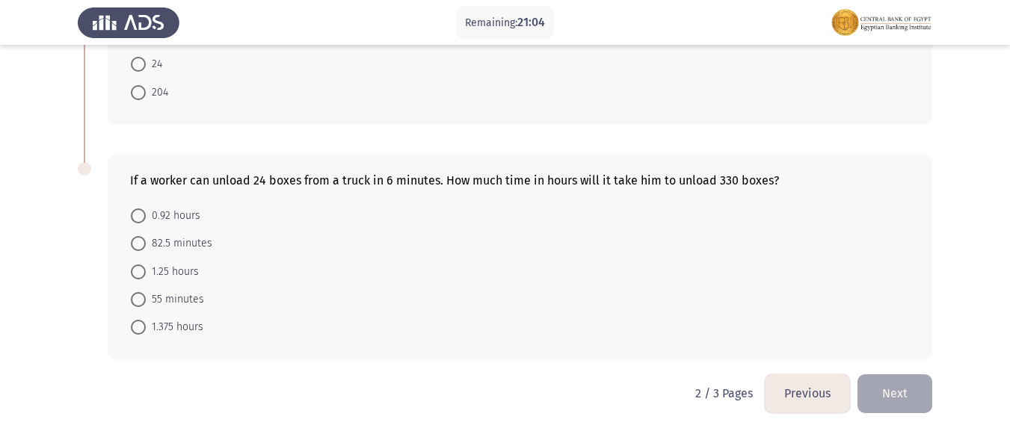
click at [132, 243] on span at bounding box center [138, 243] width 15 height 15
click at [132, 243] on input "82.5 minutes" at bounding box center [138, 243] width 15 height 15
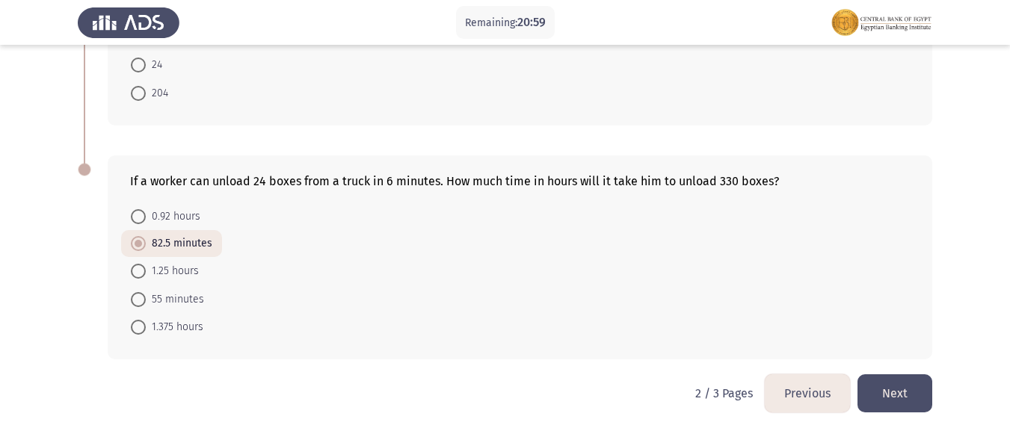
click at [913, 393] on button "Next" at bounding box center [894, 393] width 75 height 38
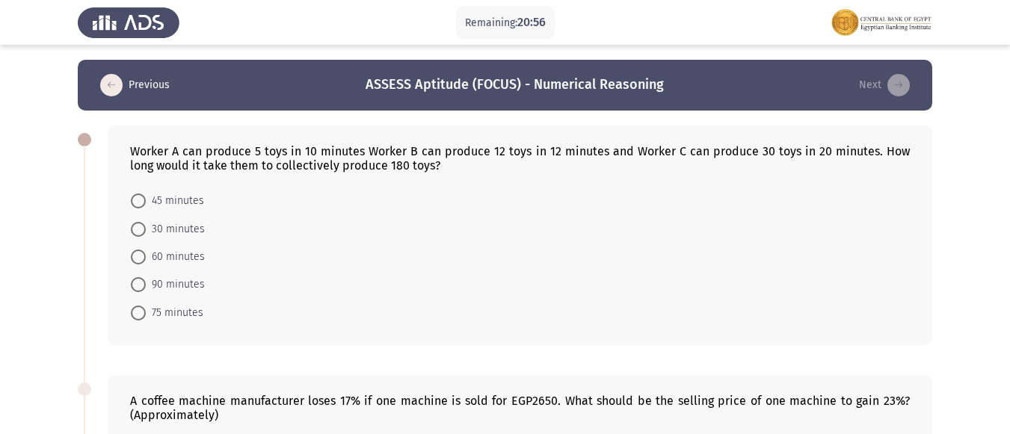
scroll to position [75, 0]
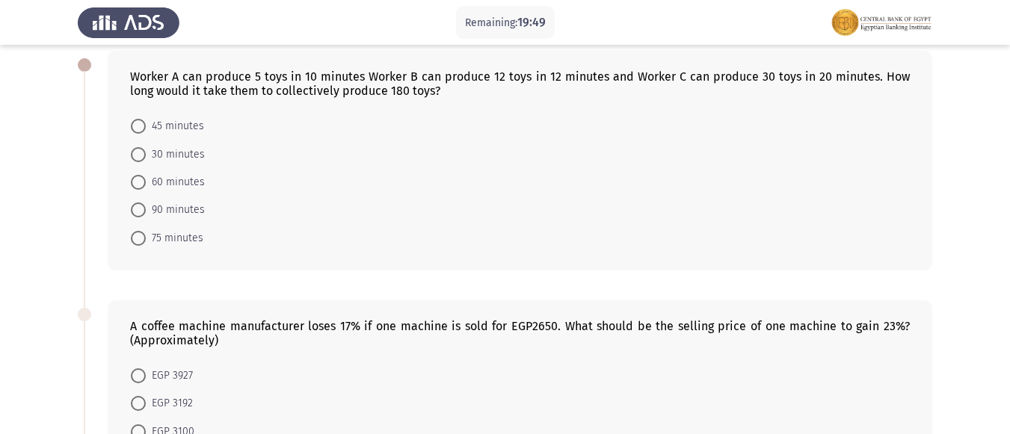
click at [138, 184] on span at bounding box center [138, 182] width 15 height 15
click at [138, 184] on input "60 minutes" at bounding box center [138, 182] width 15 height 15
radio input "true"
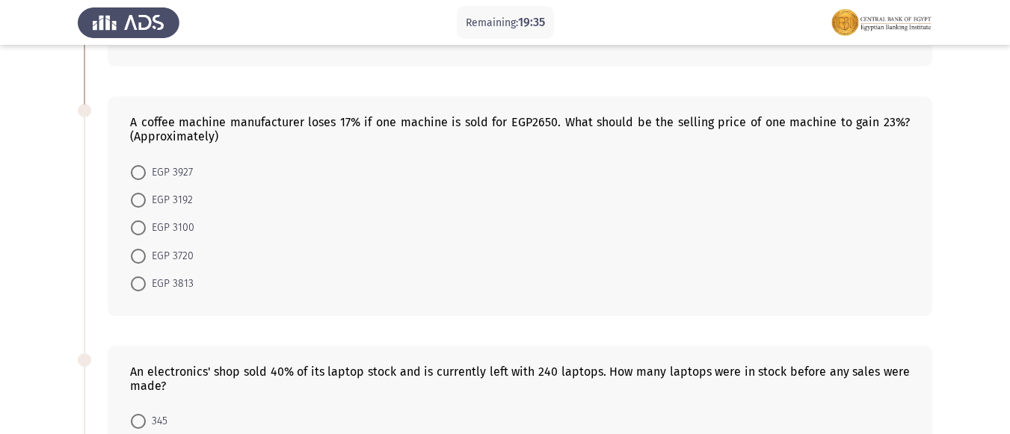
scroll to position [299, 0]
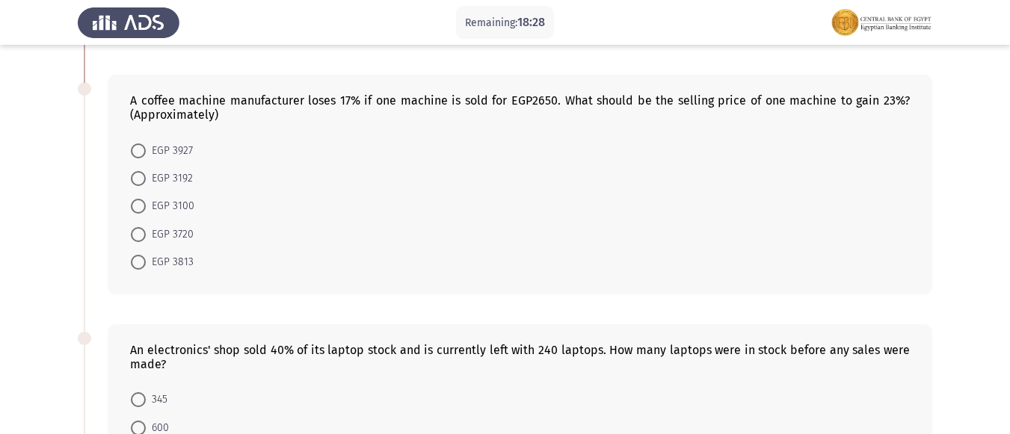
click at [133, 266] on span at bounding box center [138, 262] width 15 height 15
click at [133, 266] on input "EGP 3813" at bounding box center [138, 262] width 15 height 15
radio input "true"
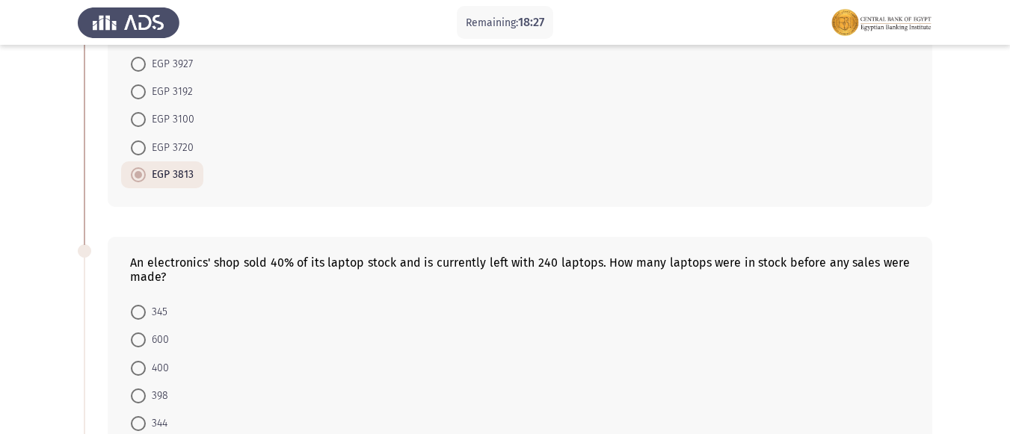
scroll to position [523, 0]
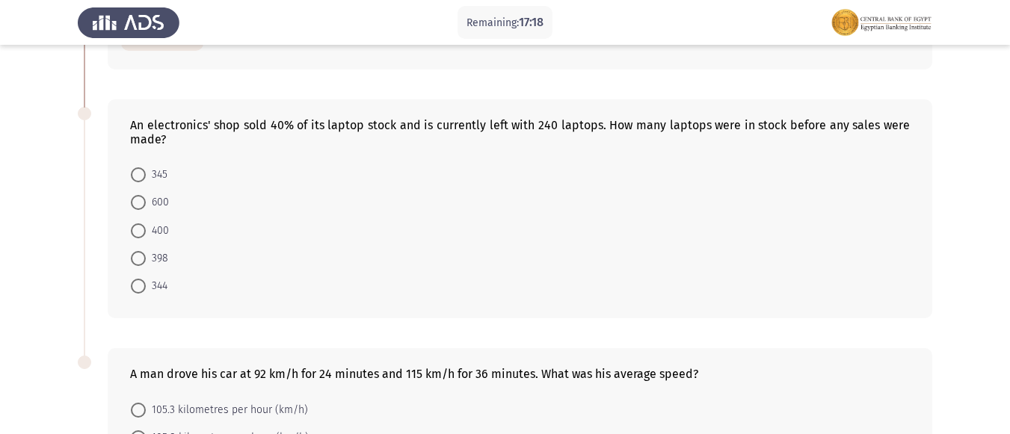
click at [132, 202] on span at bounding box center [138, 202] width 15 height 15
click at [132, 202] on input "600" at bounding box center [138, 202] width 15 height 15
radio input "true"
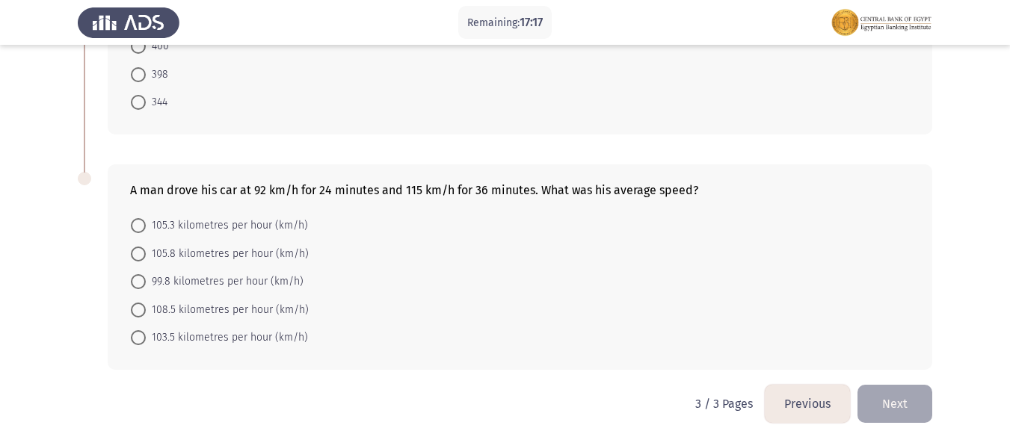
scroll to position [717, 0]
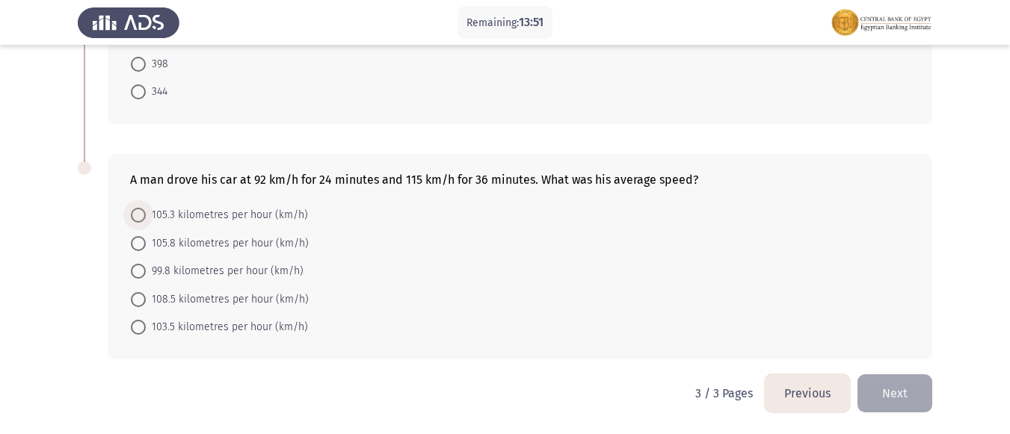
click at [147, 211] on span "105.3 kilometres per hour (km/h)" at bounding box center [227, 215] width 162 height 18
click at [146, 211] on input "105.3 kilometres per hour (km/h)" at bounding box center [138, 215] width 15 height 15
radio input "true"
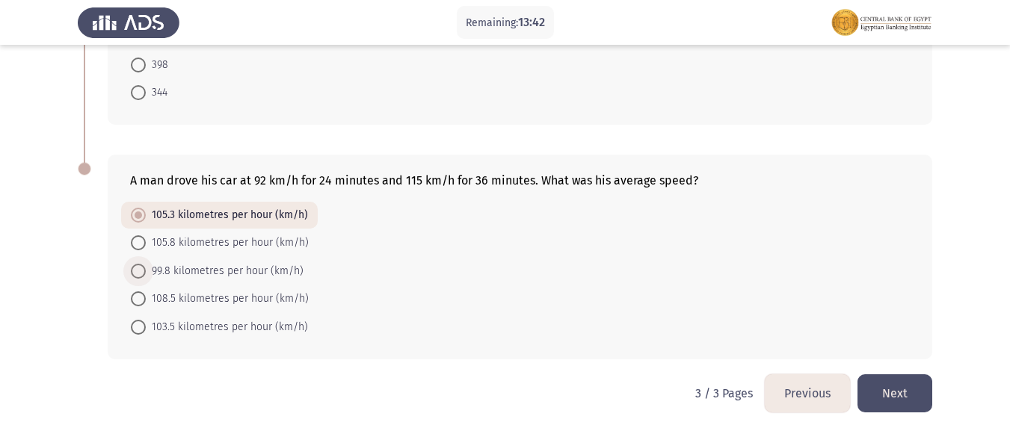
click at [151, 267] on span "99.8 kilometres per hour (km/h)" at bounding box center [225, 271] width 158 height 18
click at [146, 267] on input "99.8 kilometres per hour (km/h)" at bounding box center [138, 271] width 15 height 15
radio input "true"
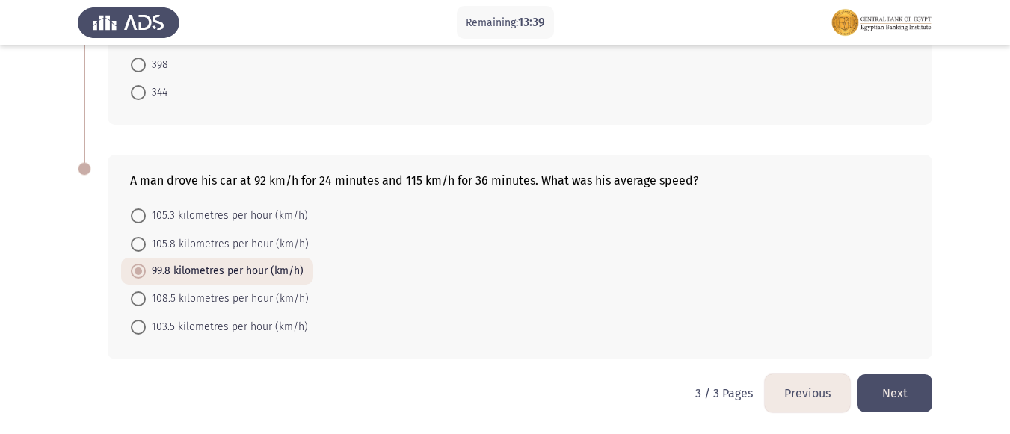
click at [912, 392] on button "Next" at bounding box center [894, 393] width 75 height 38
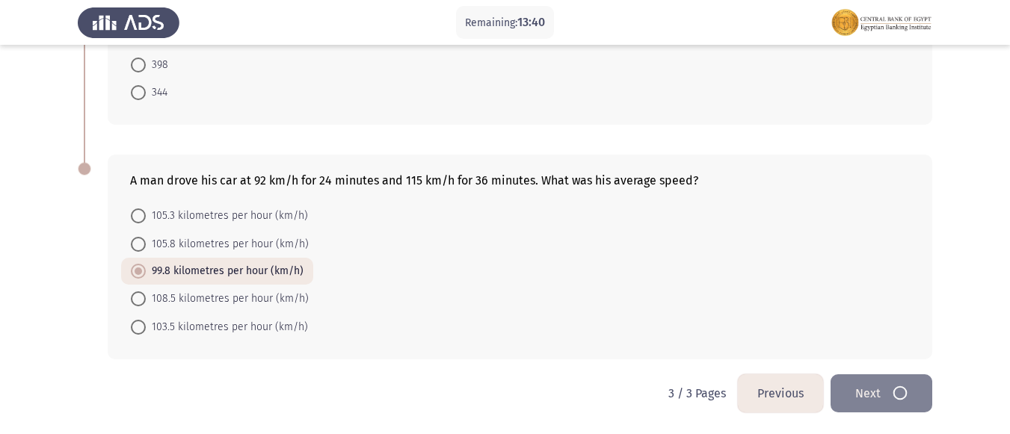
scroll to position [0, 0]
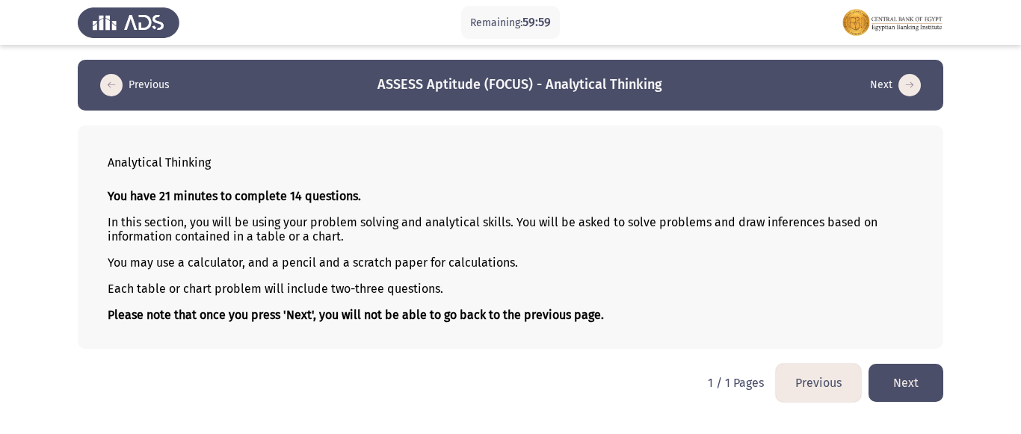
click at [833, 384] on button "Previous" at bounding box center [818, 383] width 85 height 38
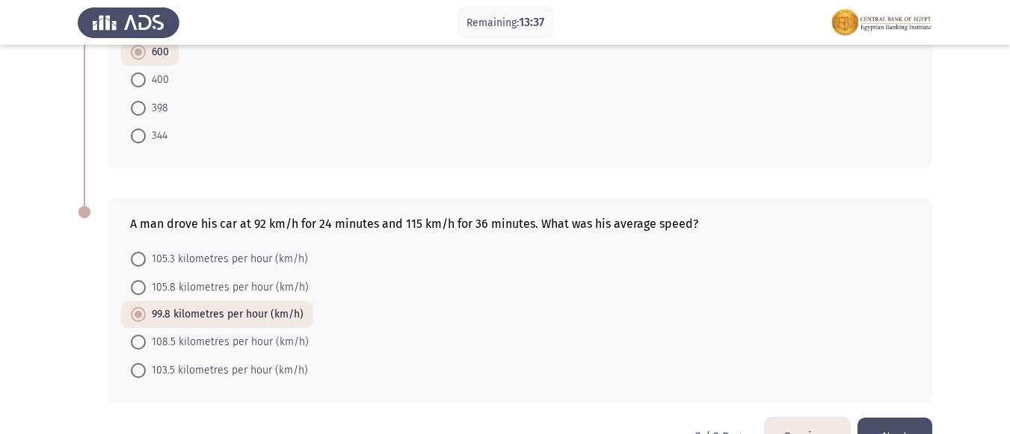
scroll to position [716, 0]
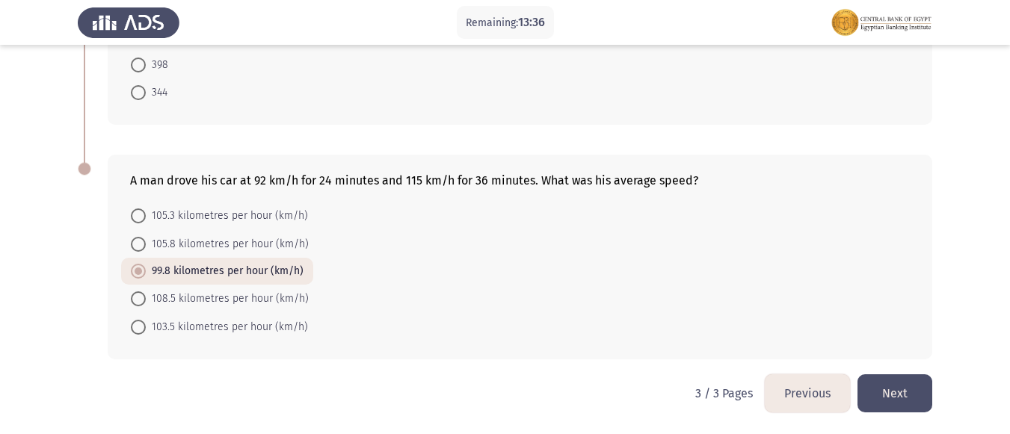
click at [819, 397] on button "Previous" at bounding box center [807, 393] width 85 height 38
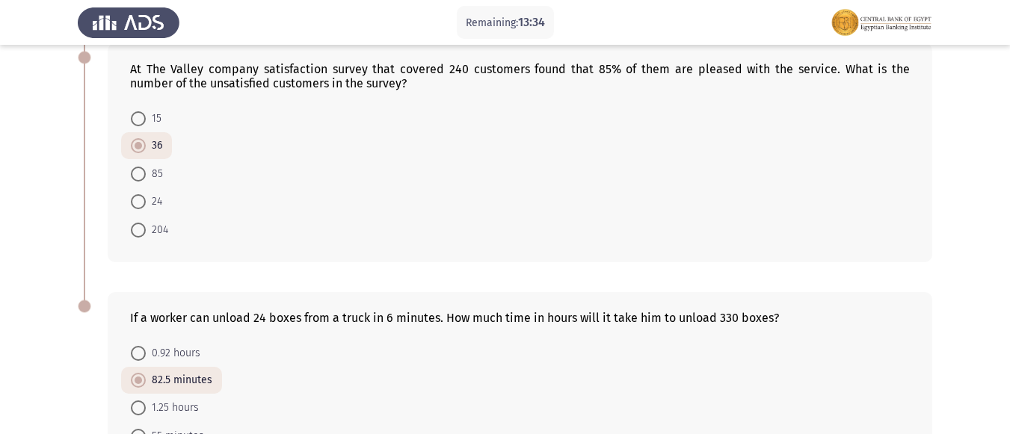
scroll to position [950, 0]
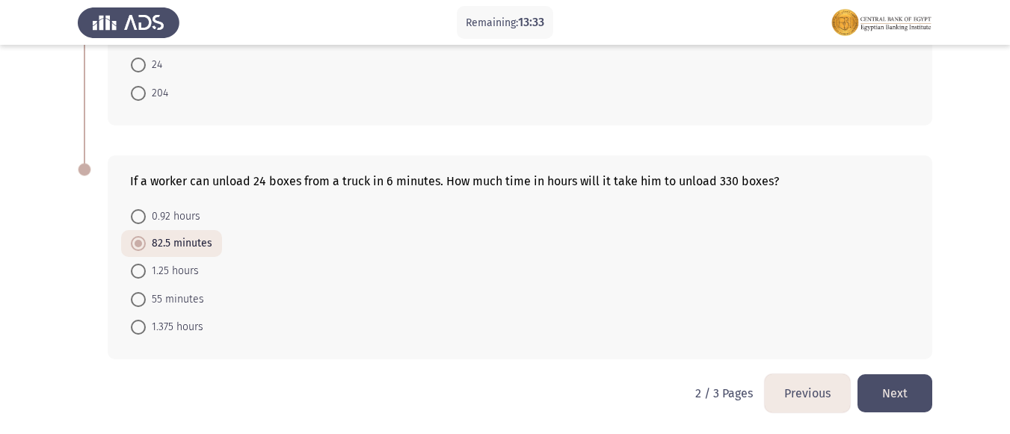
click at [809, 398] on button "Previous" at bounding box center [807, 393] width 85 height 38
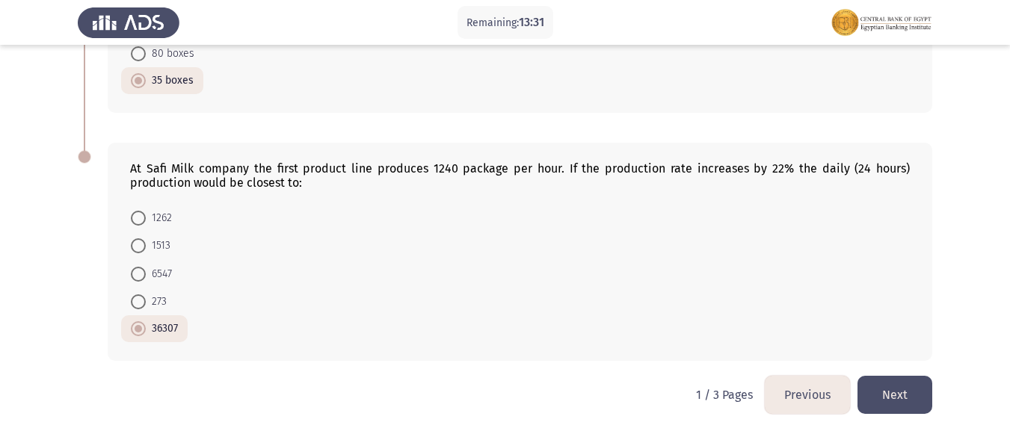
scroll to position [978, 0]
click at [810, 382] on button "Previous" at bounding box center [807, 393] width 85 height 38
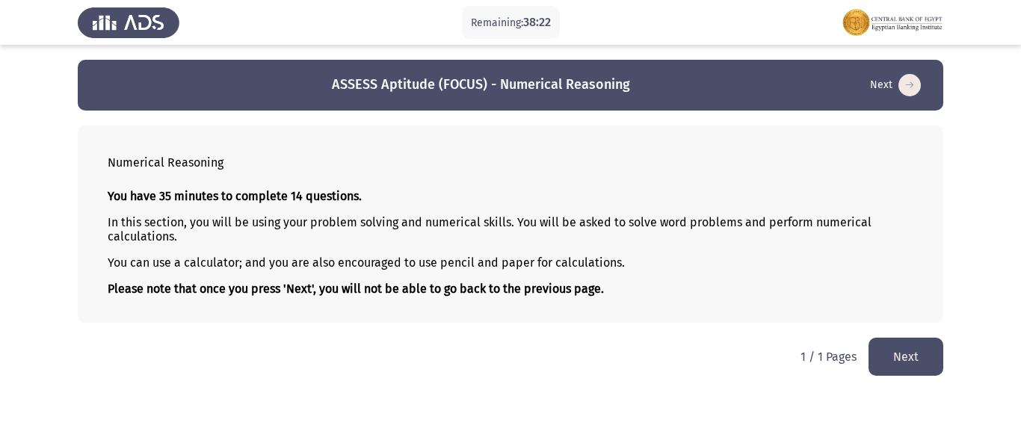
click at [913, 354] on button "Next" at bounding box center [905, 357] width 75 height 38
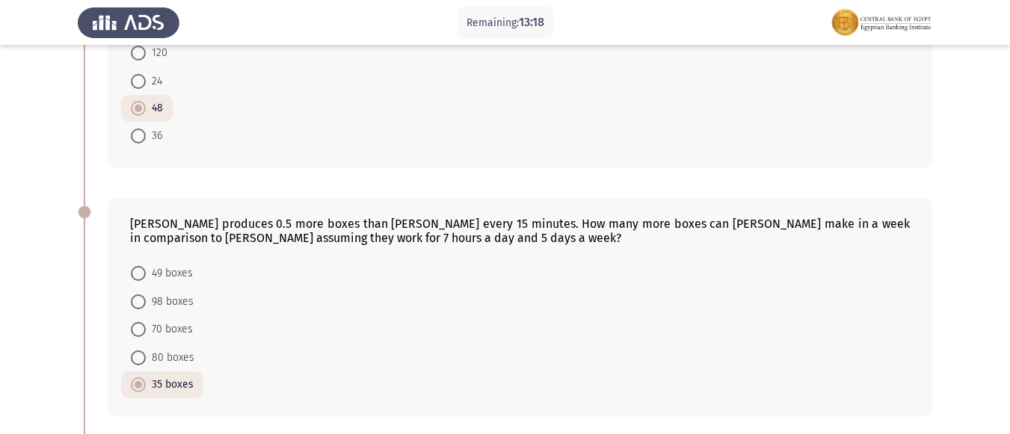
scroll to position [747, 0]
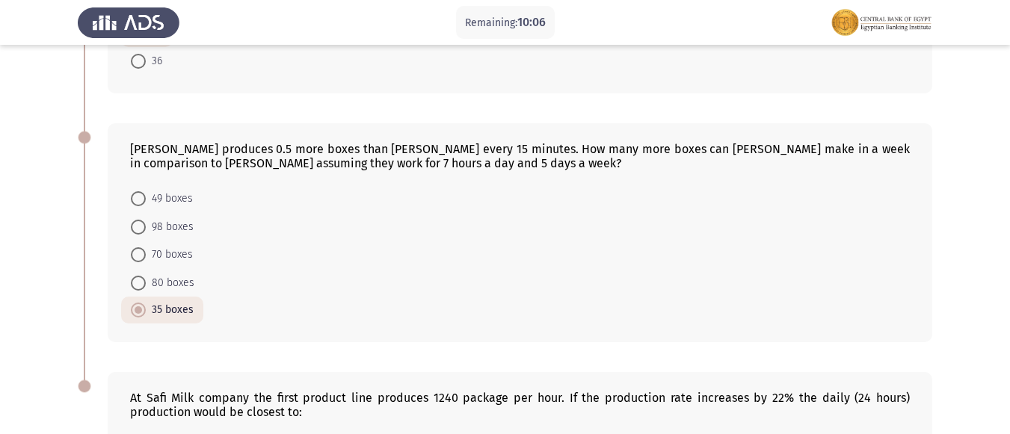
click at [142, 251] on span at bounding box center [138, 254] width 15 height 15
click at [142, 251] on input "70 boxes" at bounding box center [138, 254] width 15 height 15
radio input "true"
click at [142, 251] on span at bounding box center [138, 254] width 15 height 15
click at [142, 251] on input "70 boxes" at bounding box center [138, 254] width 15 height 15
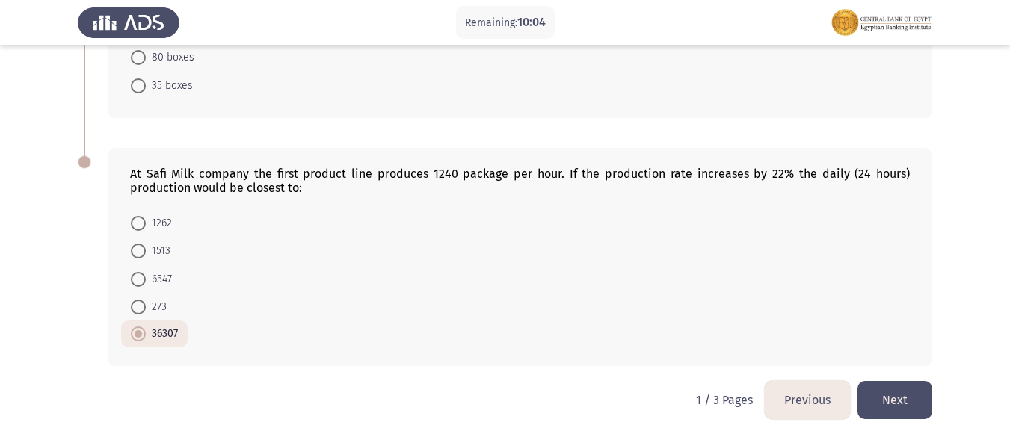
scroll to position [978, 0]
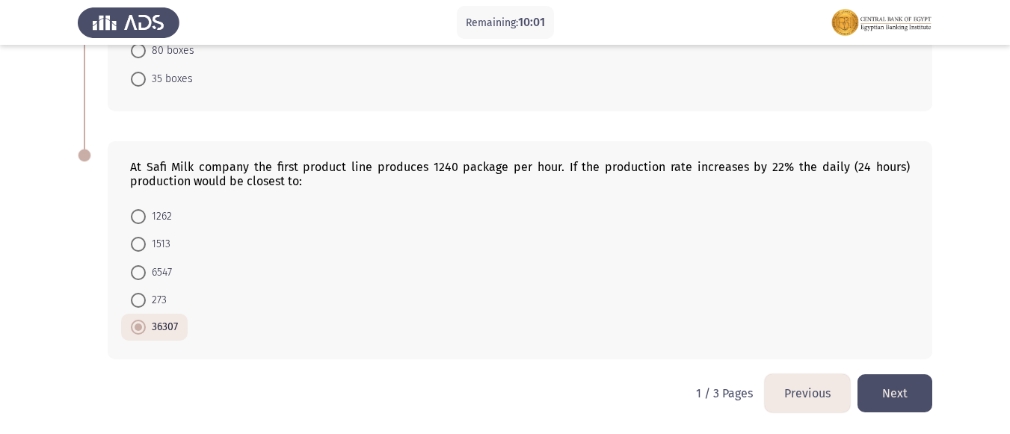
click at [921, 402] on button "Next" at bounding box center [894, 393] width 75 height 38
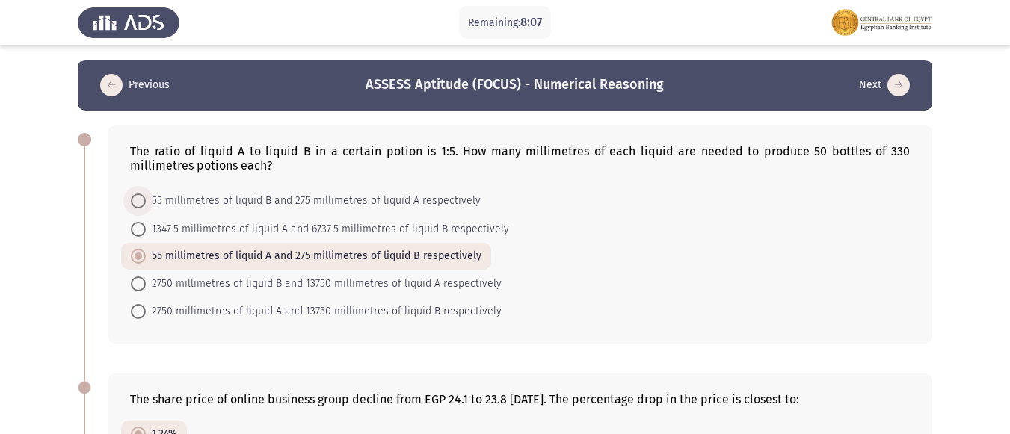
click at [143, 200] on span at bounding box center [138, 201] width 15 height 15
click at [143, 200] on input "55 millimetres of liquid B and 275 millimetres of liquid A respectively" at bounding box center [138, 201] width 15 height 15
radio input "true"
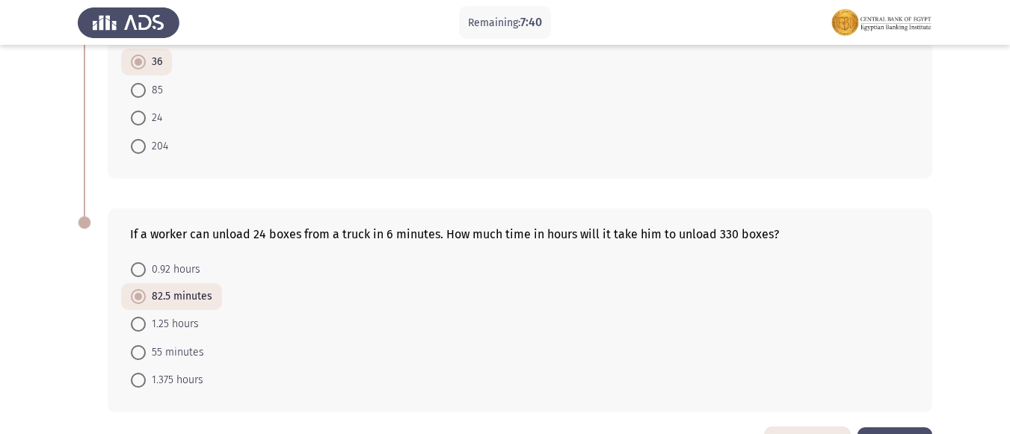
scroll to position [950, 0]
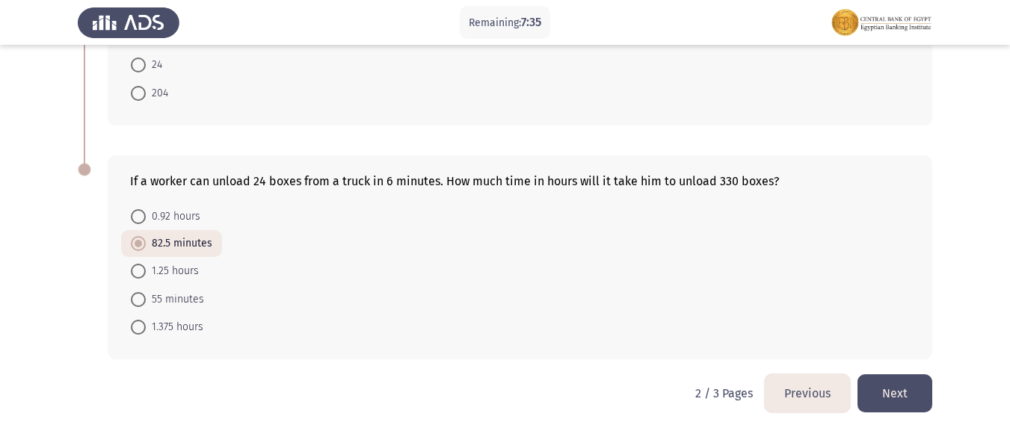
click at [903, 393] on button "Next" at bounding box center [894, 393] width 75 height 38
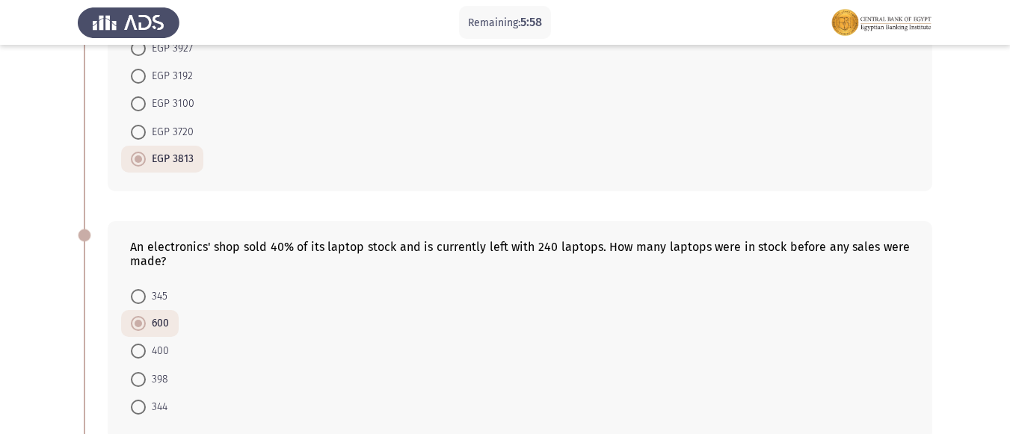
scroll to position [448, 0]
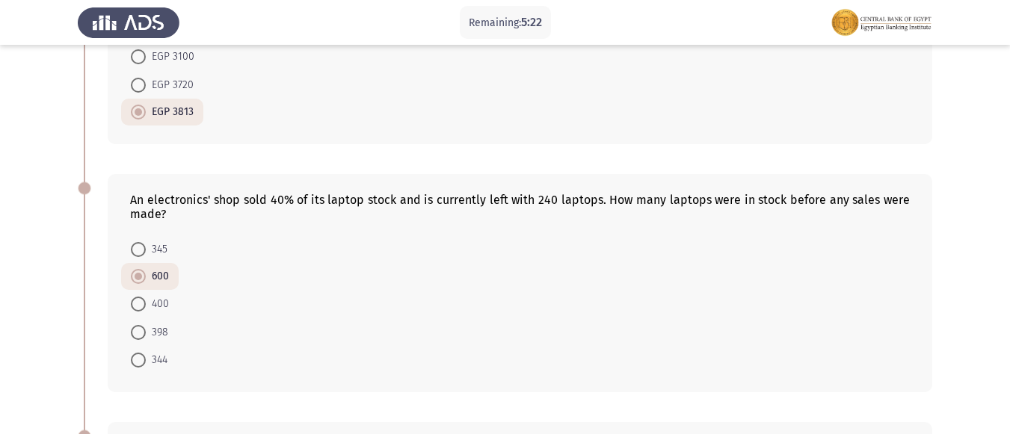
click at [138, 303] on span at bounding box center [138, 304] width 15 height 15
click at [138, 303] on input "400" at bounding box center [138, 304] width 15 height 15
radio input "true"
click at [138, 304] on span at bounding box center [138, 304] width 0 height 0
click at [138, 303] on input "400" at bounding box center [138, 304] width 15 height 15
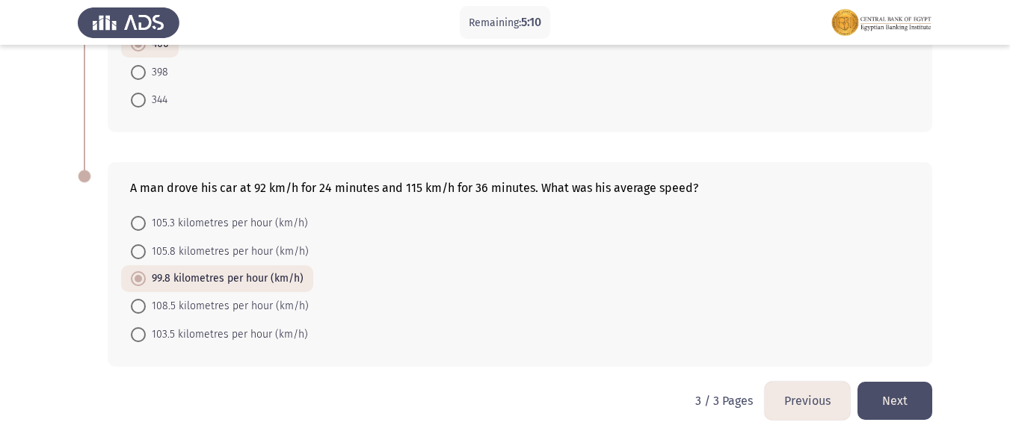
scroll to position [716, 0]
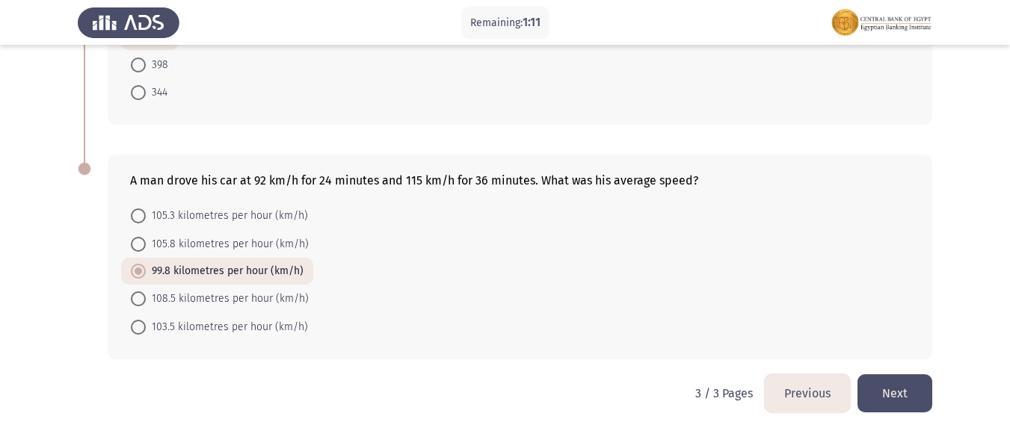
click at [896, 392] on button "Next" at bounding box center [894, 393] width 75 height 38
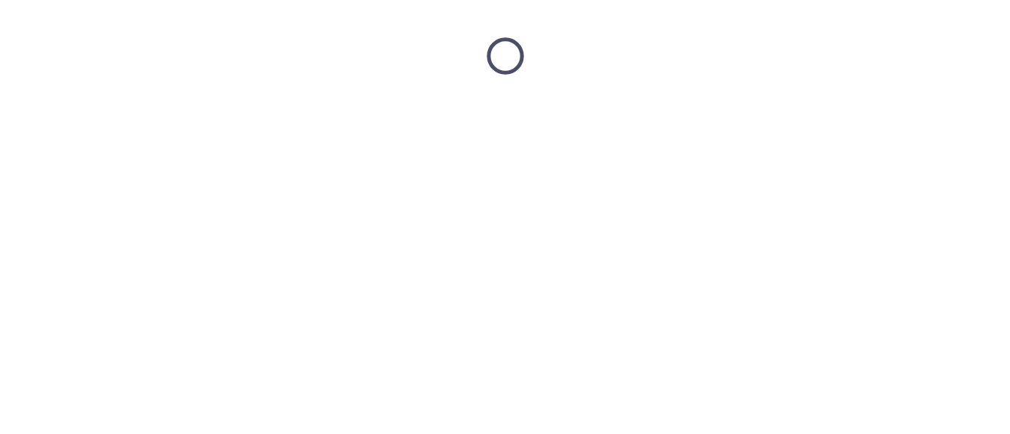
scroll to position [0, 0]
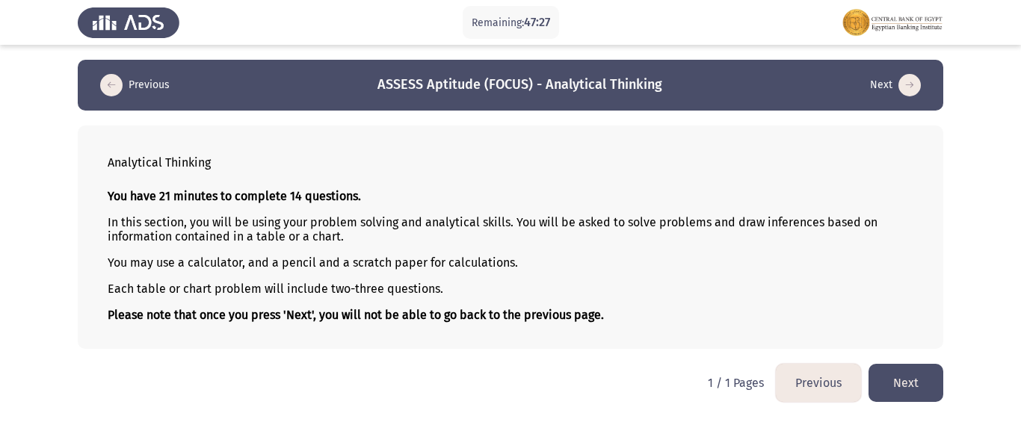
click at [915, 377] on button "Next" at bounding box center [905, 383] width 75 height 38
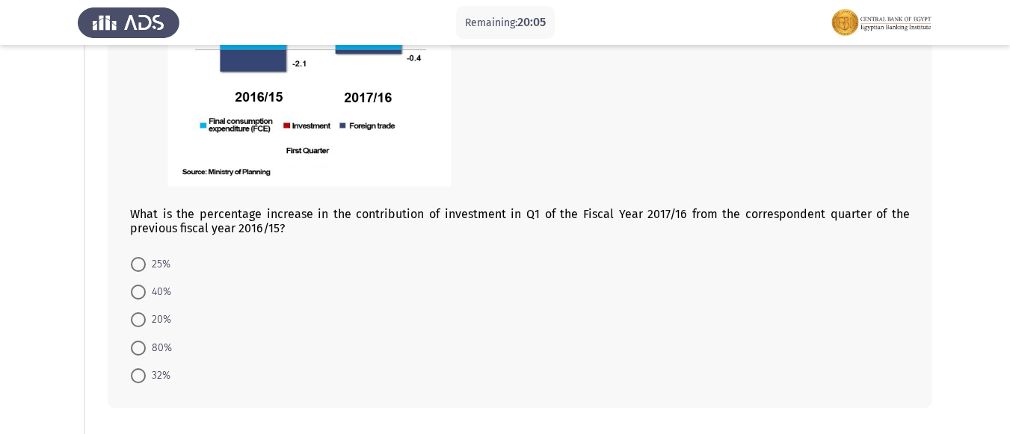
scroll to position [299, 0]
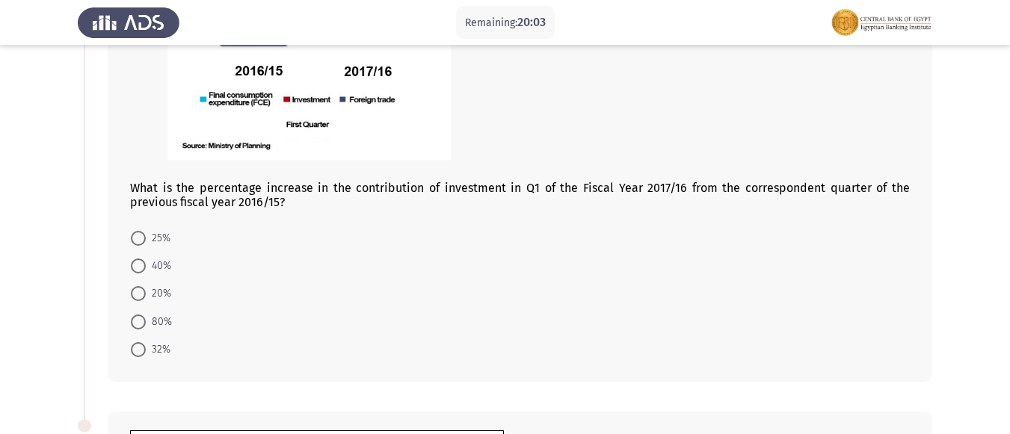
click at [135, 321] on span at bounding box center [138, 322] width 15 height 15
click at [135, 321] on input "80%" at bounding box center [138, 322] width 15 height 15
radio input "true"
click at [135, 321] on span at bounding box center [138, 322] width 15 height 15
click at [135, 321] on input "80%" at bounding box center [138, 322] width 15 height 15
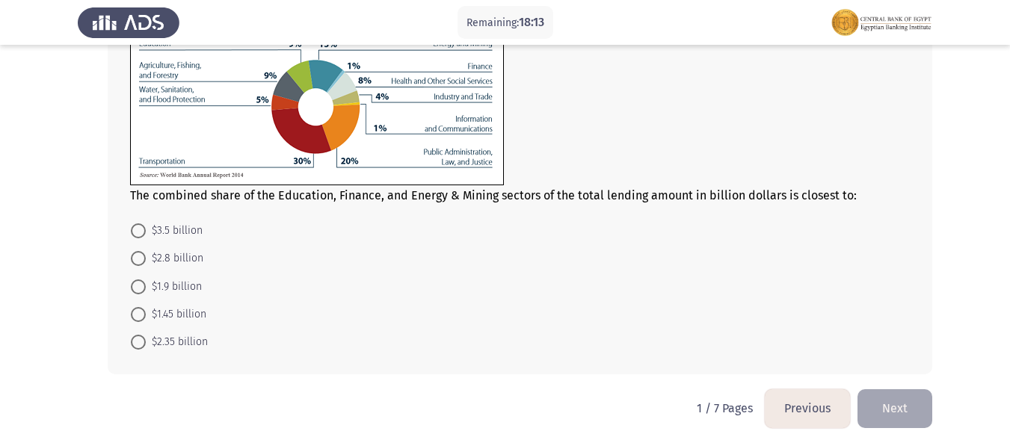
scroll to position [747, 0]
click at [139, 318] on span at bounding box center [138, 313] width 15 height 15
click at [139, 318] on input "$1.45 billion" at bounding box center [138, 313] width 15 height 15
radio input "true"
click at [139, 318] on span at bounding box center [138, 313] width 15 height 15
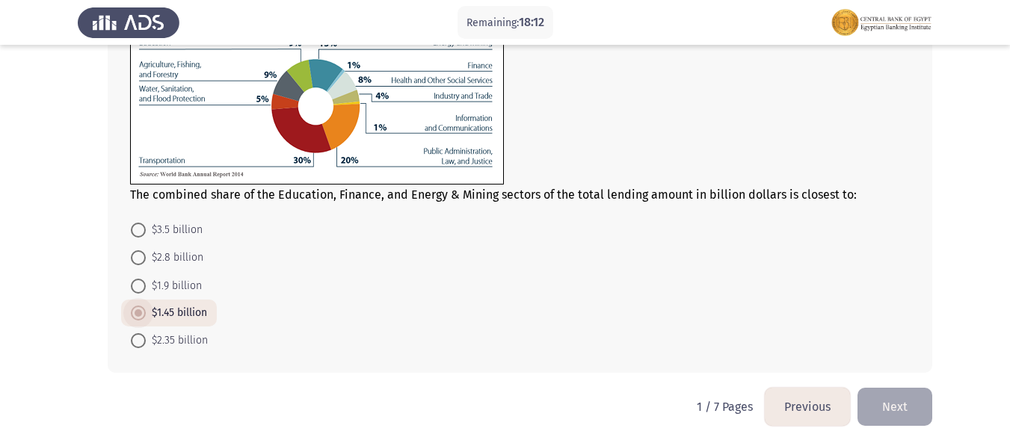
click at [139, 318] on input "$1.45 billion" at bounding box center [138, 313] width 15 height 15
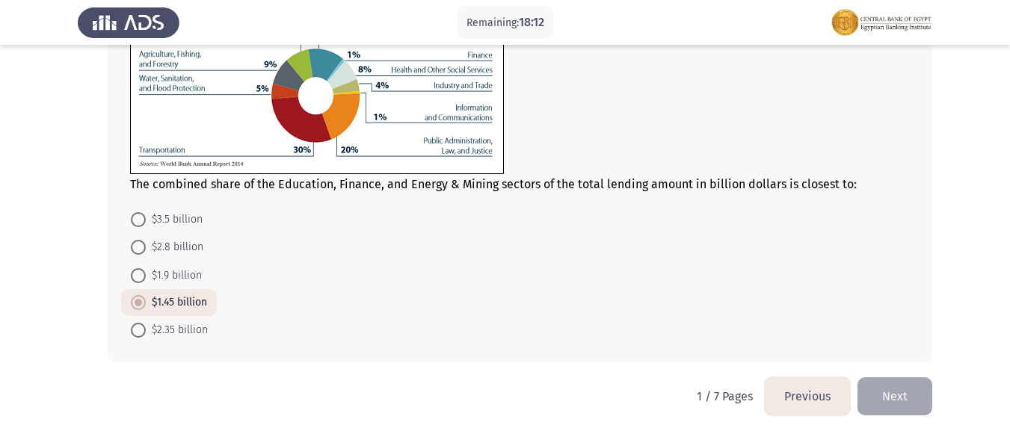
scroll to position [761, 0]
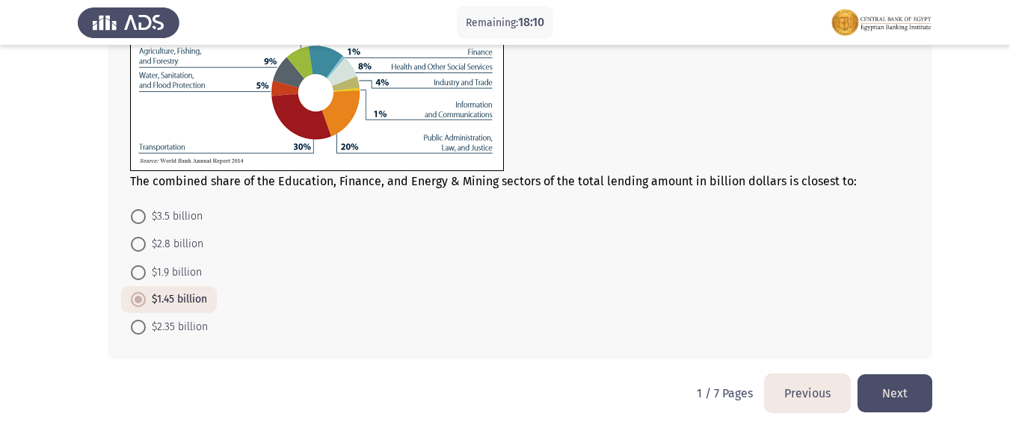
click at [890, 388] on button "Next" at bounding box center [894, 393] width 75 height 38
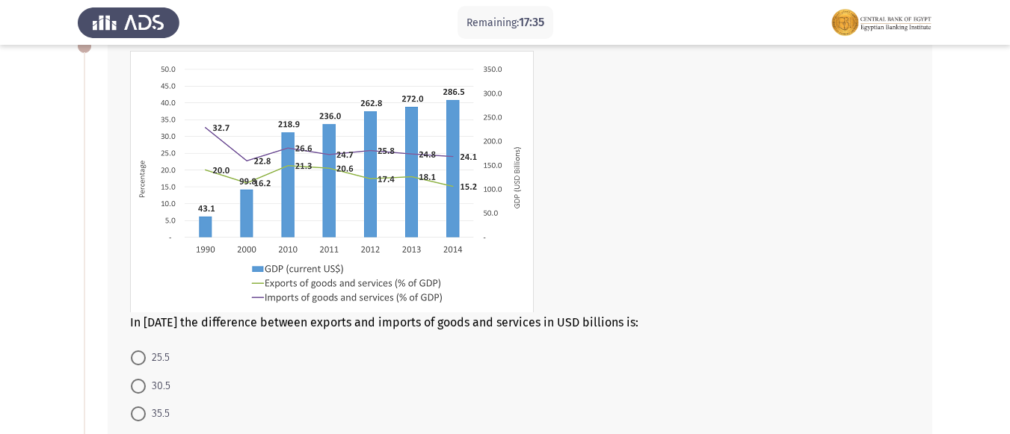
scroll to position [75, 0]
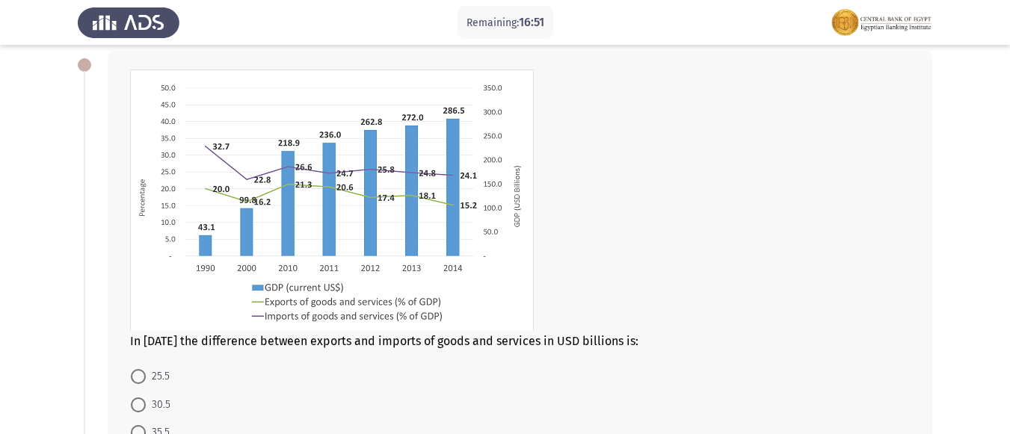
click at [140, 374] on span at bounding box center [138, 376] width 15 height 15
click at [140, 374] on input "25.5" at bounding box center [138, 376] width 15 height 15
radio input "true"
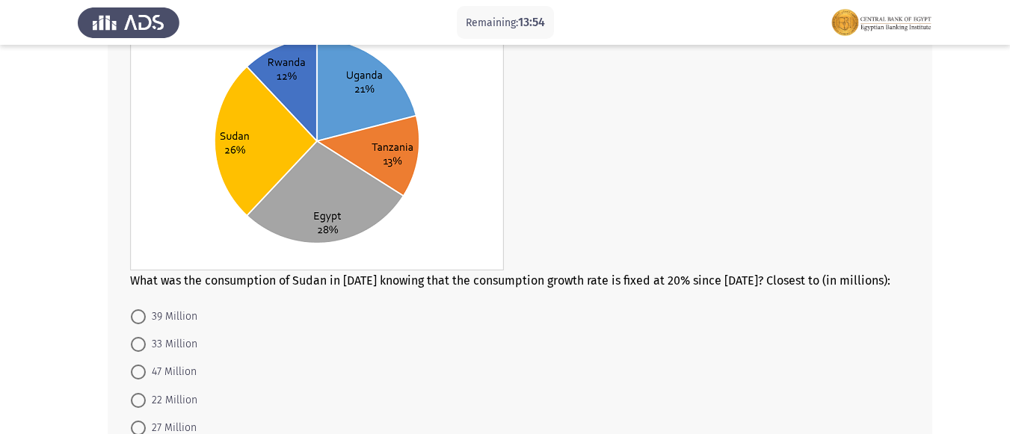
scroll to position [685, 0]
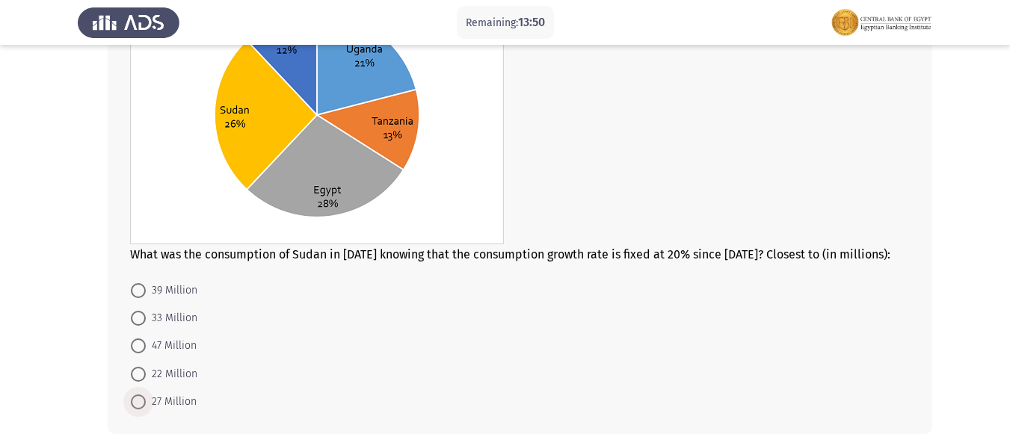
click at [138, 399] on span at bounding box center [138, 402] width 15 height 15
click at [138, 399] on input "27 Million" at bounding box center [138, 402] width 15 height 15
radio input "true"
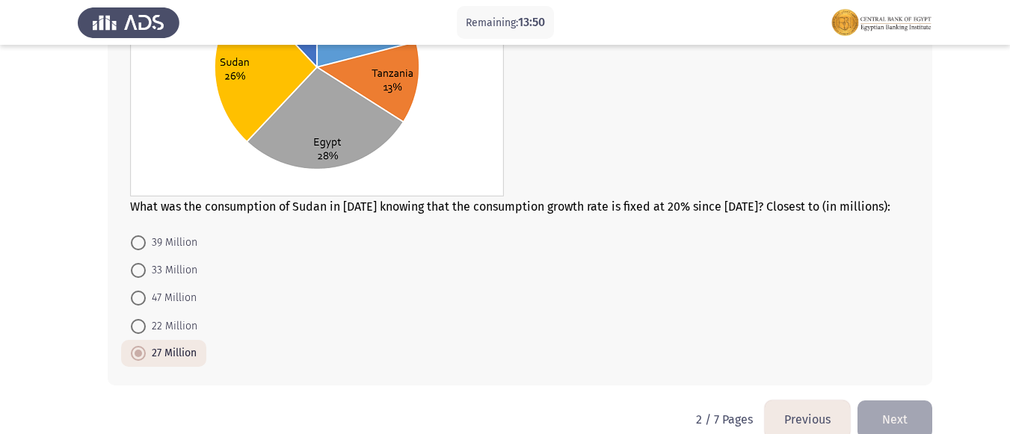
scroll to position [759, 0]
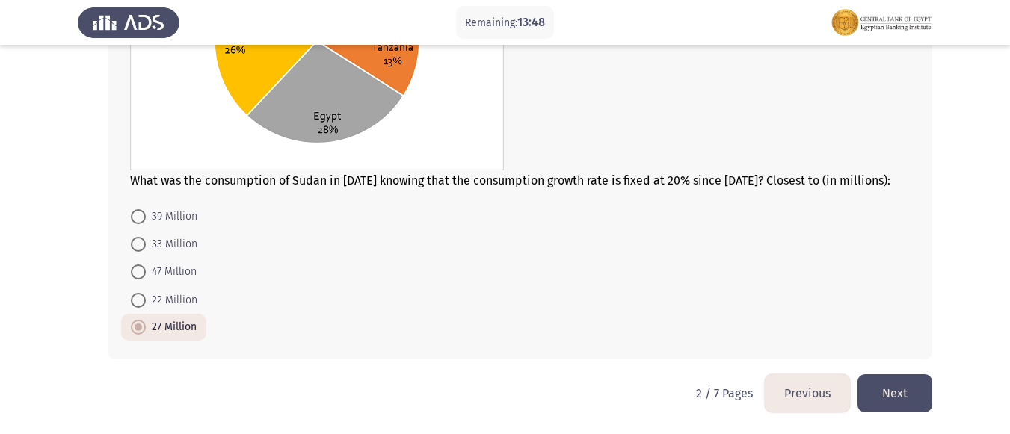
click at [918, 395] on button "Next" at bounding box center [894, 393] width 75 height 38
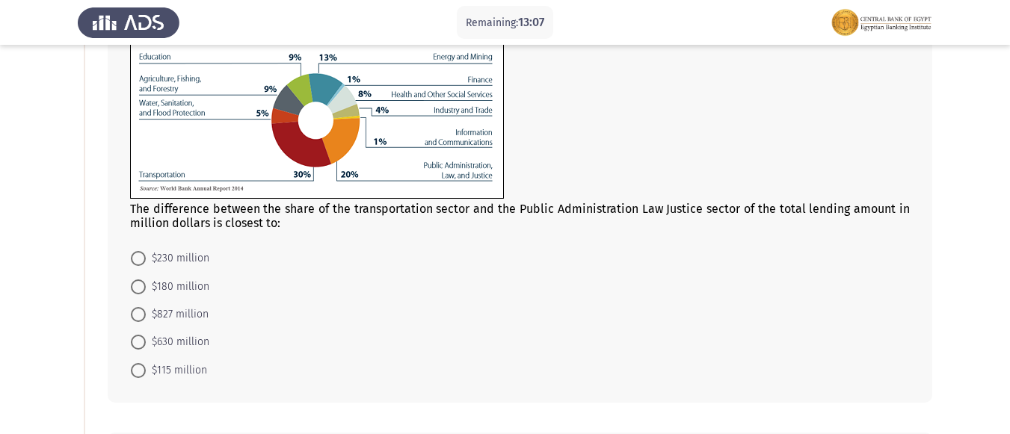
scroll to position [149, 0]
click at [140, 347] on span at bounding box center [138, 341] width 15 height 15
click at [140, 347] on input "$630 million" at bounding box center [138, 341] width 15 height 15
radio input "true"
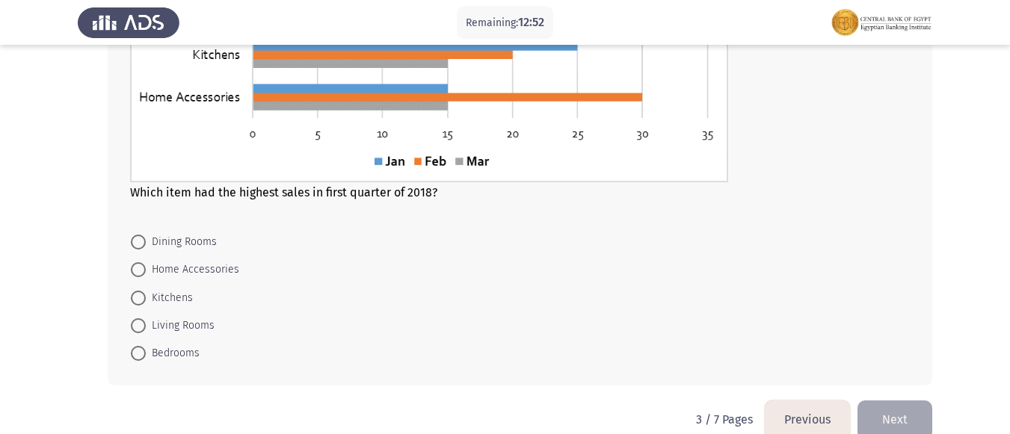
scroll to position [747, 0]
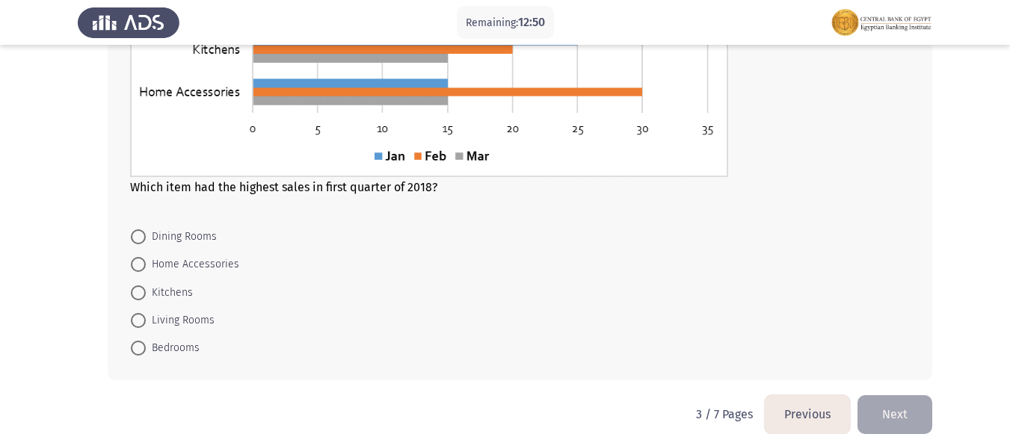
click at [143, 266] on span at bounding box center [138, 264] width 15 height 15
click at [143, 266] on input "Home Accessories" at bounding box center [138, 264] width 15 height 15
radio input "true"
click at [143, 266] on span at bounding box center [138, 263] width 15 height 15
click at [143, 266] on input "Home Accessories" at bounding box center [138, 263] width 15 height 15
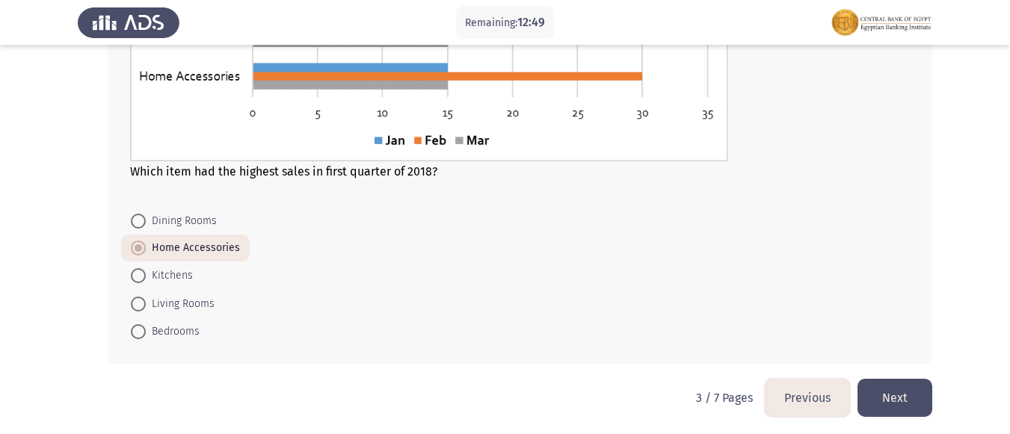
scroll to position [768, 0]
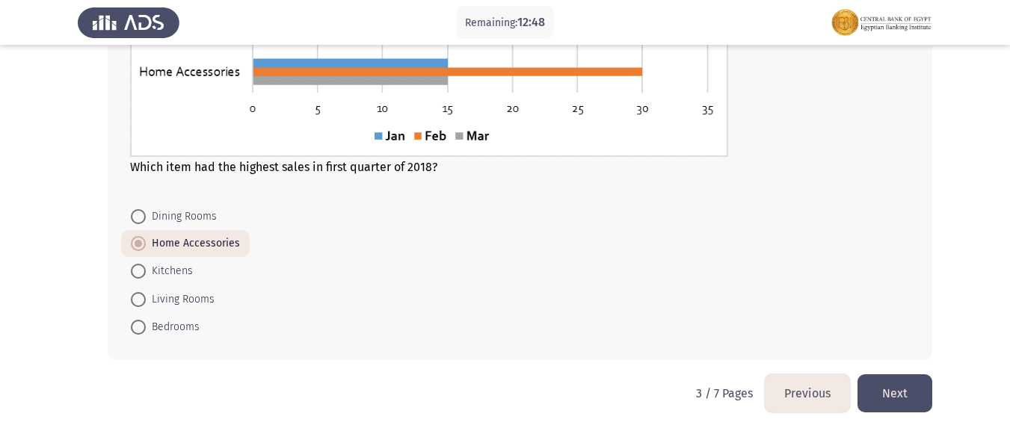
click at [890, 392] on button "Next" at bounding box center [894, 393] width 75 height 38
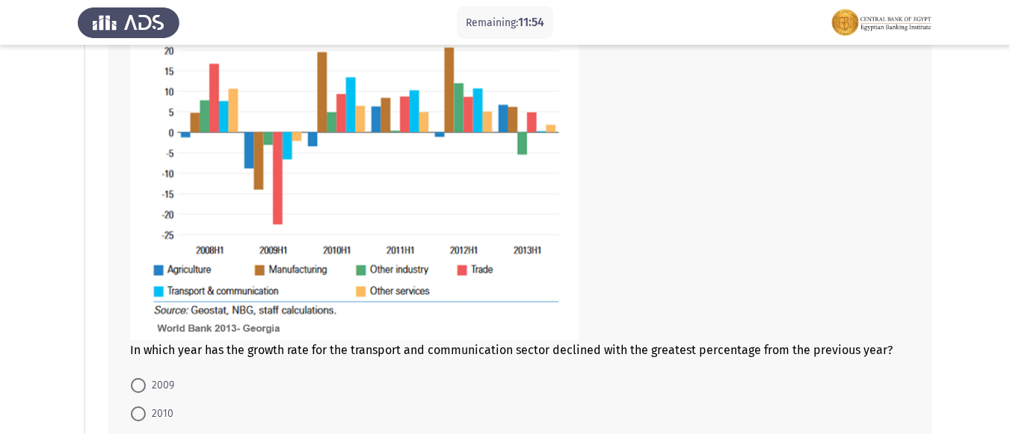
scroll to position [224, 0]
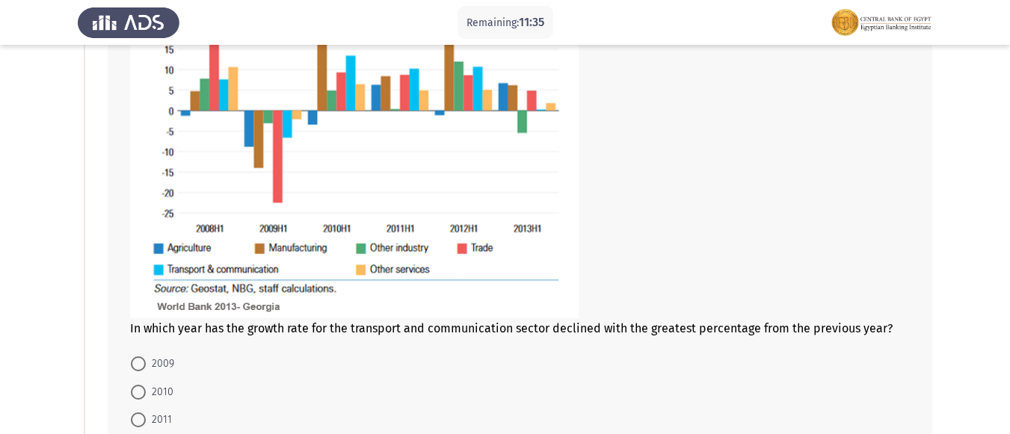
click at [136, 396] on span at bounding box center [138, 392] width 15 height 15
click at [136, 396] on input "2010" at bounding box center [138, 392] width 15 height 15
radio input "true"
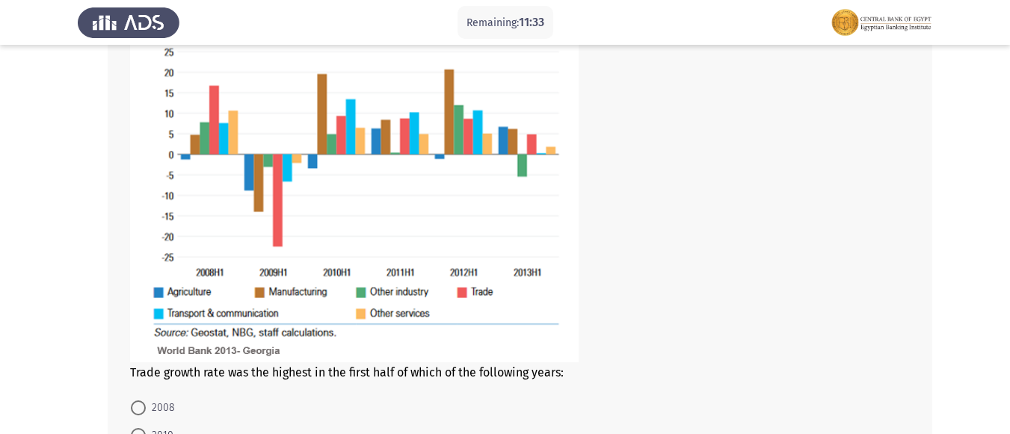
scroll to position [822, 0]
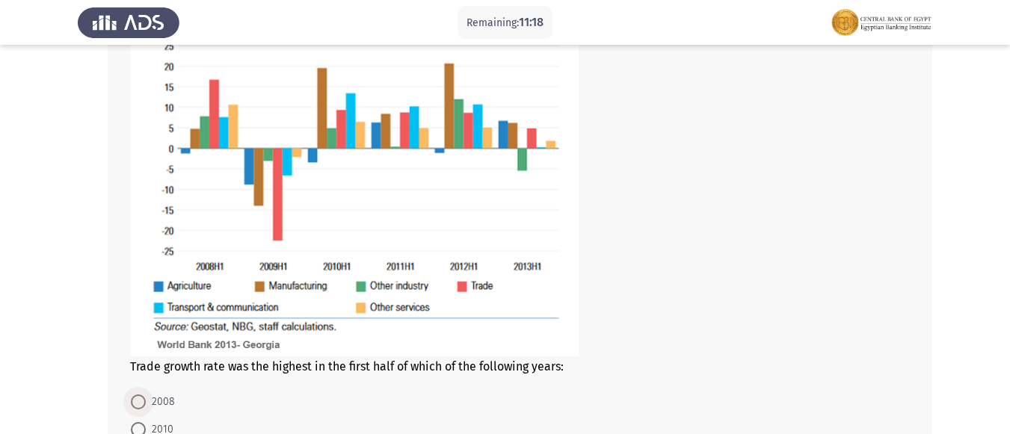
click at [148, 404] on span "2008" at bounding box center [160, 402] width 29 height 18
click at [146, 404] on input "2008" at bounding box center [138, 402] width 15 height 15
radio input "true"
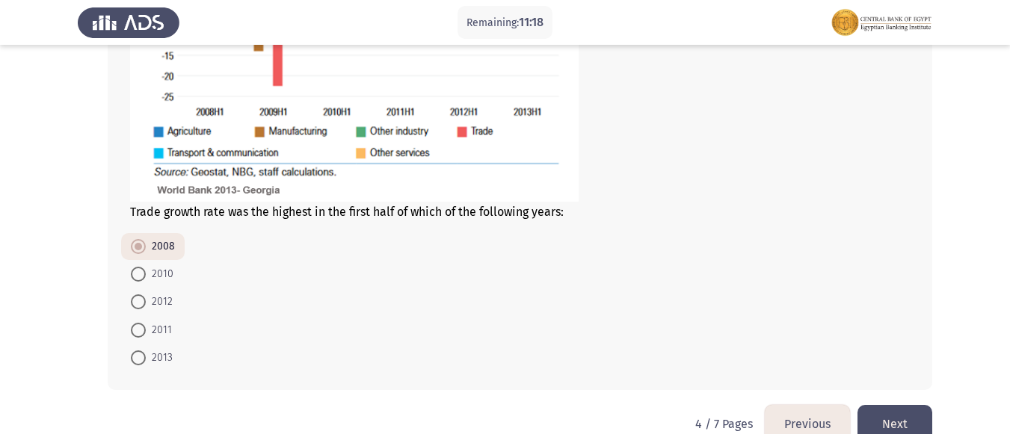
scroll to position [1007, 0]
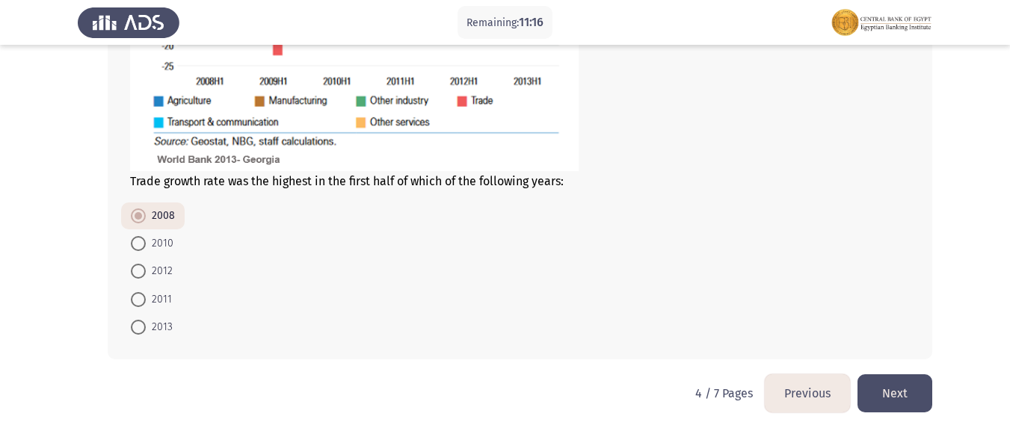
click at [919, 395] on button "Next" at bounding box center [894, 393] width 75 height 38
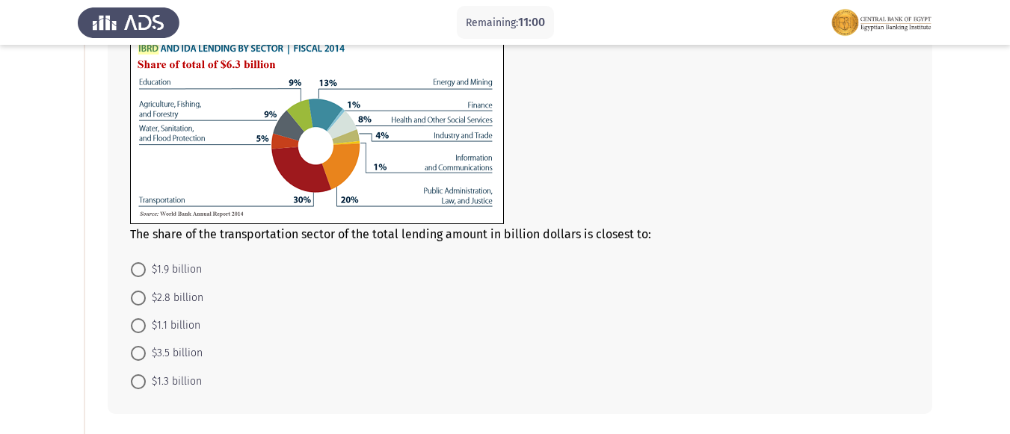
scroll to position [149, 0]
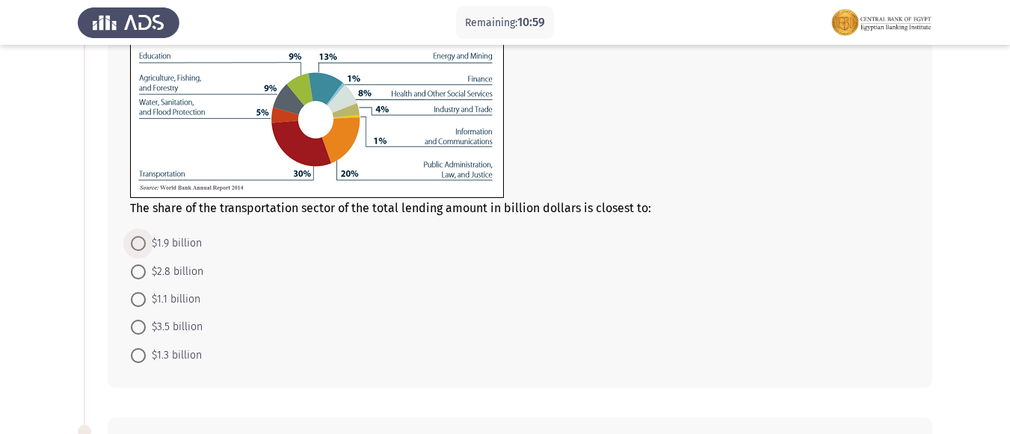
click at [139, 242] on span at bounding box center [138, 243] width 15 height 15
click at [139, 242] on input "$1.9 billion" at bounding box center [138, 243] width 15 height 15
radio input "true"
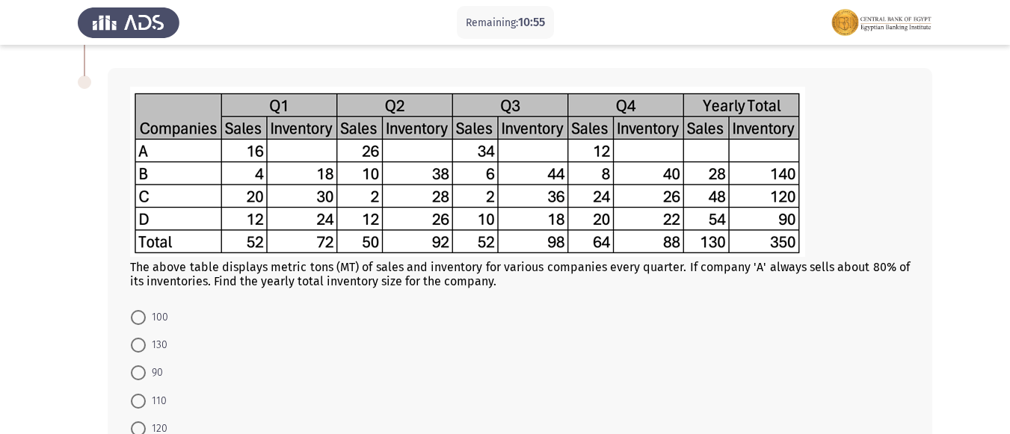
scroll to position [523, 0]
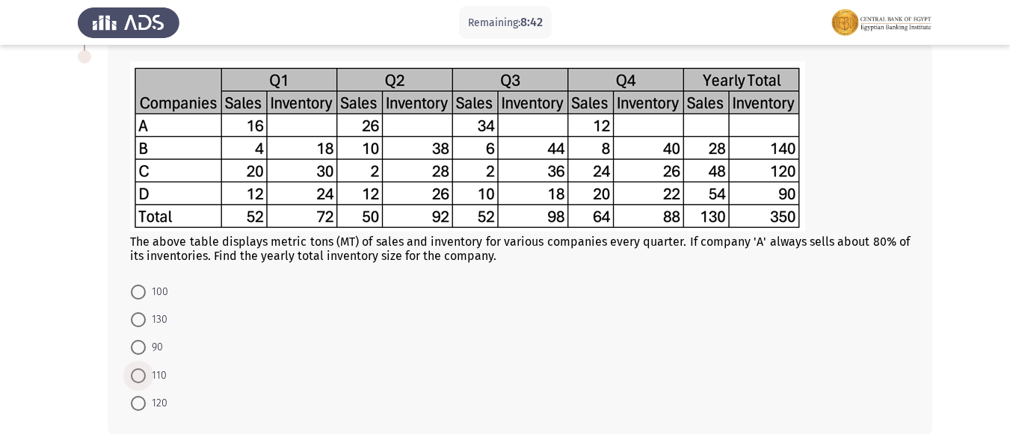
click at [138, 370] on span at bounding box center [138, 375] width 15 height 15
click at [138, 370] on input "110" at bounding box center [138, 375] width 15 height 15
radio input "true"
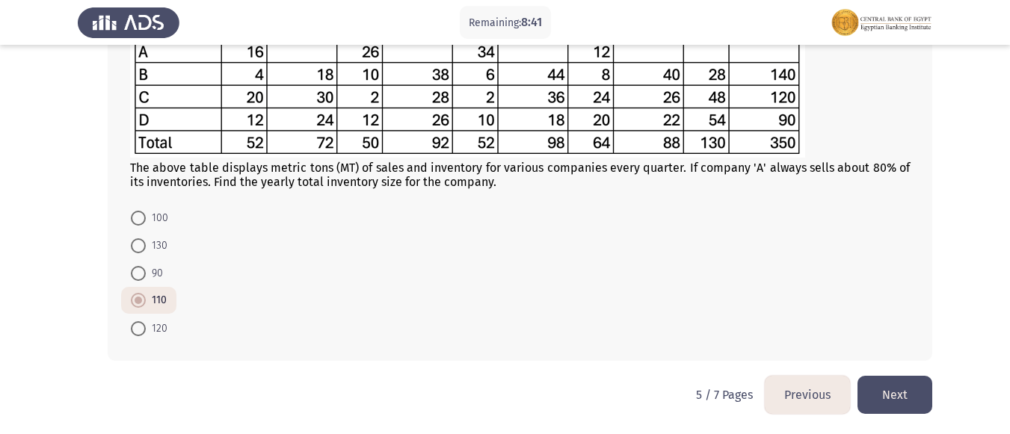
scroll to position [599, 0]
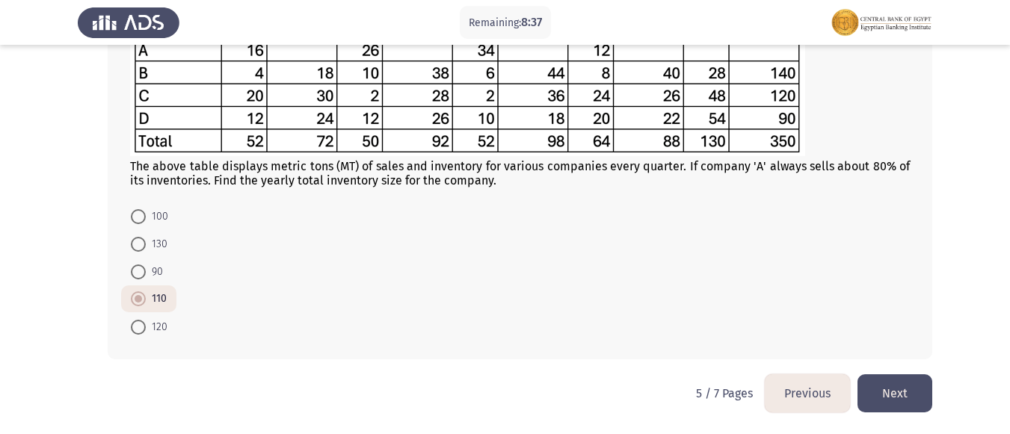
click at [891, 390] on button "Next" at bounding box center [894, 393] width 75 height 38
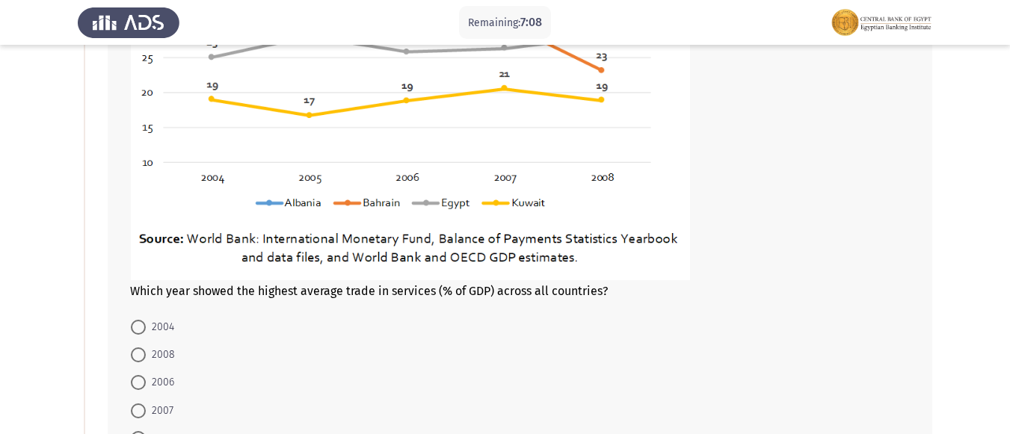
scroll to position [374, 0]
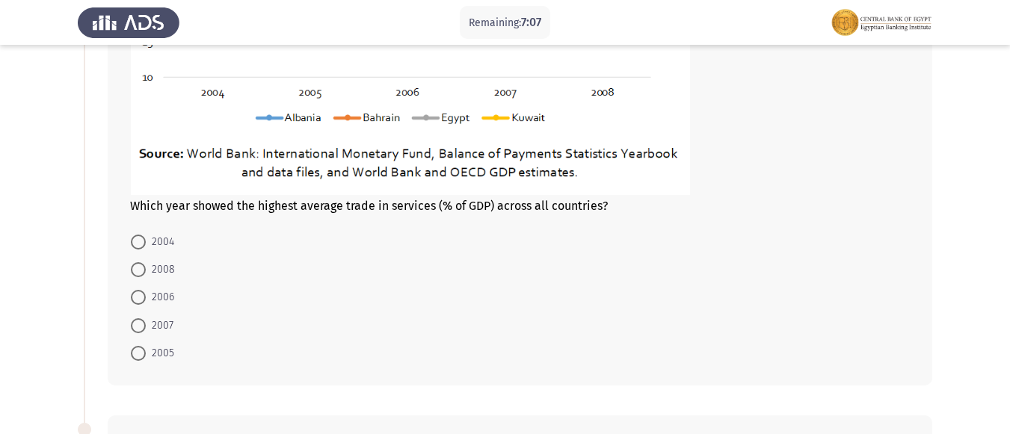
click at [149, 333] on span "2007" at bounding box center [160, 326] width 28 height 18
click at [146, 333] on input "2007" at bounding box center [138, 325] width 15 height 15
radio input "true"
click at [149, 333] on span "2007" at bounding box center [160, 324] width 28 height 18
click at [146, 332] on input "2007" at bounding box center [138, 324] width 15 height 15
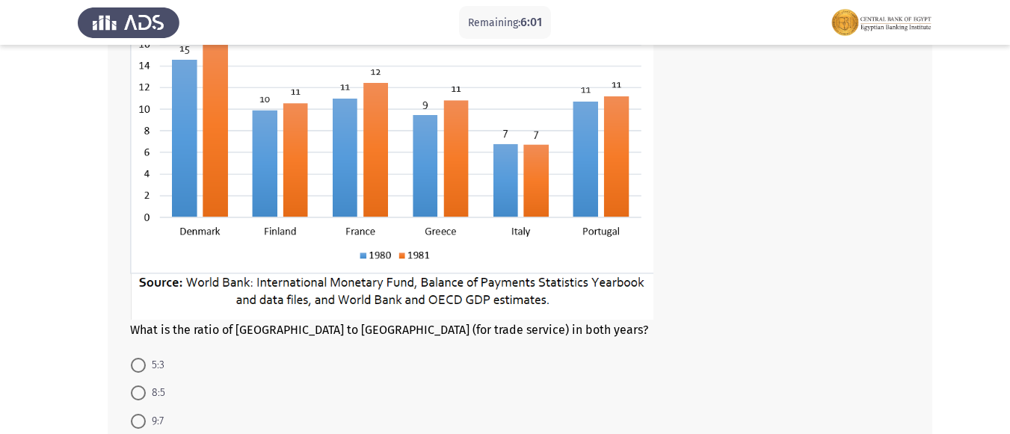
scroll to position [757, 0]
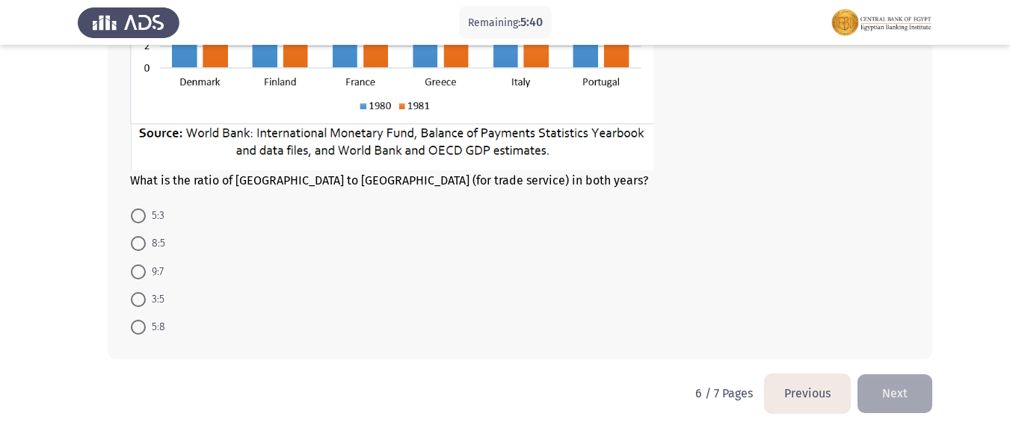
click at [135, 241] on span at bounding box center [138, 243] width 15 height 15
click at [135, 241] on input "8:5" at bounding box center [138, 243] width 15 height 15
radio input "true"
click at [136, 241] on span at bounding box center [138, 243] width 15 height 15
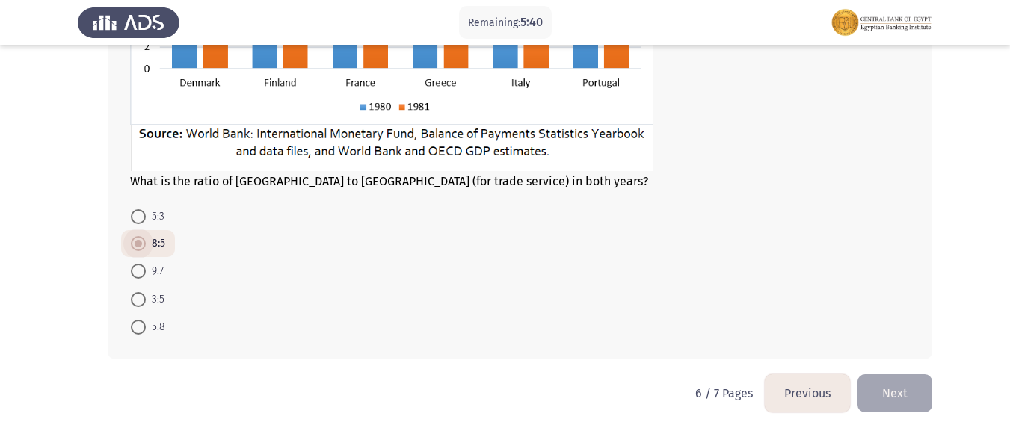
click at [136, 241] on input "8:5" at bounding box center [138, 243] width 15 height 15
click at [915, 397] on button "Next" at bounding box center [894, 393] width 75 height 38
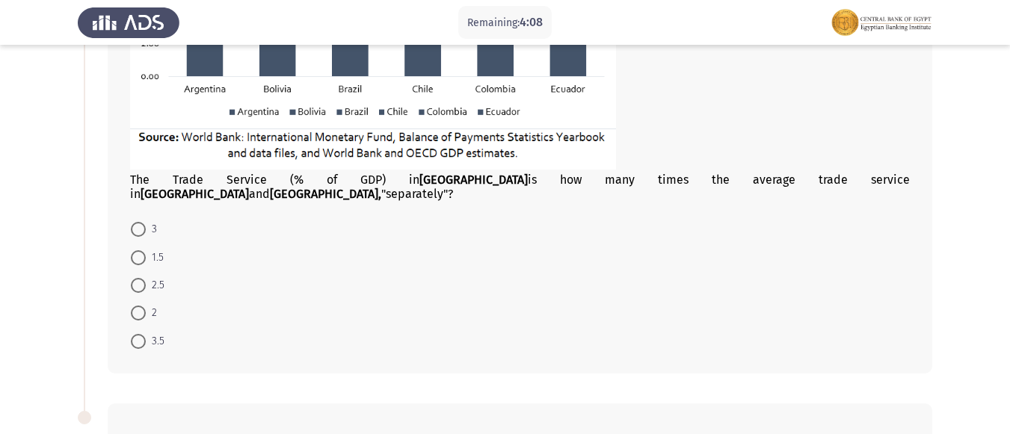
scroll to position [374, 0]
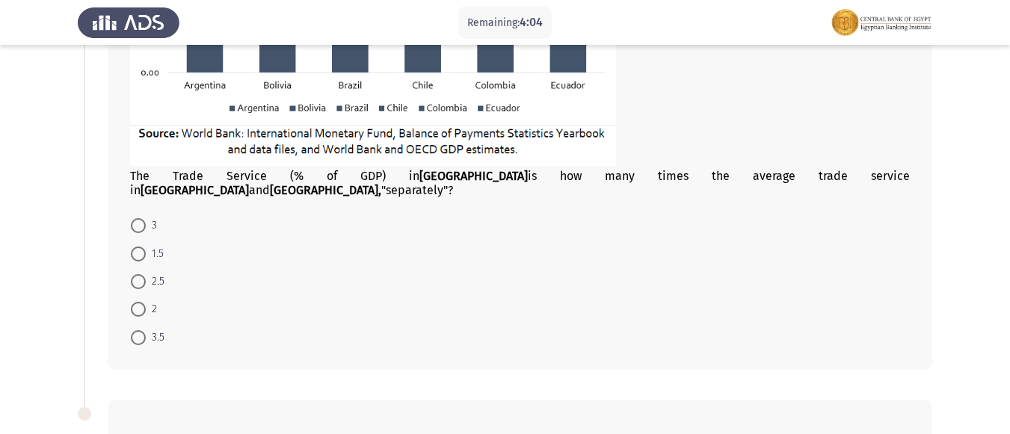
click at [147, 300] on span "2" at bounding box center [151, 309] width 11 height 18
click at [146, 302] on input "2" at bounding box center [138, 309] width 15 height 15
radio input "true"
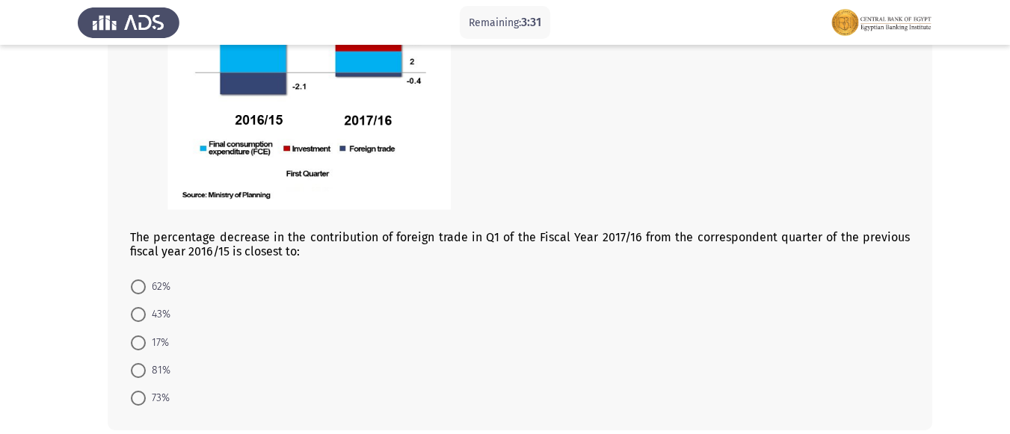
scroll to position [954, 0]
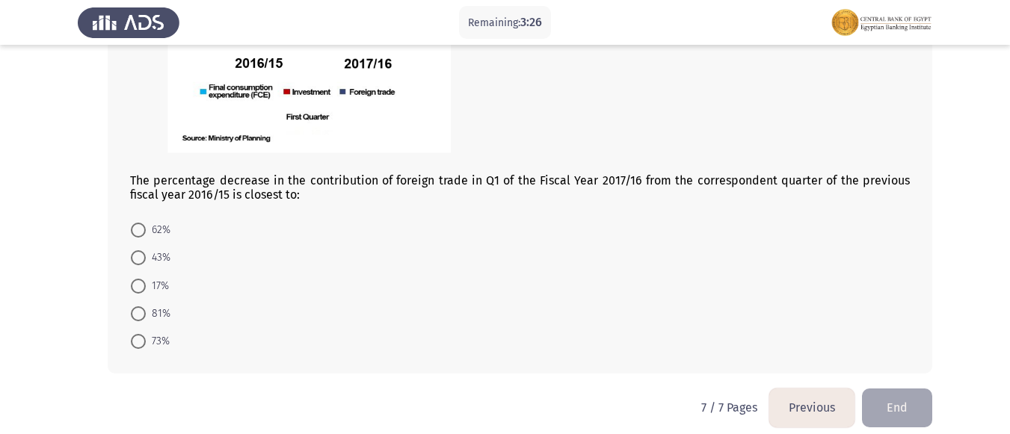
click at [142, 306] on span at bounding box center [138, 313] width 15 height 15
click at [142, 306] on input "81%" at bounding box center [138, 313] width 15 height 15
radio input "true"
click at [142, 306] on span at bounding box center [138, 313] width 15 height 15
click at [142, 306] on input "81%" at bounding box center [138, 313] width 15 height 15
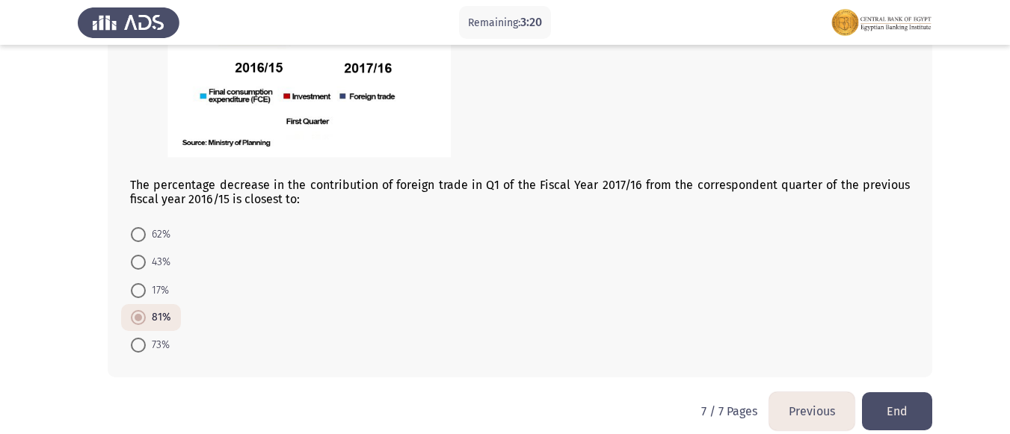
scroll to position [953, 0]
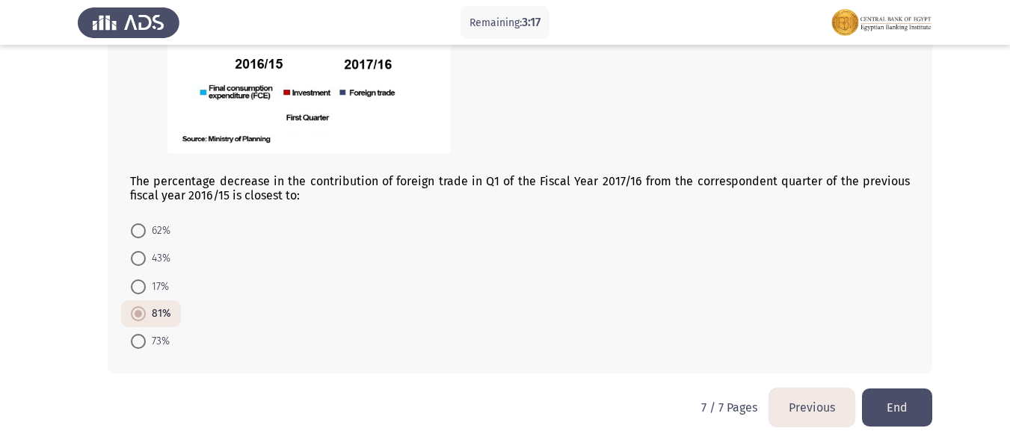
click at [802, 389] on button "Previous" at bounding box center [811, 408] width 85 height 38
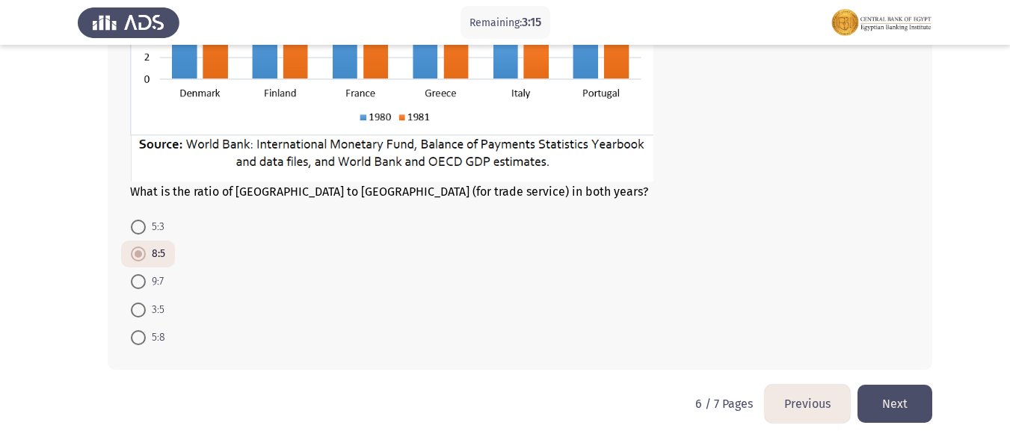
scroll to position [981, 0]
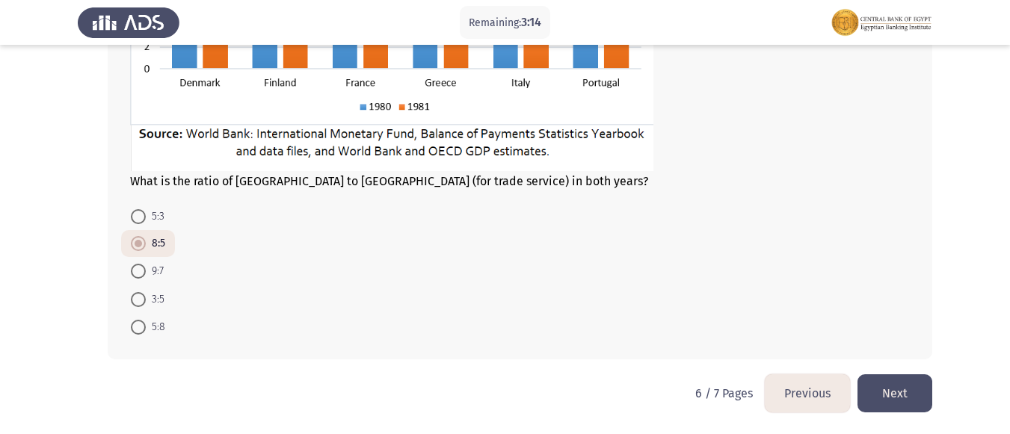
click at [803, 391] on button "Previous" at bounding box center [807, 393] width 85 height 38
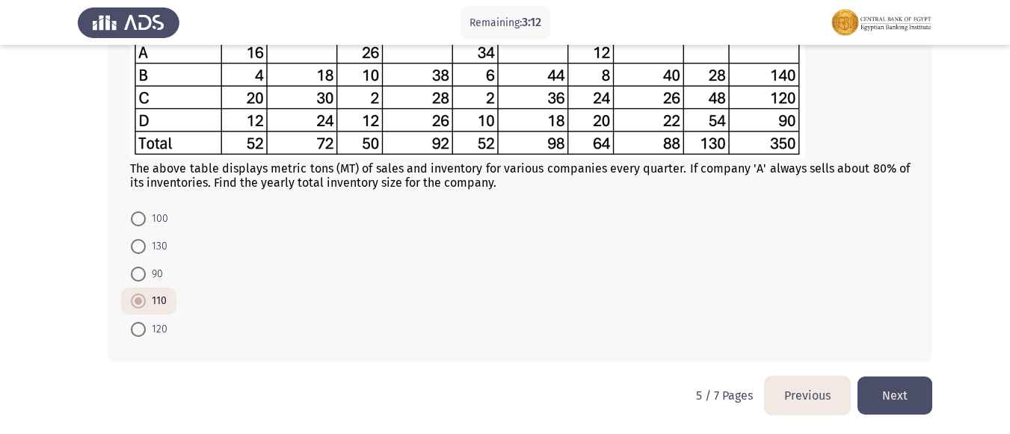
scroll to position [599, 0]
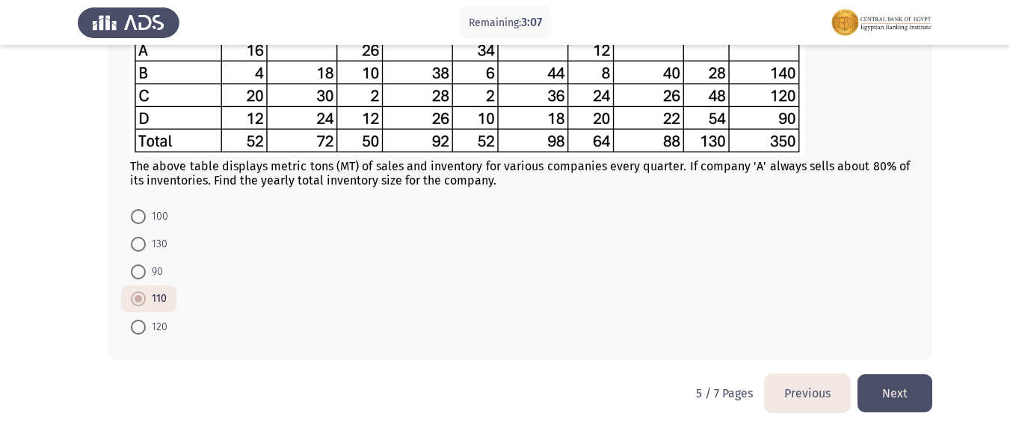
click at [815, 397] on button "Previous" at bounding box center [807, 393] width 85 height 38
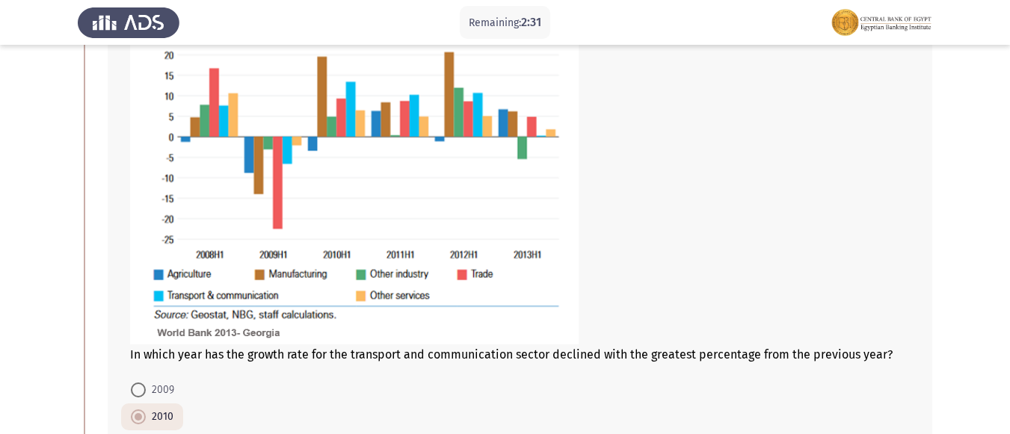
scroll to position [224, 0]
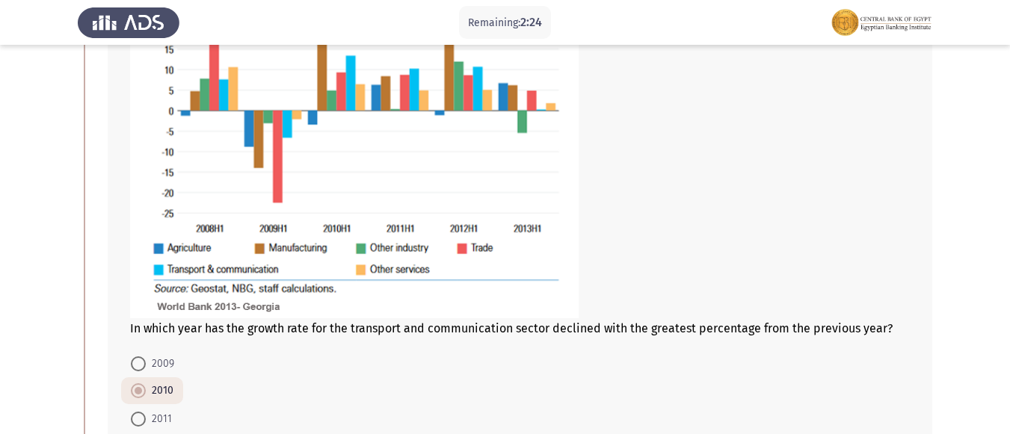
click at [143, 423] on span at bounding box center [138, 419] width 15 height 15
click at [143, 423] on input "2011" at bounding box center [138, 419] width 15 height 15
radio input "true"
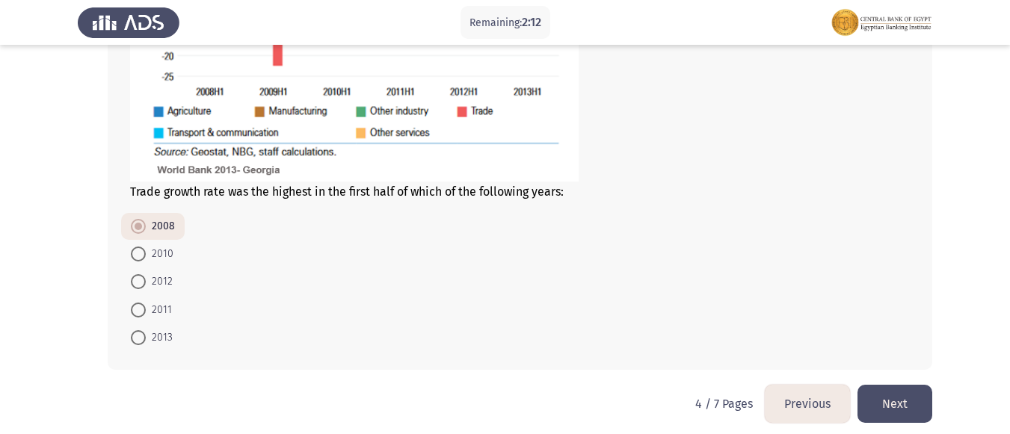
scroll to position [1007, 0]
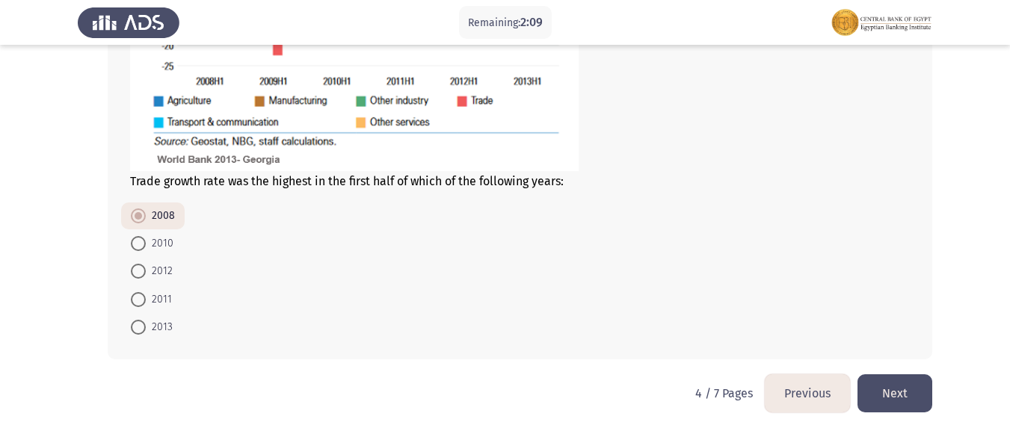
click at [818, 392] on button "Previous" at bounding box center [807, 393] width 85 height 38
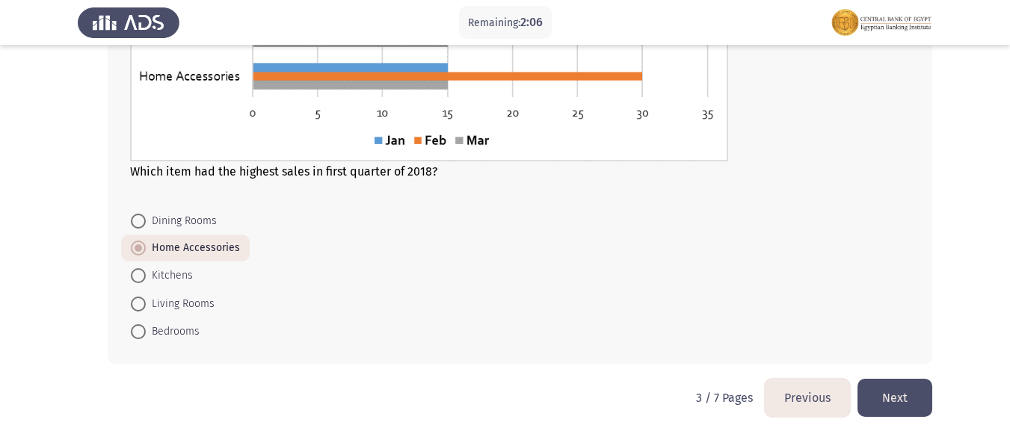
scroll to position [768, 0]
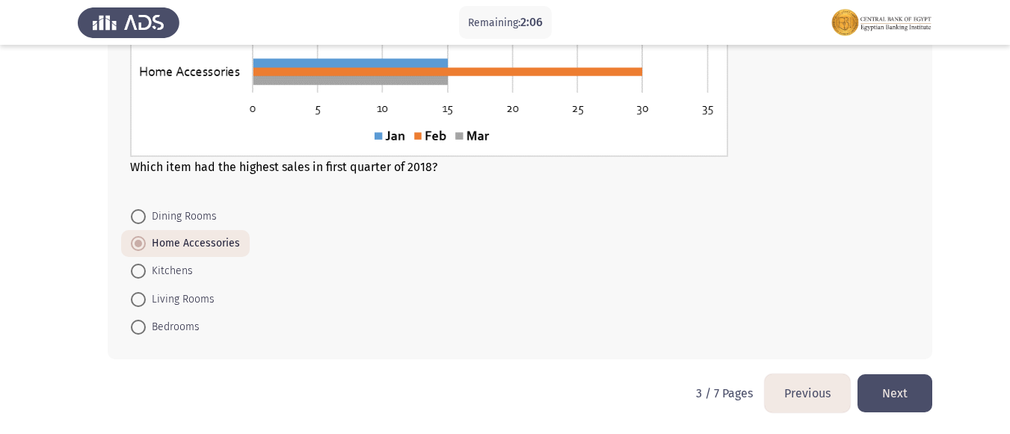
click at [784, 395] on button "Previous" at bounding box center [807, 393] width 85 height 38
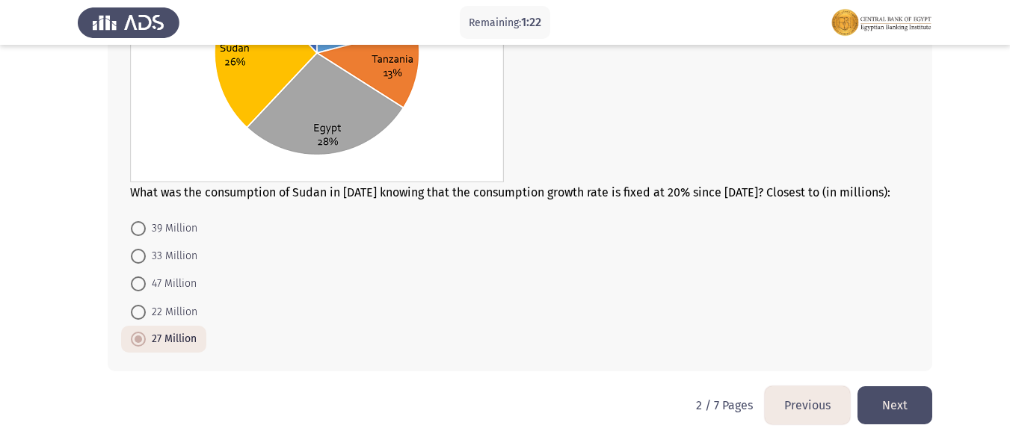
scroll to position [747, 0]
click at [143, 228] on span at bounding box center [138, 227] width 15 height 15
click at [143, 228] on input "39 Million" at bounding box center [138, 227] width 15 height 15
radio input "true"
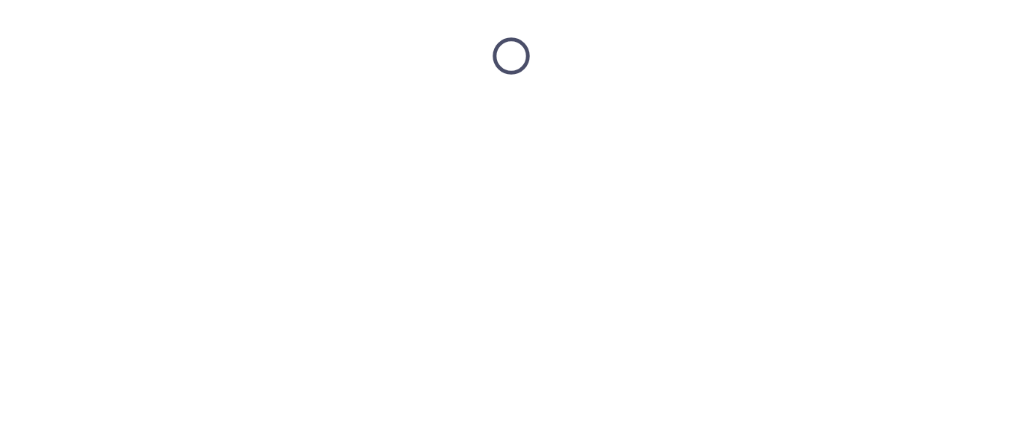
scroll to position [0, 0]
